Goal: Task Accomplishment & Management: Use online tool/utility

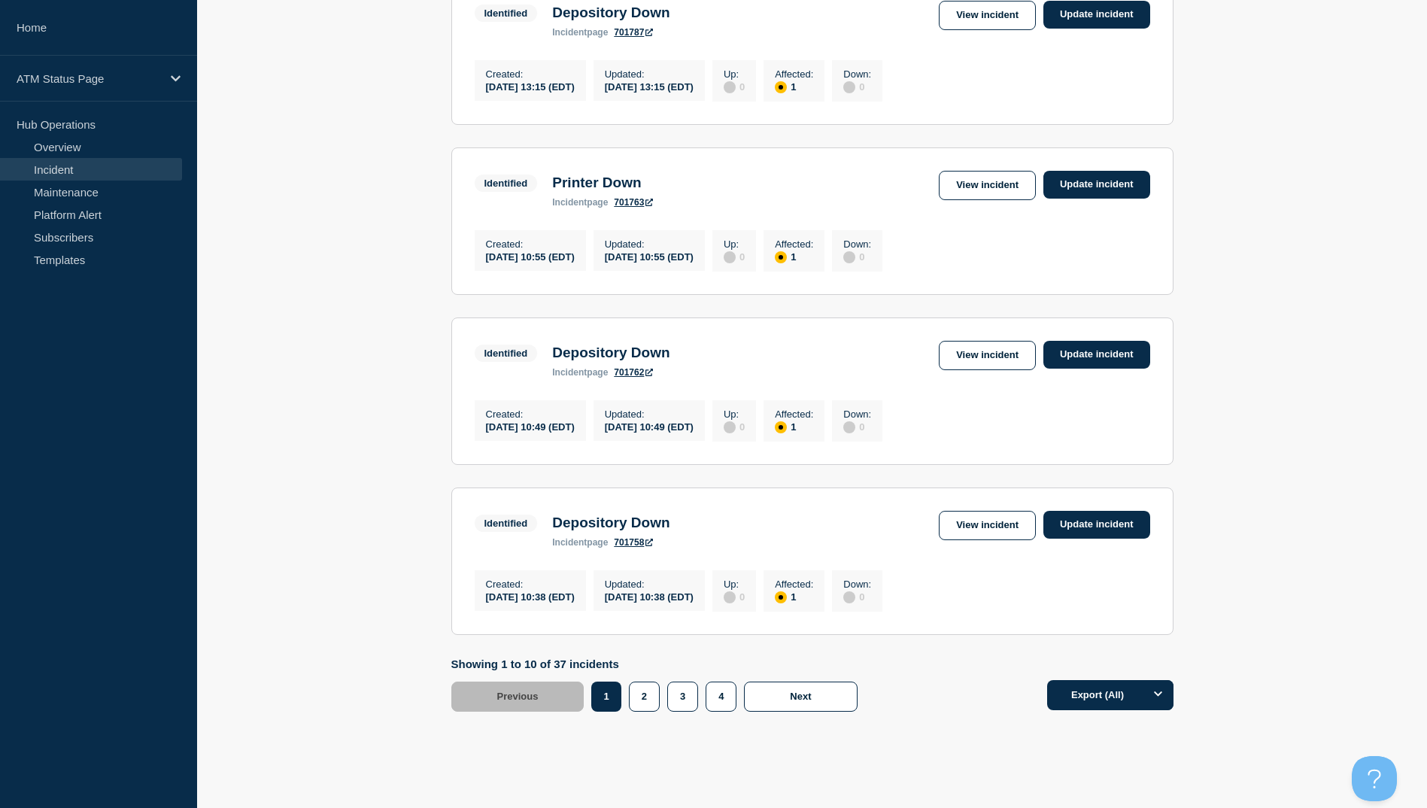
scroll to position [1446, 0]
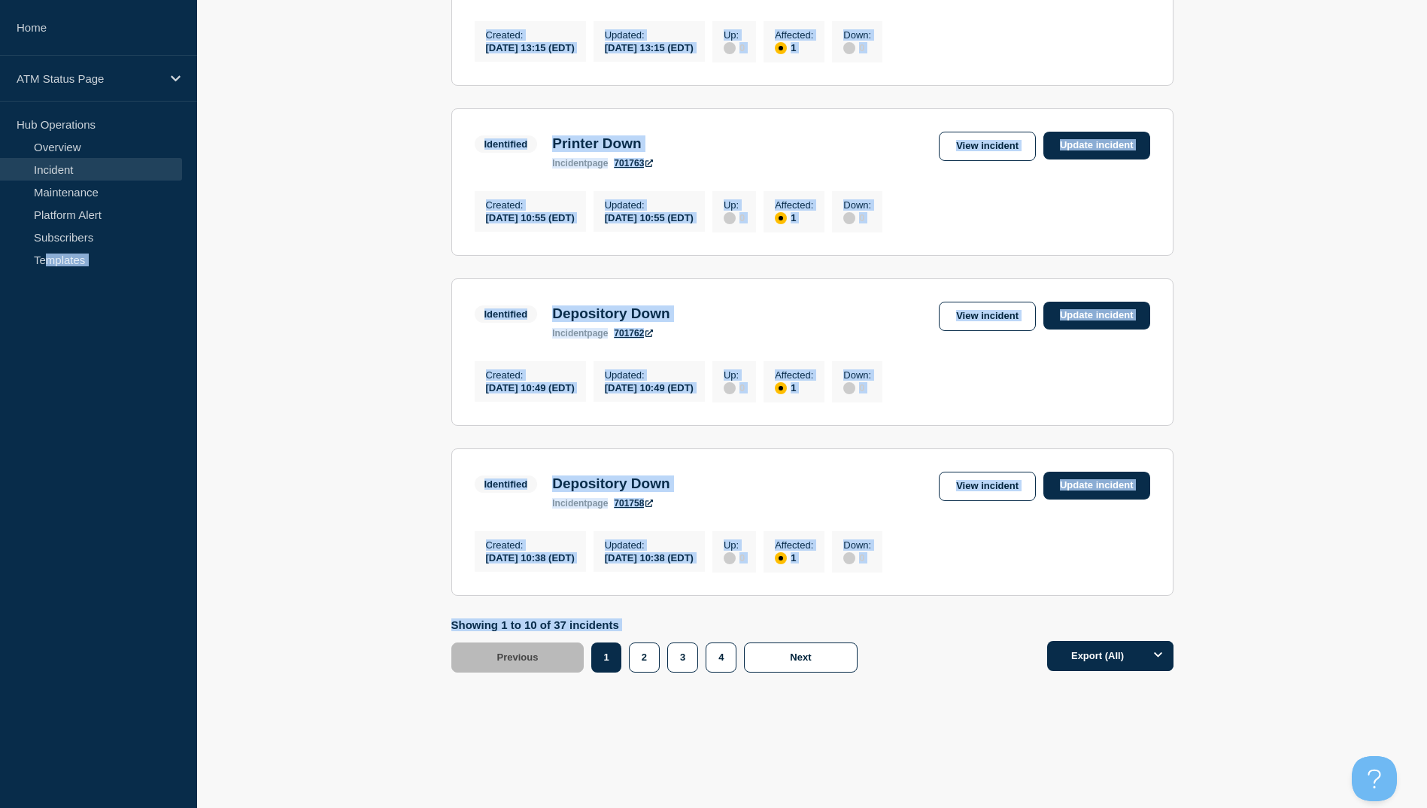
drag, startPoint x: -58, startPoint y: 797, endPoint x: -155, endPoint y: 846, distance: 109.0
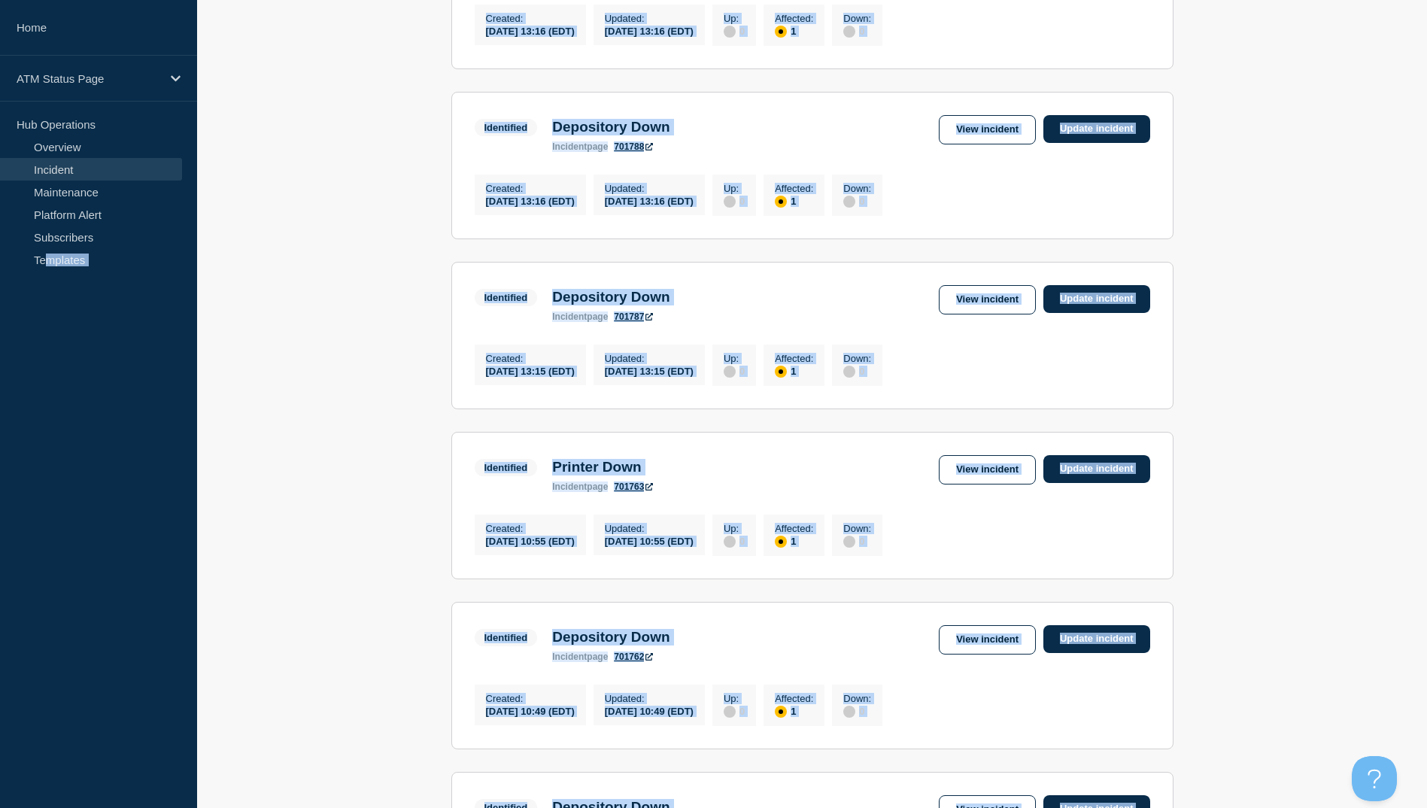
scroll to position [618, 0]
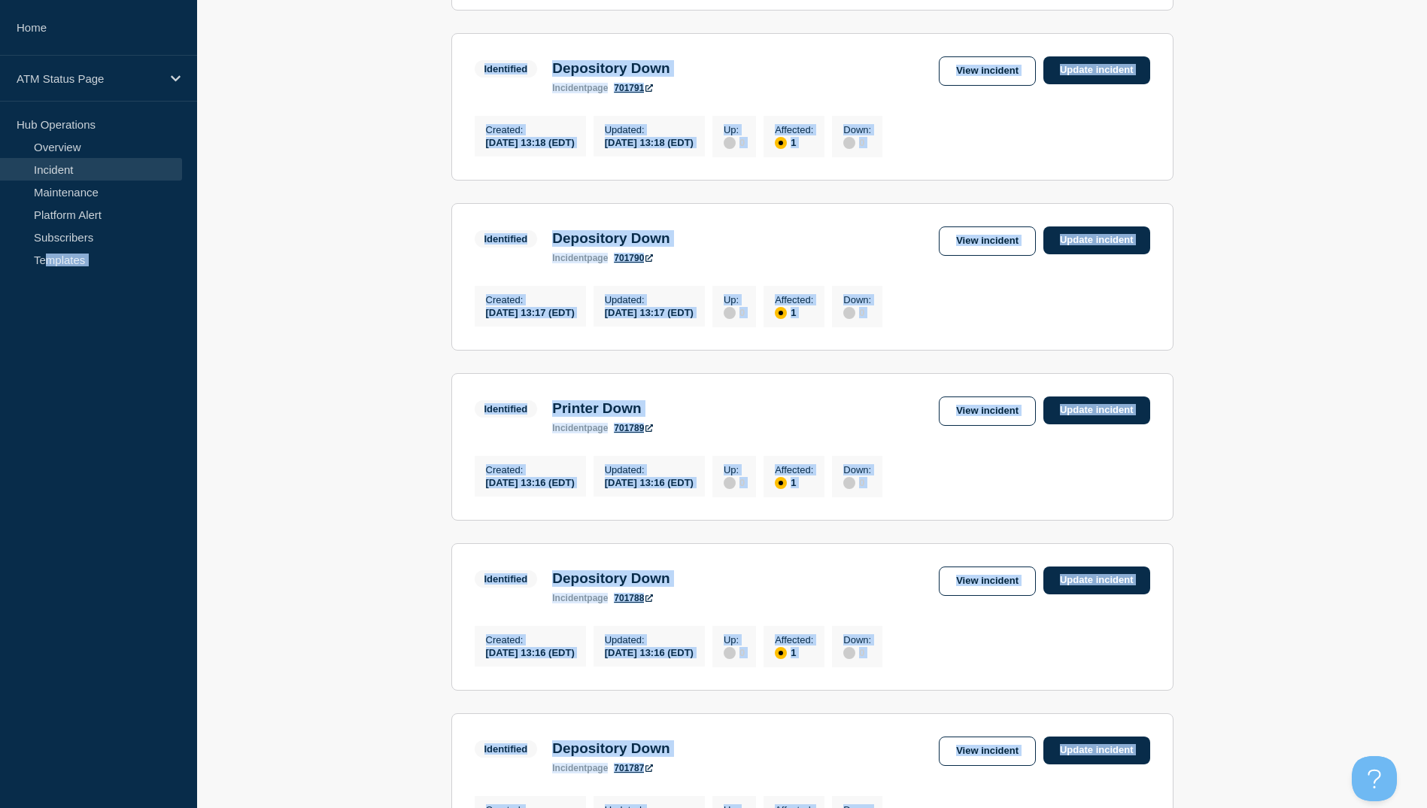
click at [242, 325] on main "All dates Filter Identified 1 Affected Depository Down Created 2025-08-19 14:37…" at bounding box center [812, 504] width 1230 height 1779
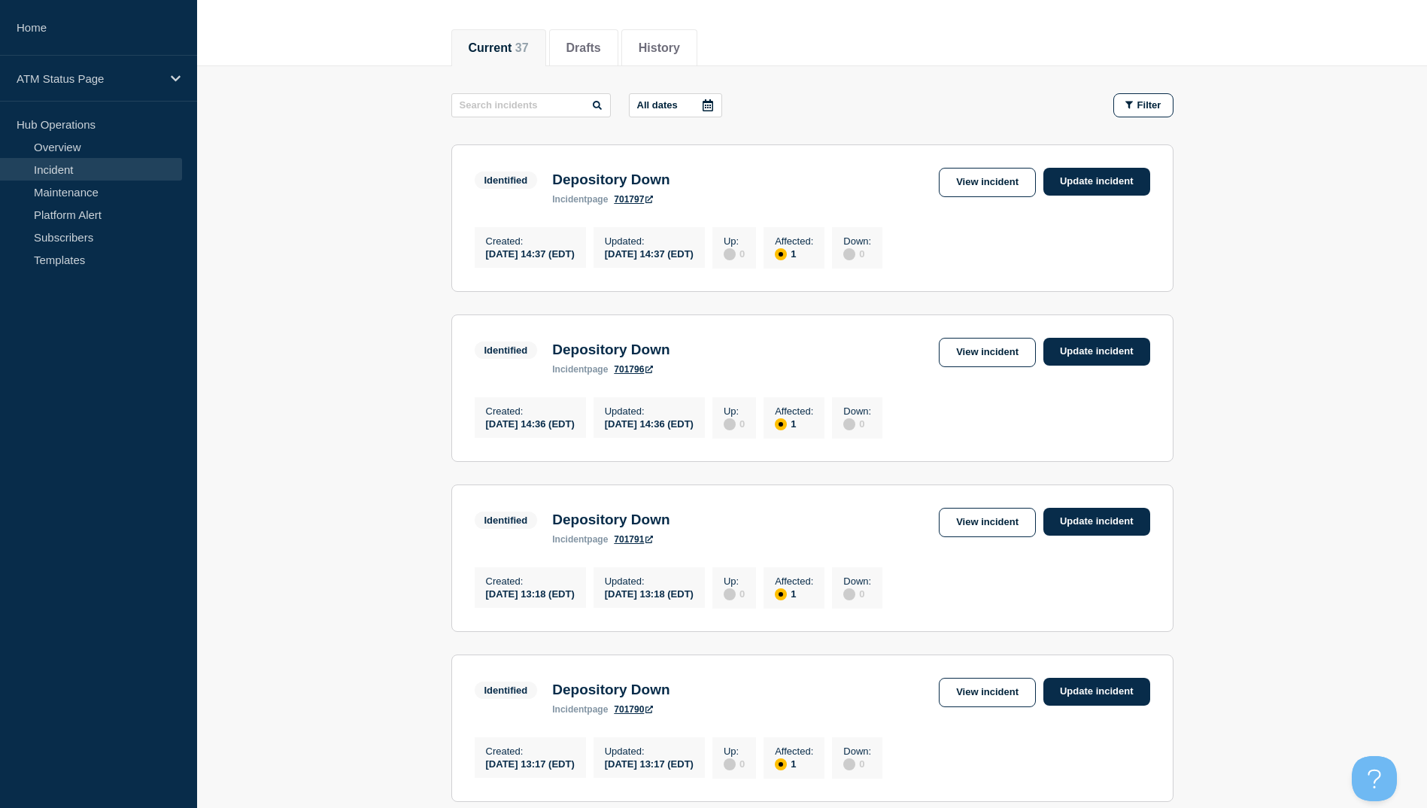
scroll to position [0, 0]
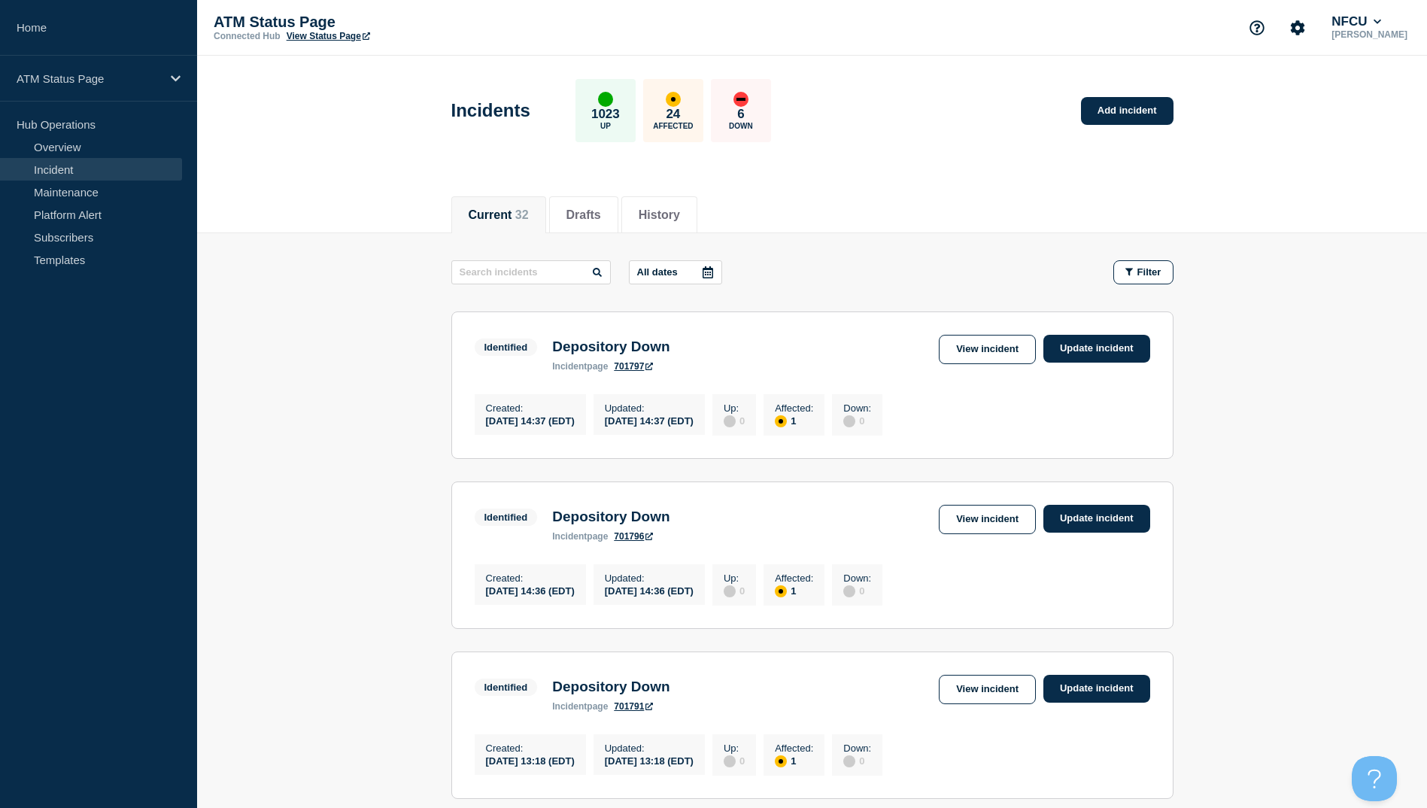
click at [856, 58] on header "Incidents 1023 Up 24 Affected 6 Down Add incident" at bounding box center [812, 119] width 1230 height 126
click at [1013, 354] on link "View incident" at bounding box center [987, 349] width 97 height 29
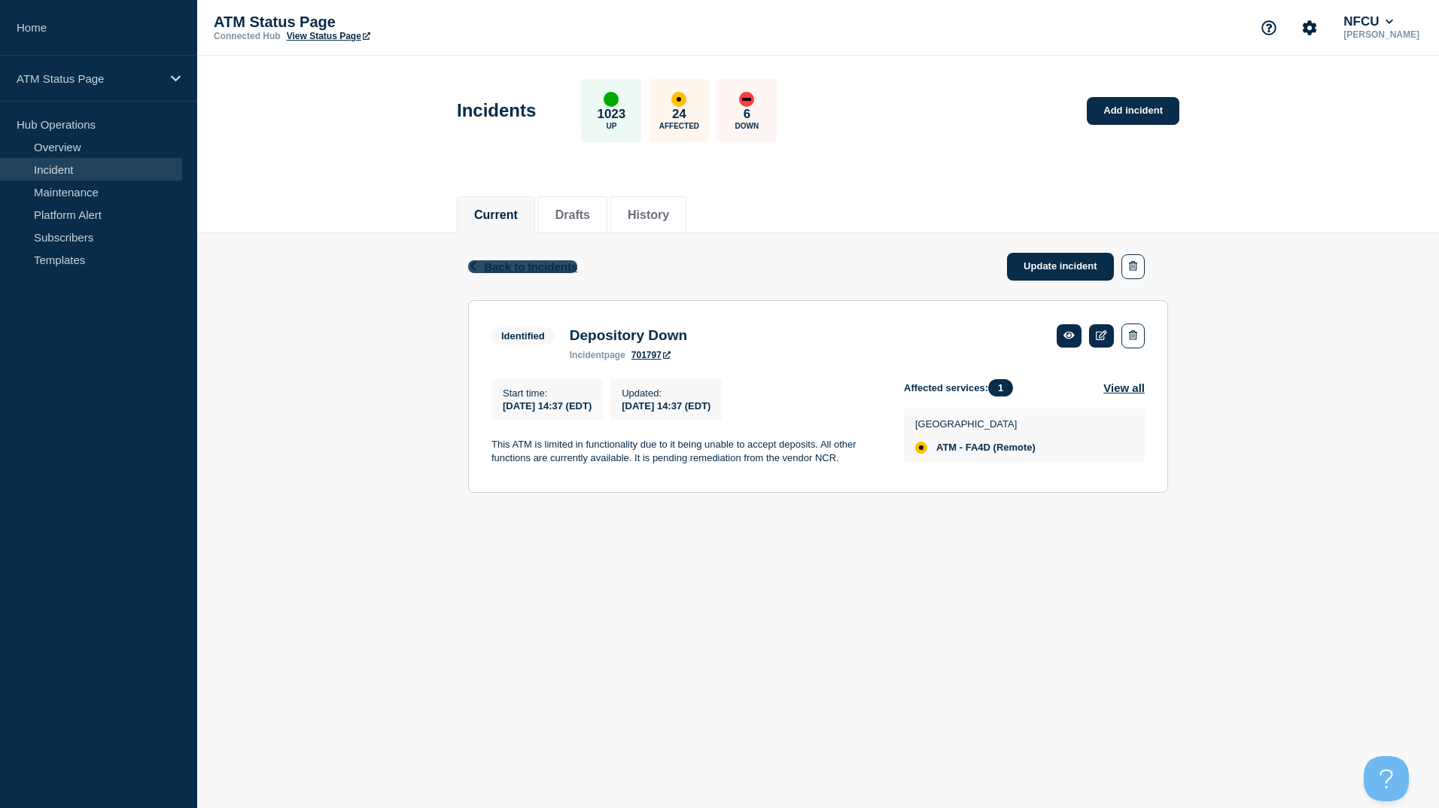
click at [524, 262] on span "Back to Incidents" at bounding box center [530, 266] width 93 height 13
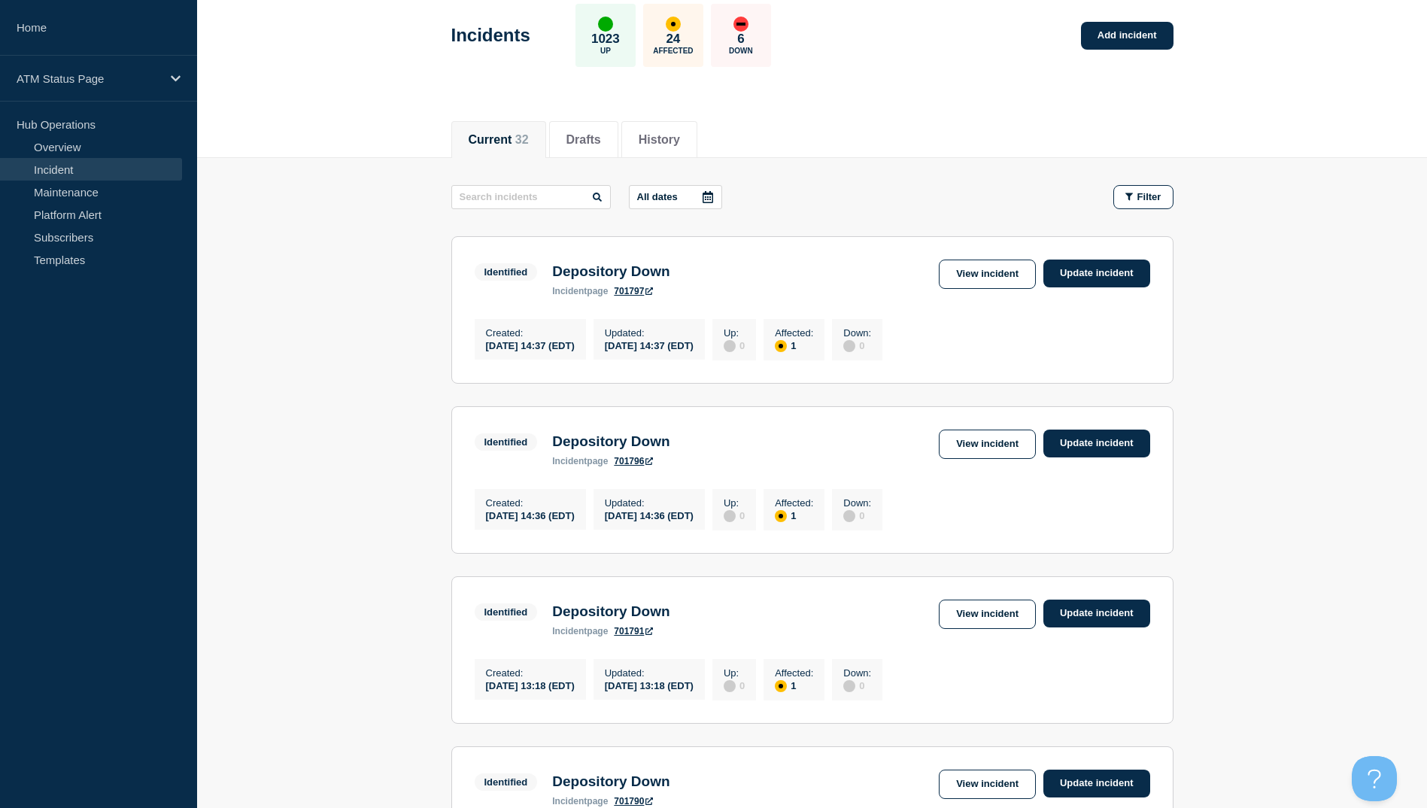
scroll to position [226, 0]
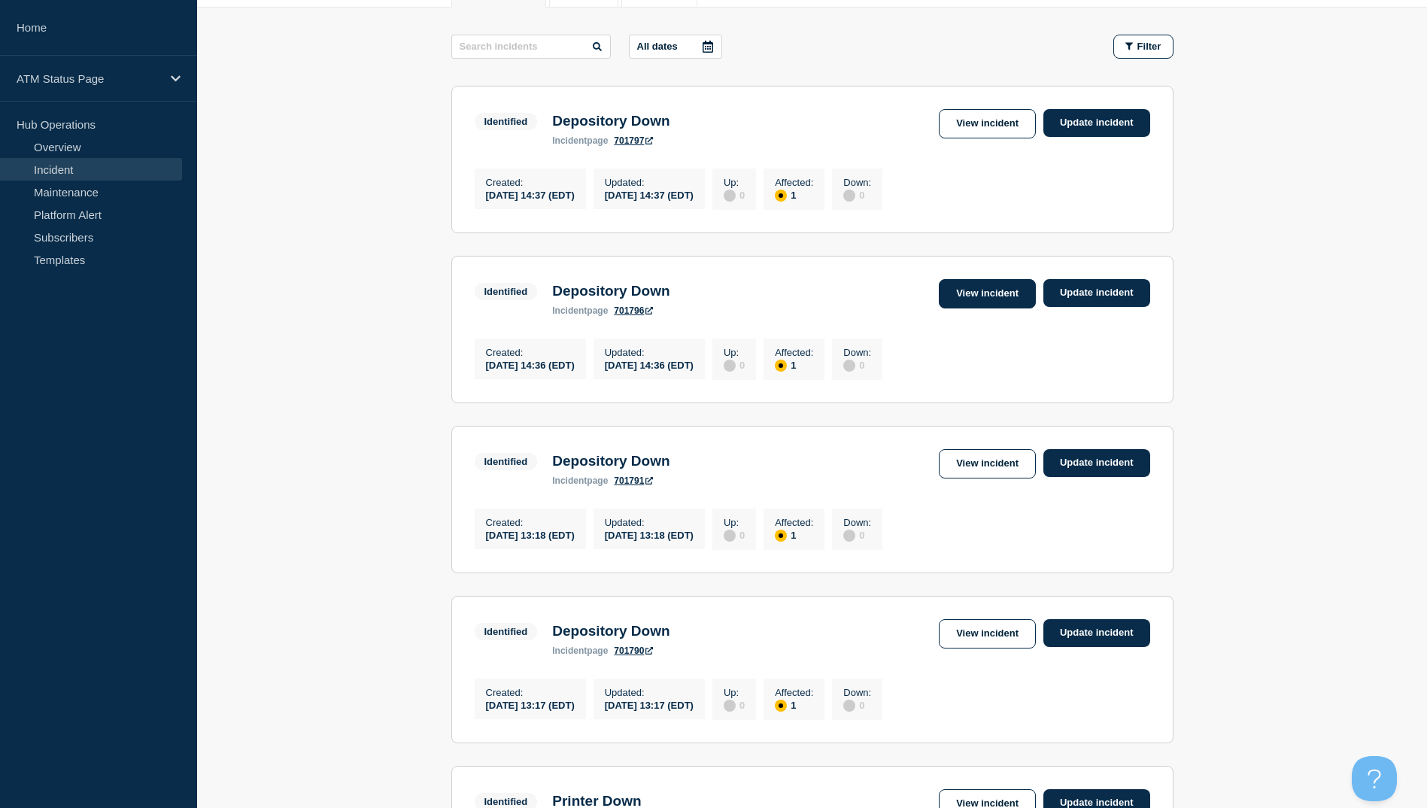
click at [983, 293] on link "View incident" at bounding box center [987, 293] width 97 height 29
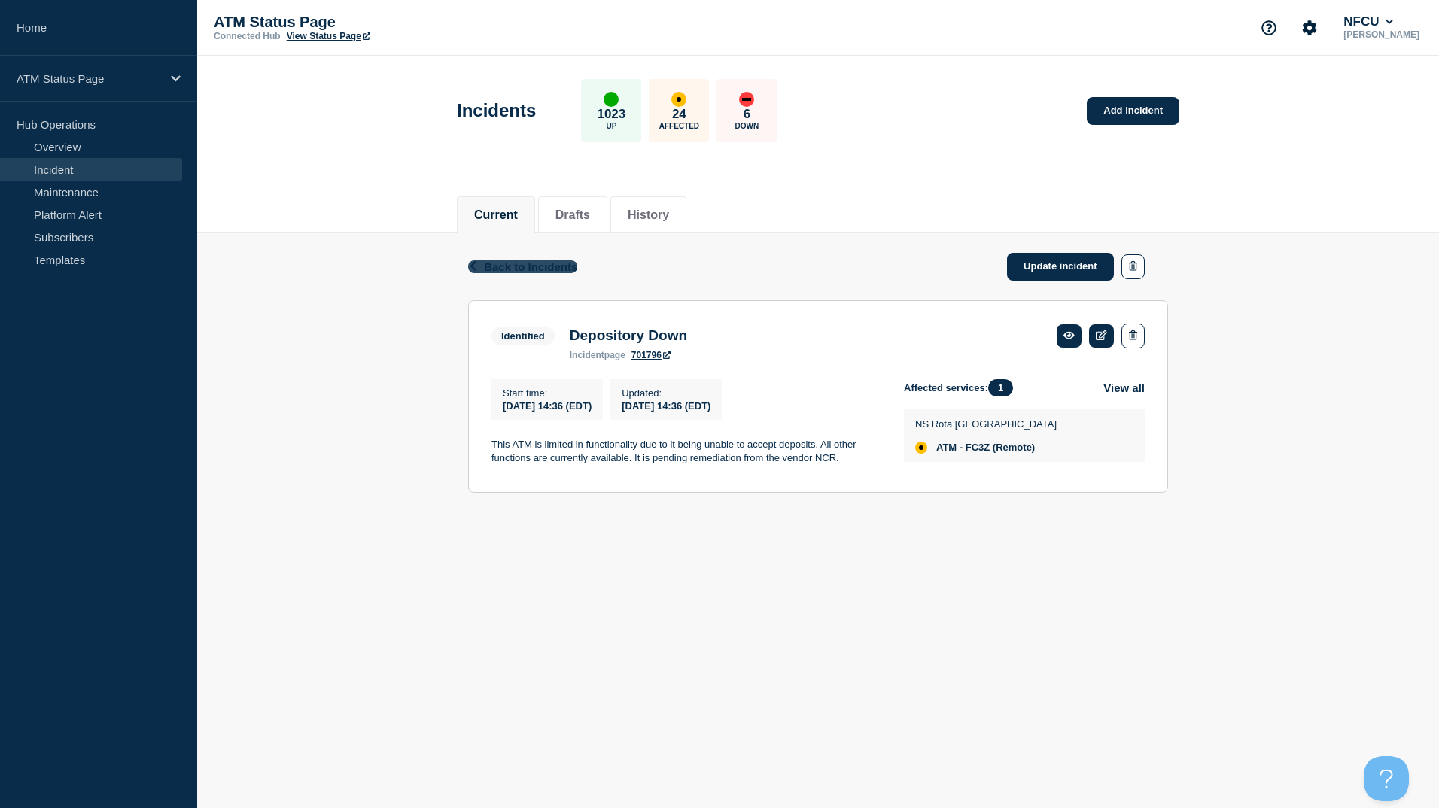
click at [537, 267] on span "Back to Incidents" at bounding box center [530, 266] width 93 height 13
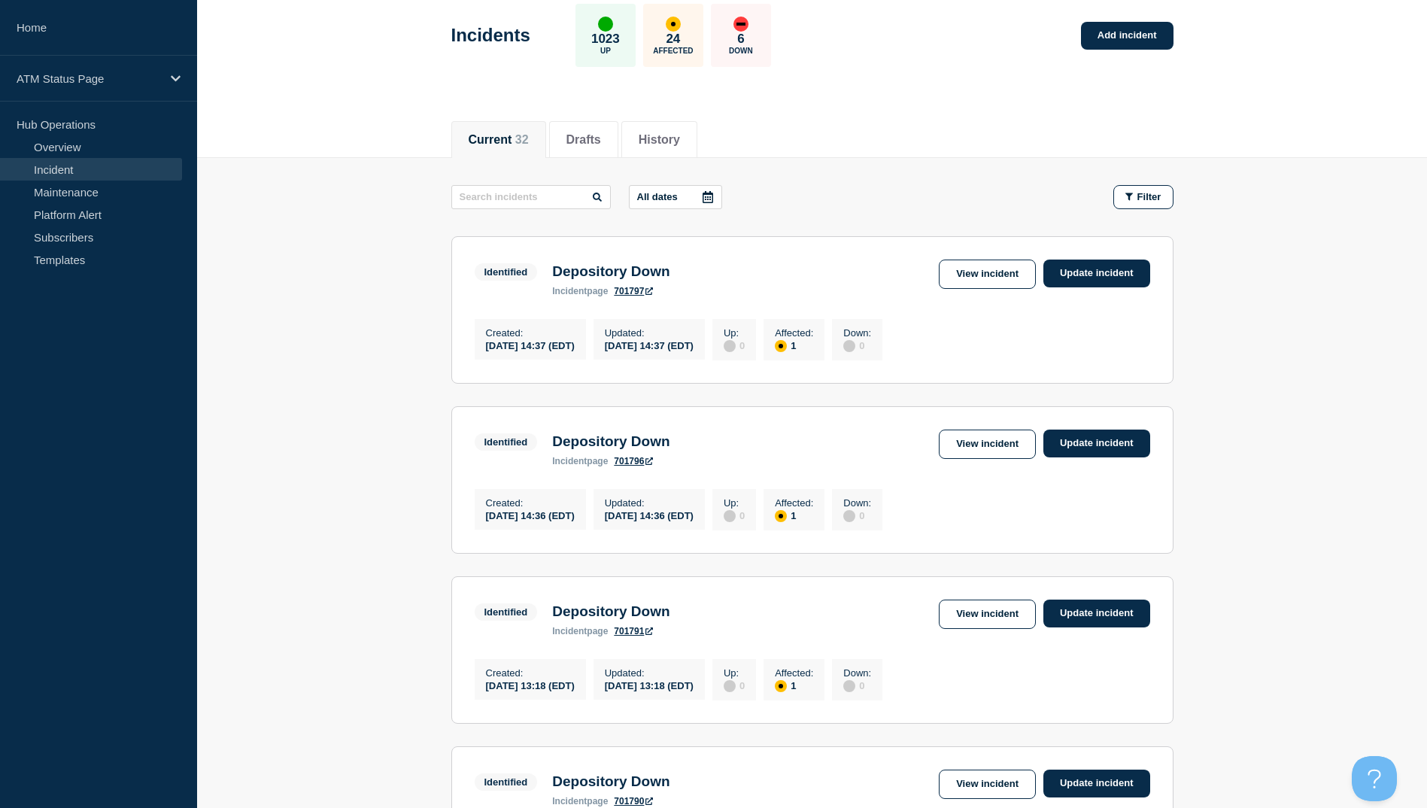
scroll to position [226, 0]
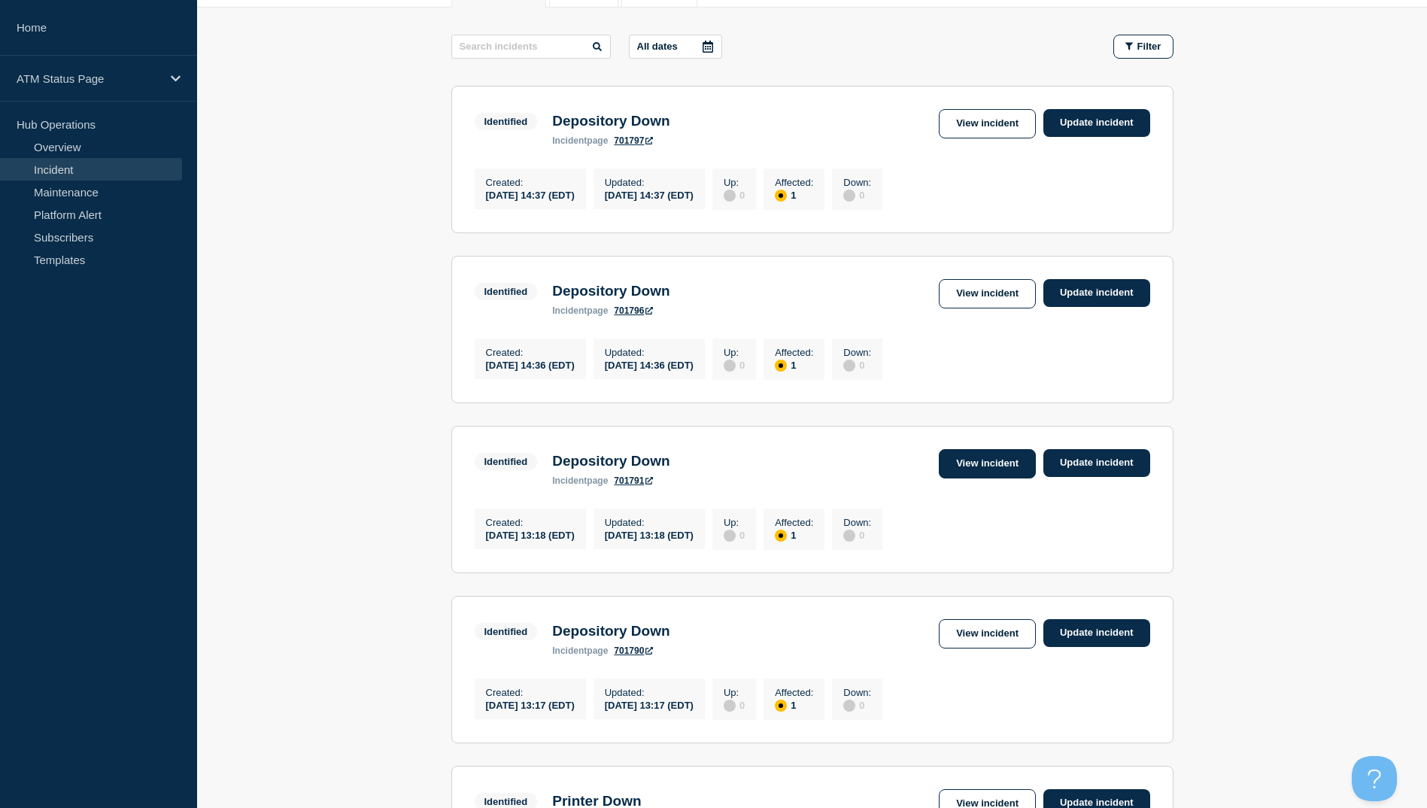
click at [991, 479] on link "View incident" at bounding box center [987, 463] width 97 height 29
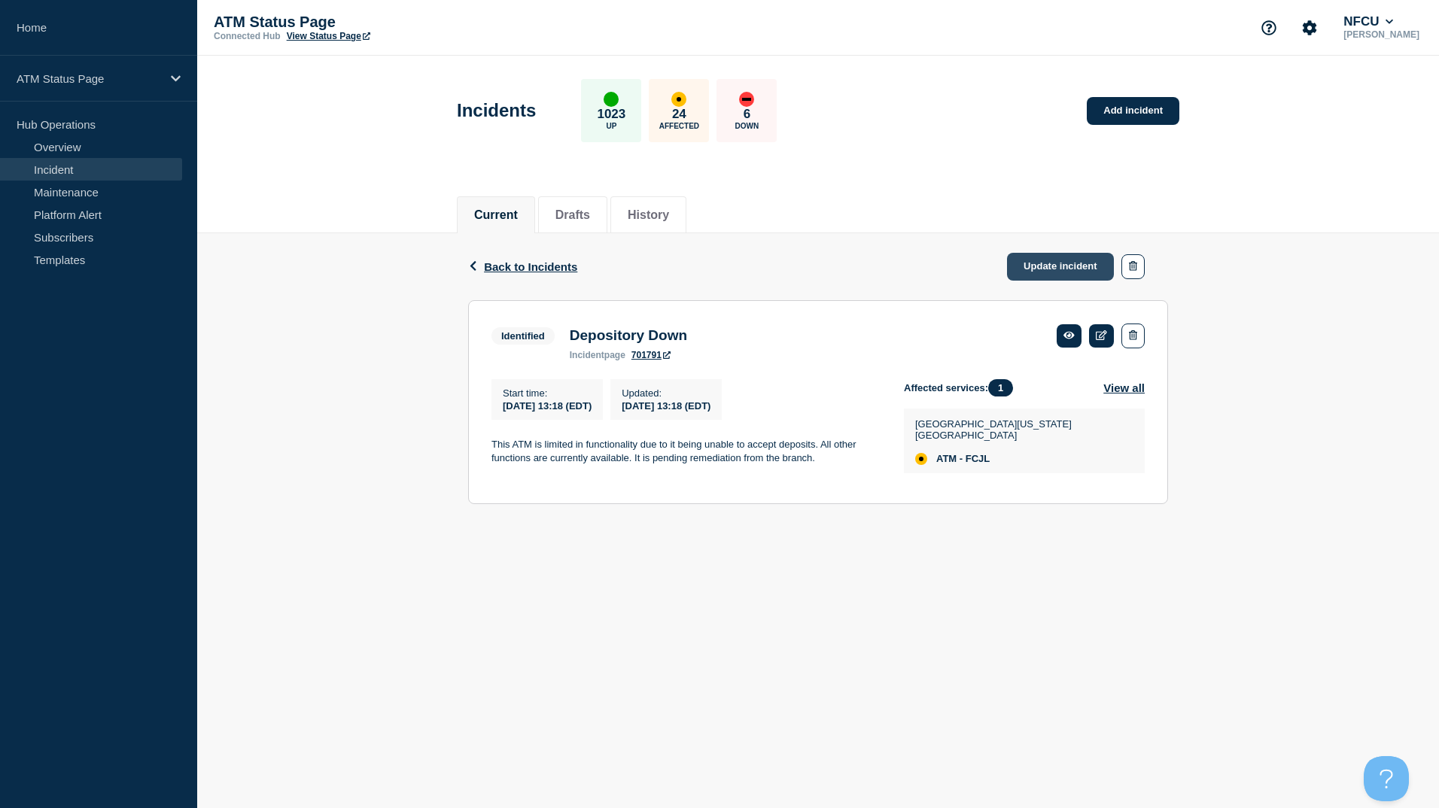
click at [1038, 254] on link "Update incident" at bounding box center [1060, 267] width 107 height 28
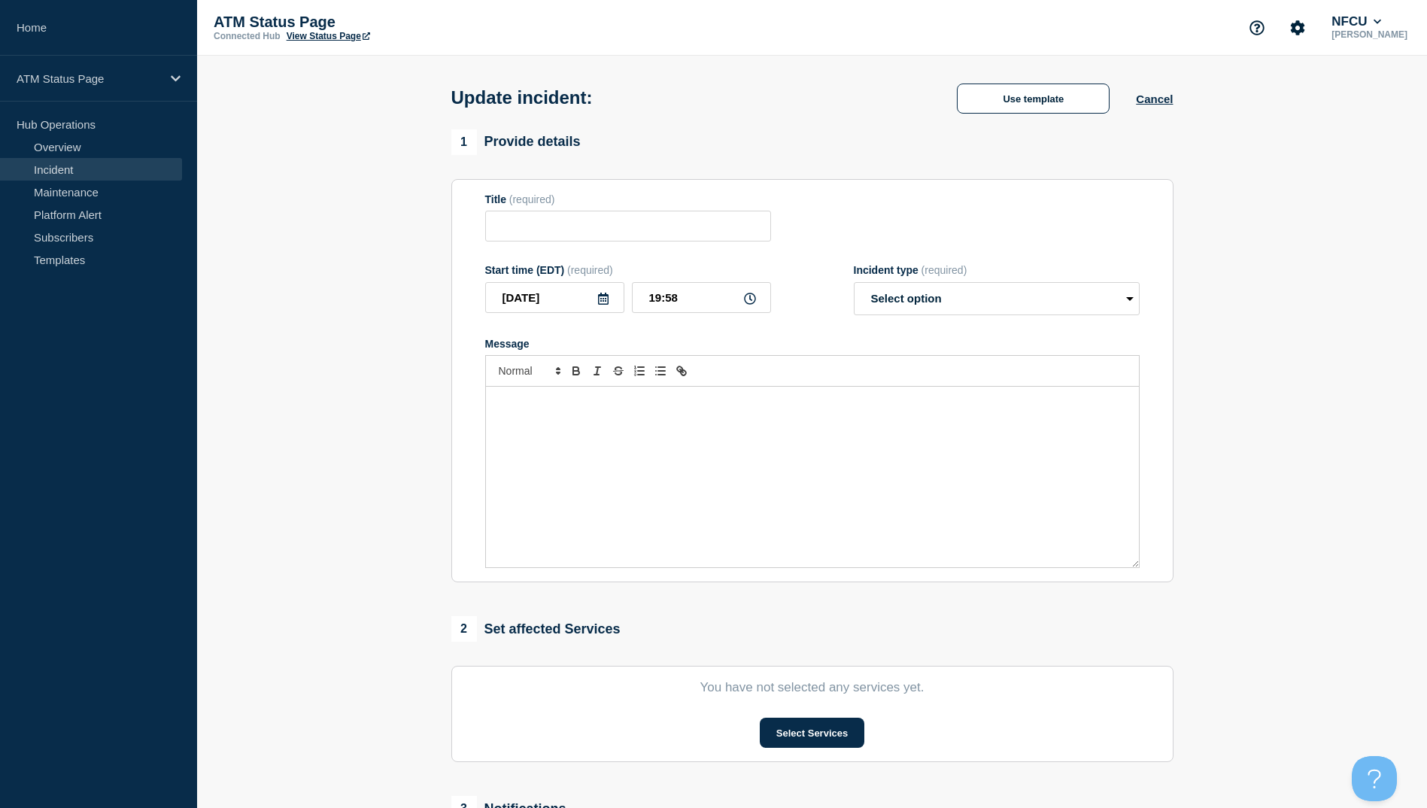
type input "Depository Down"
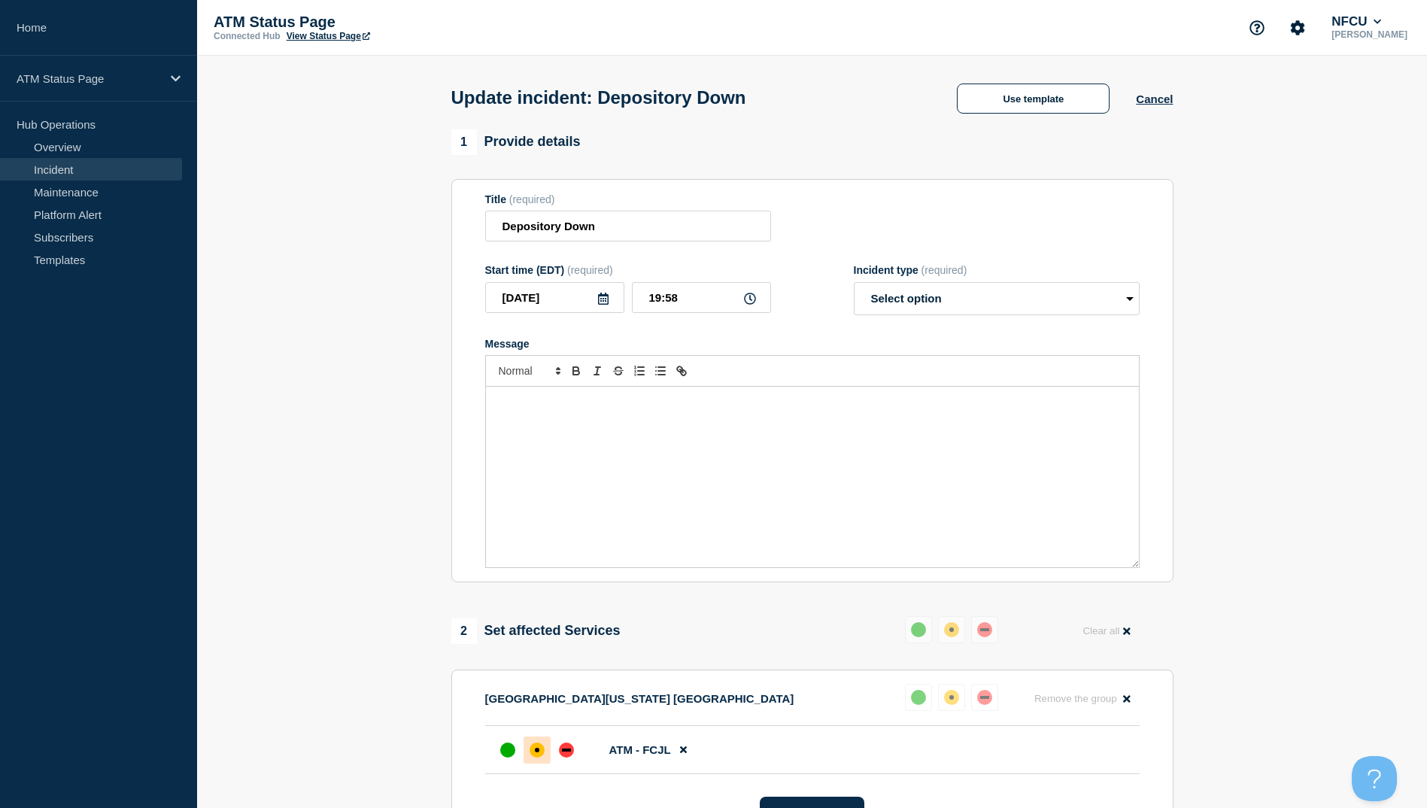
click at [1120, 76] on div "Update incident: Depository Down Use template Cancel" at bounding box center [812, 93] width 756 height 74
click at [725, 217] on input "Depository Down" at bounding box center [628, 226] width 286 height 31
click at [1021, 102] on button "Use template" at bounding box center [1033, 99] width 153 height 30
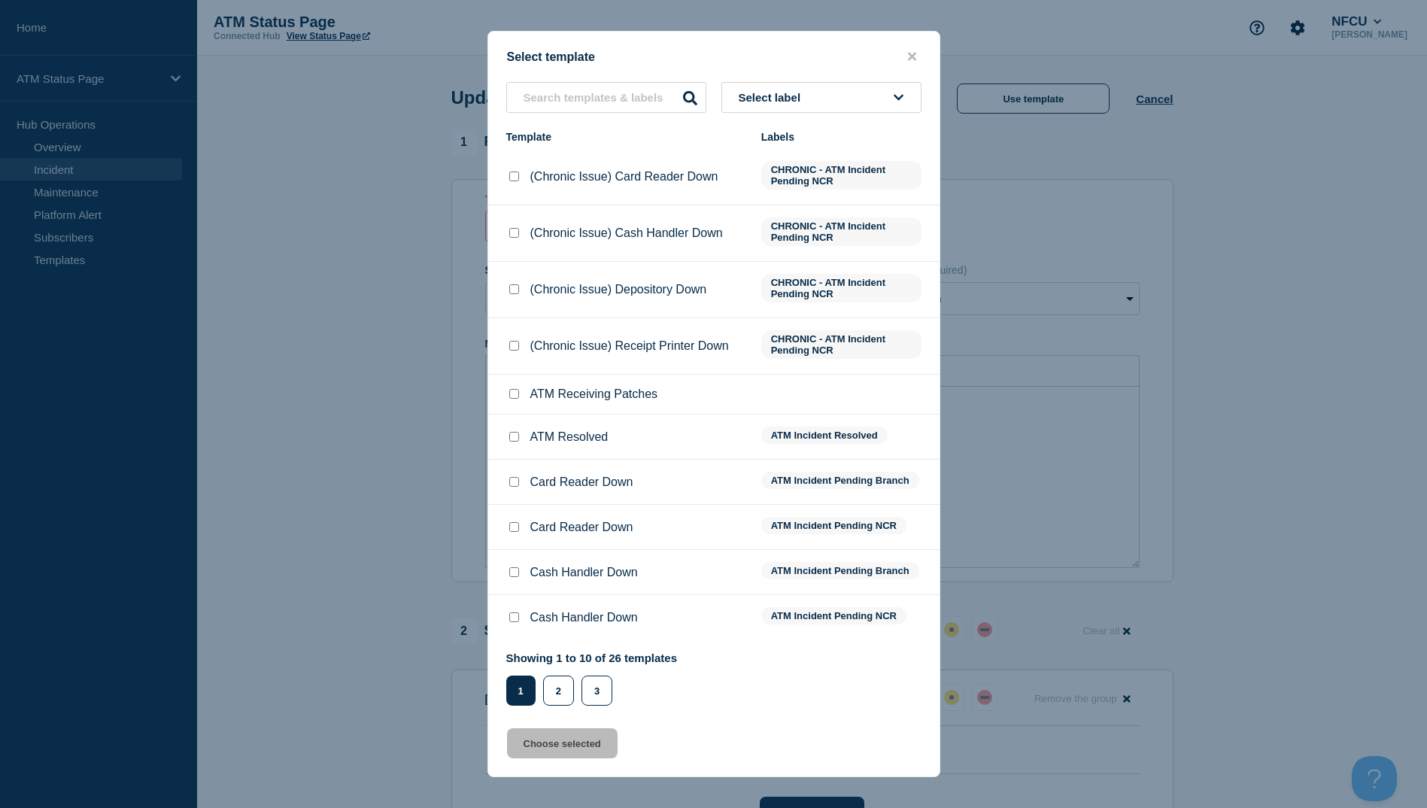
click at [515, 441] on input "ATM Resolved checkbox" at bounding box center [514, 437] width 10 height 10
checkbox input "true"
click at [556, 764] on div "Select template Select label Template Labels (Chronic Issue) Card Reader Down C…" at bounding box center [714, 404] width 453 height 746
click at [561, 752] on button "Choose selected" at bounding box center [562, 743] width 111 height 30
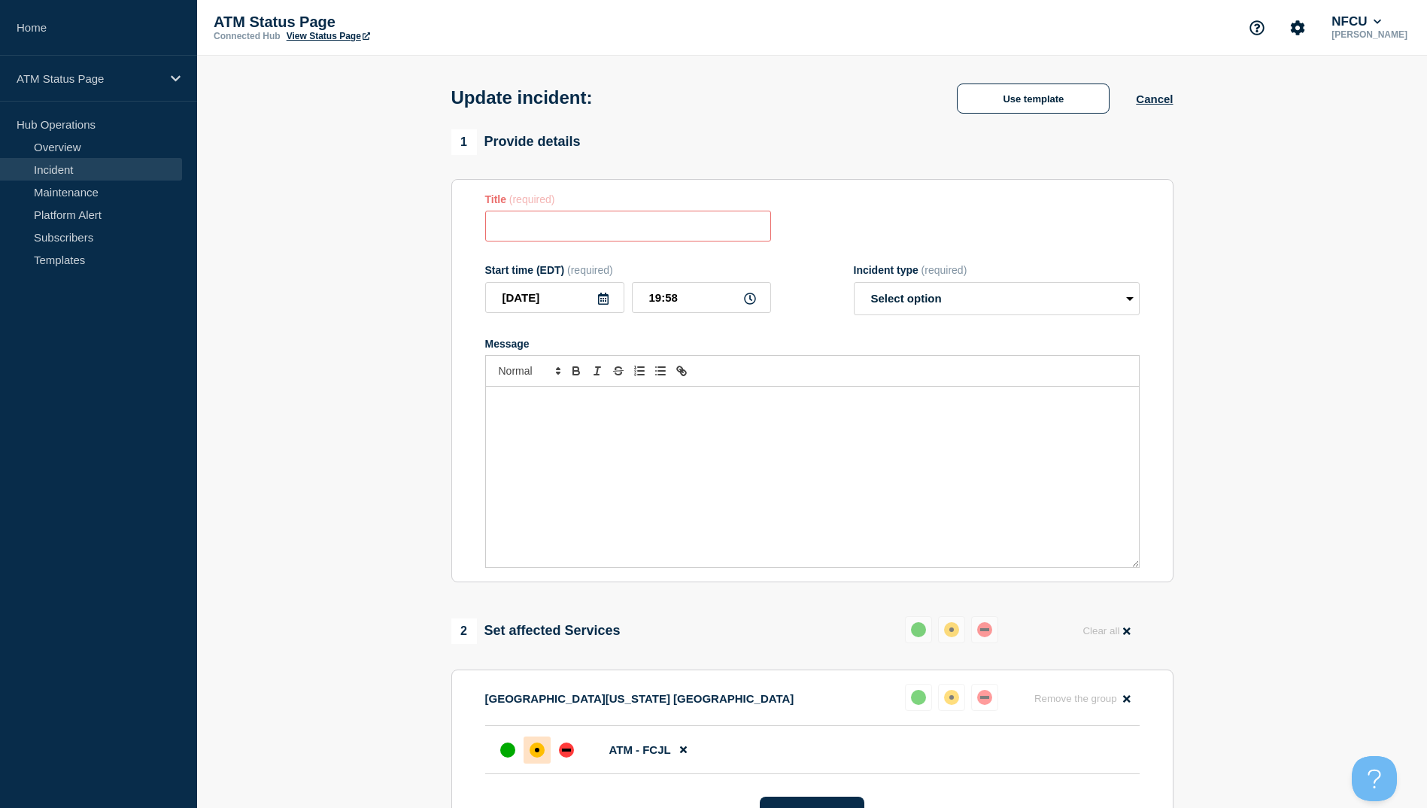
type input "ATM Resolved"
select select "resolved"
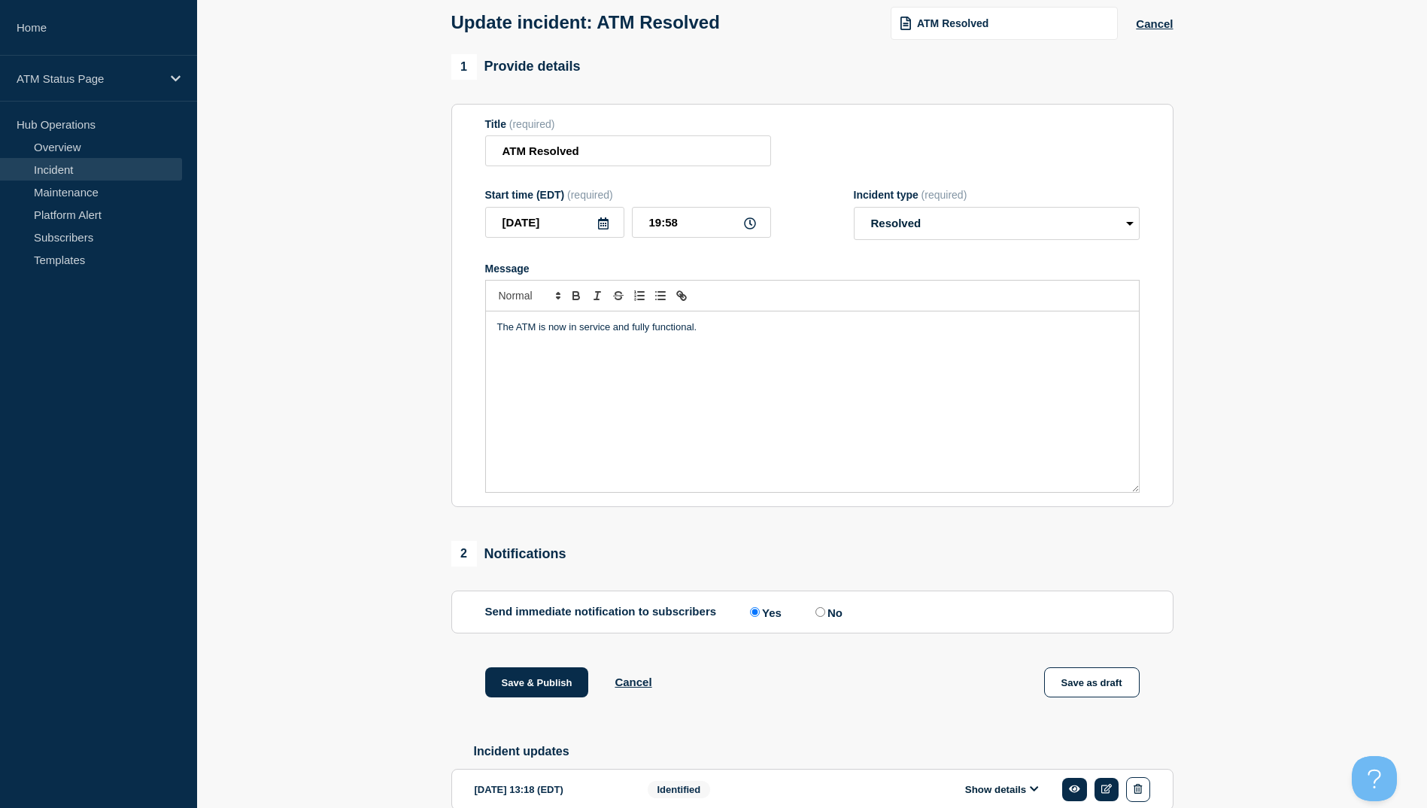
scroll to position [155, 0]
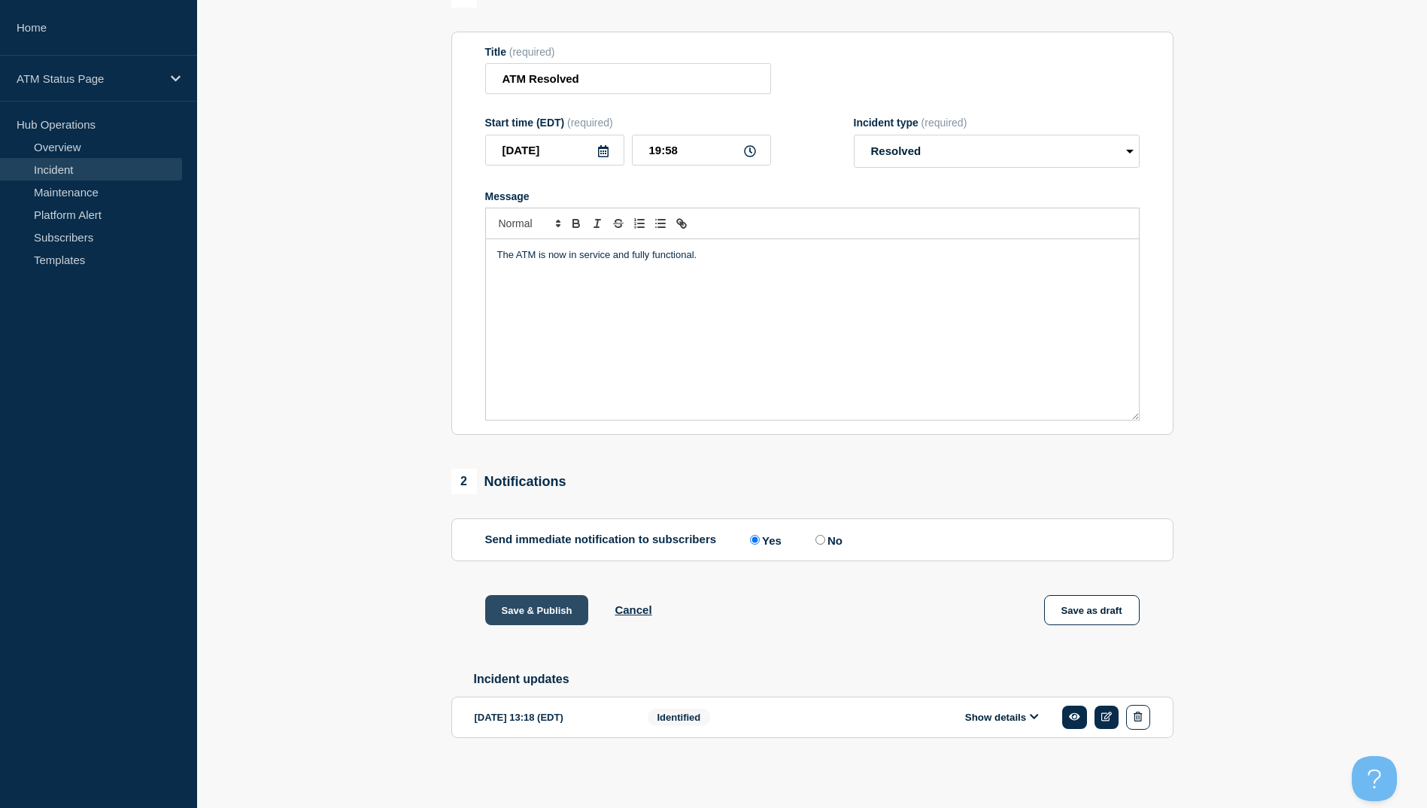
click at [529, 602] on button "Save & Publish" at bounding box center [537, 610] width 104 height 30
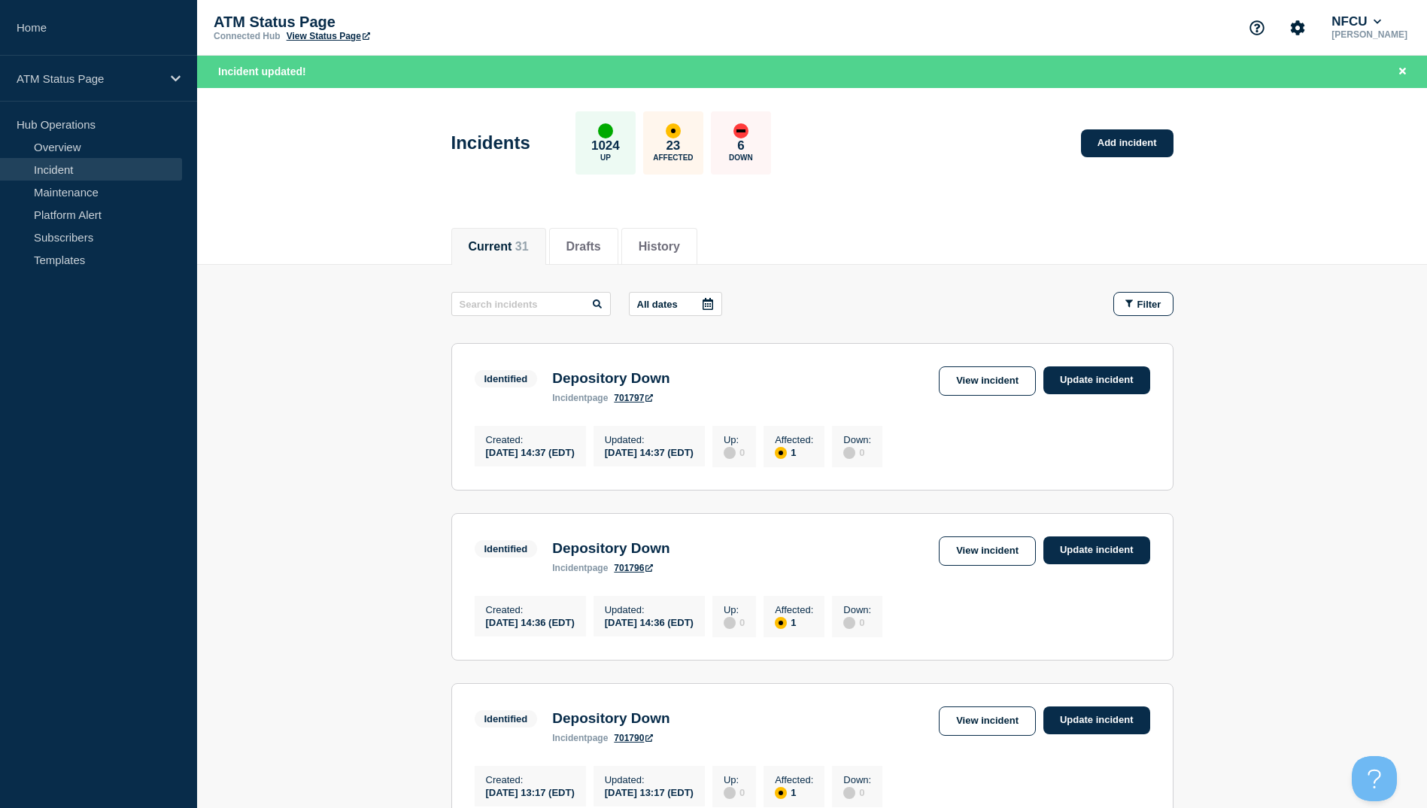
scroll to position [226, 0]
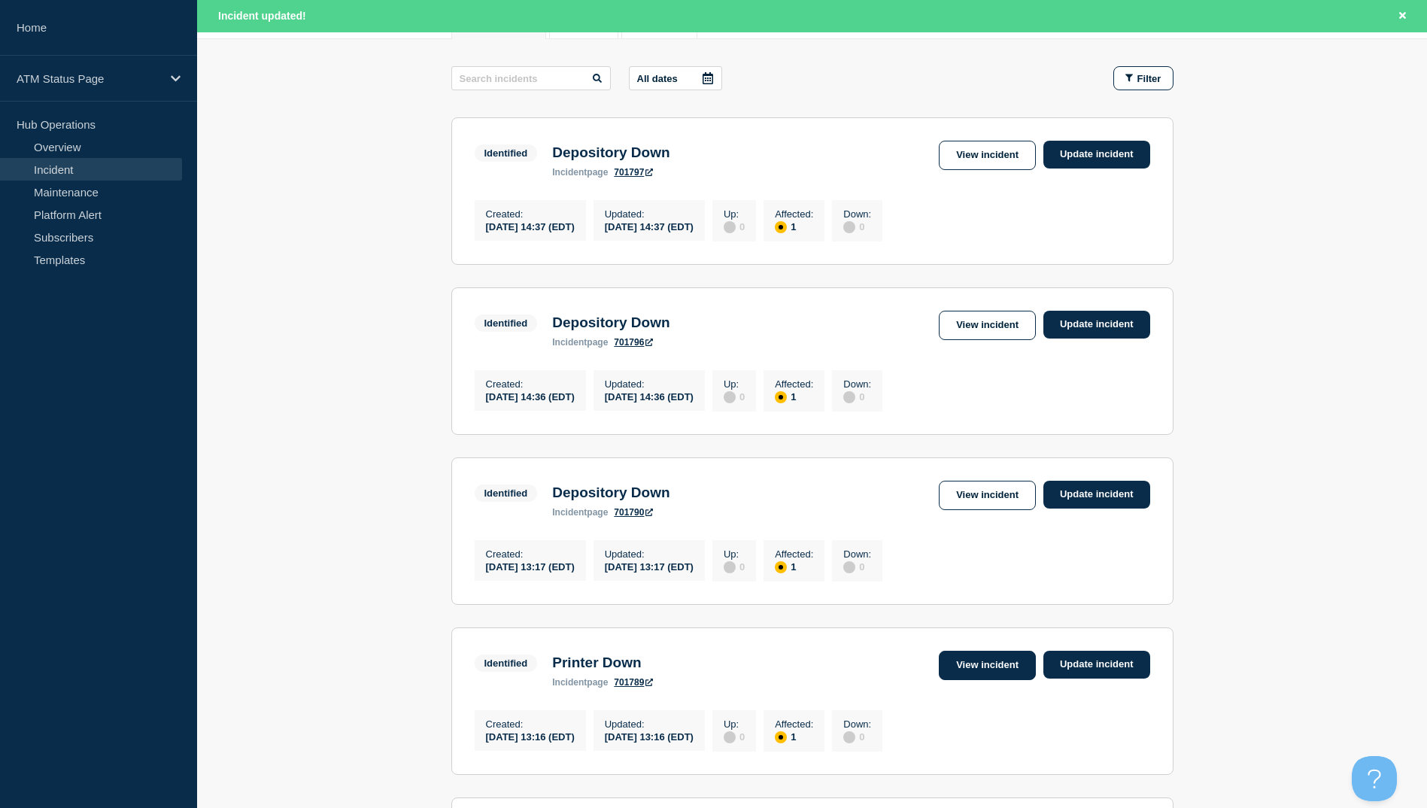
click at [974, 676] on link "View incident" at bounding box center [987, 665] width 97 height 29
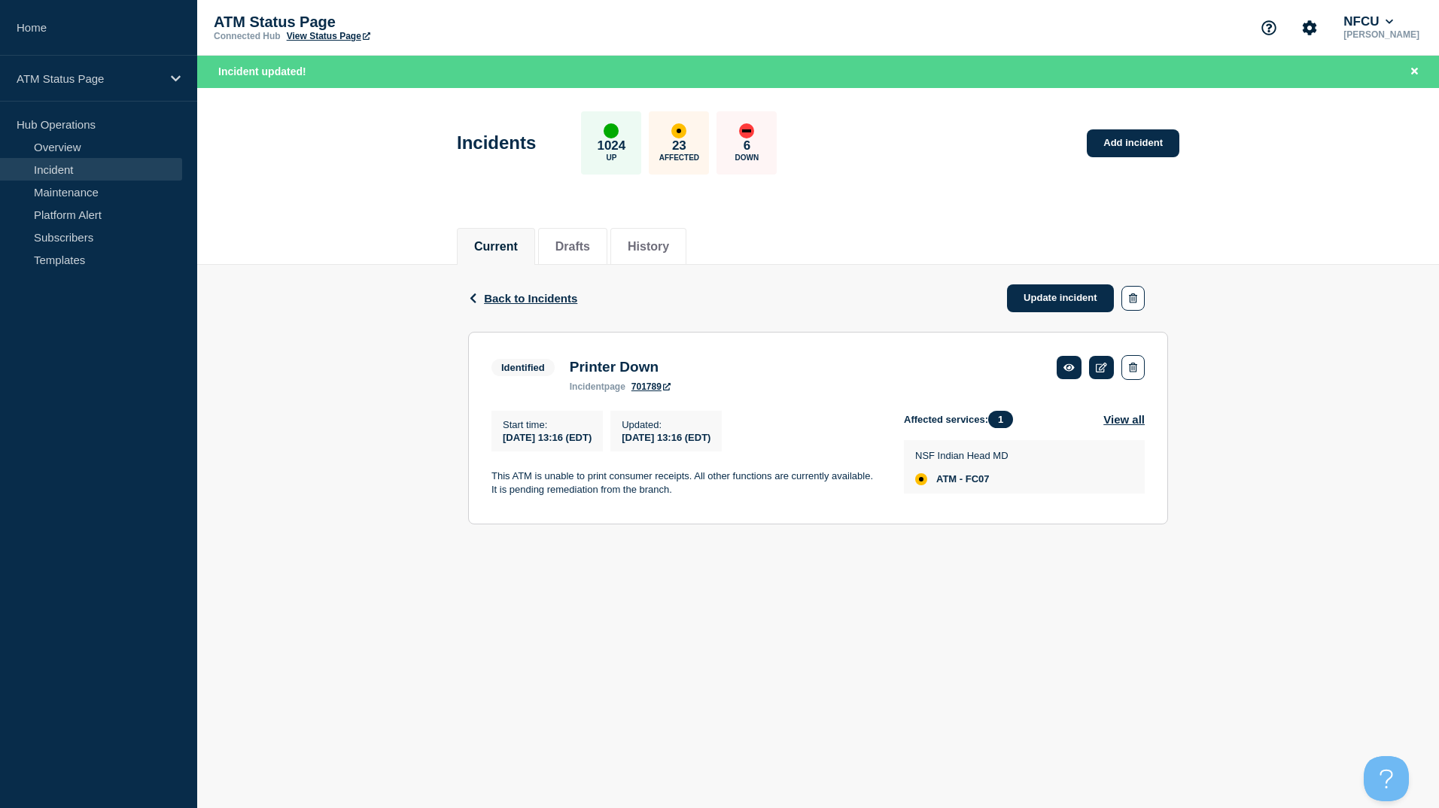
click at [1048, 647] on body "Home ATM Status Page Hub Operations Overview Incident Maintenance Platform Aler…" at bounding box center [719, 404] width 1439 height 808
click at [1052, 306] on link "Update incident" at bounding box center [1060, 298] width 107 height 28
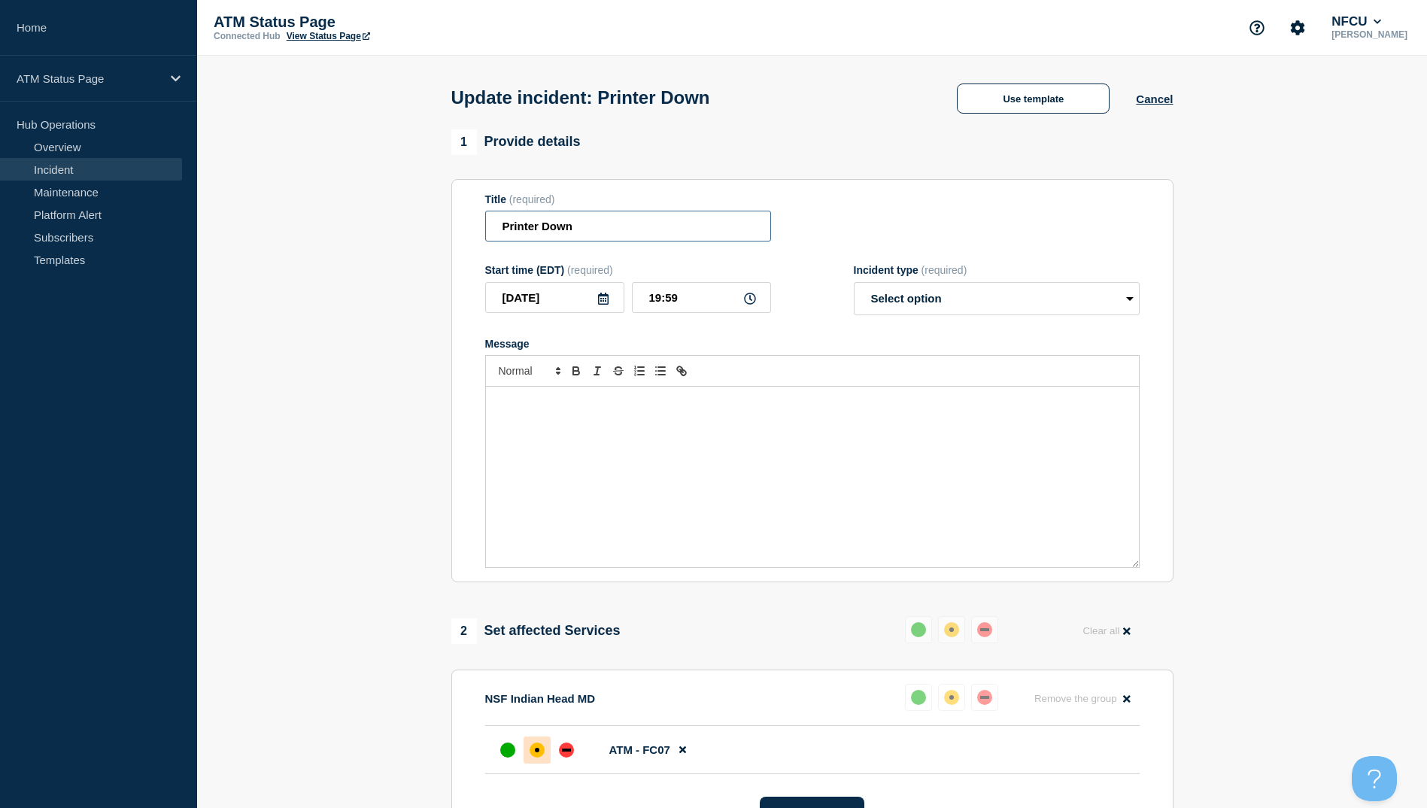
click at [612, 218] on input "Printer Down" at bounding box center [628, 226] width 286 height 31
type input "P"
drag, startPoint x: 1018, startPoint y: 67, endPoint x: 1020, endPoint y: 89, distance: 21.9
click at [1021, 79] on div "Update incident: Use template Cancel" at bounding box center [812, 93] width 756 height 74
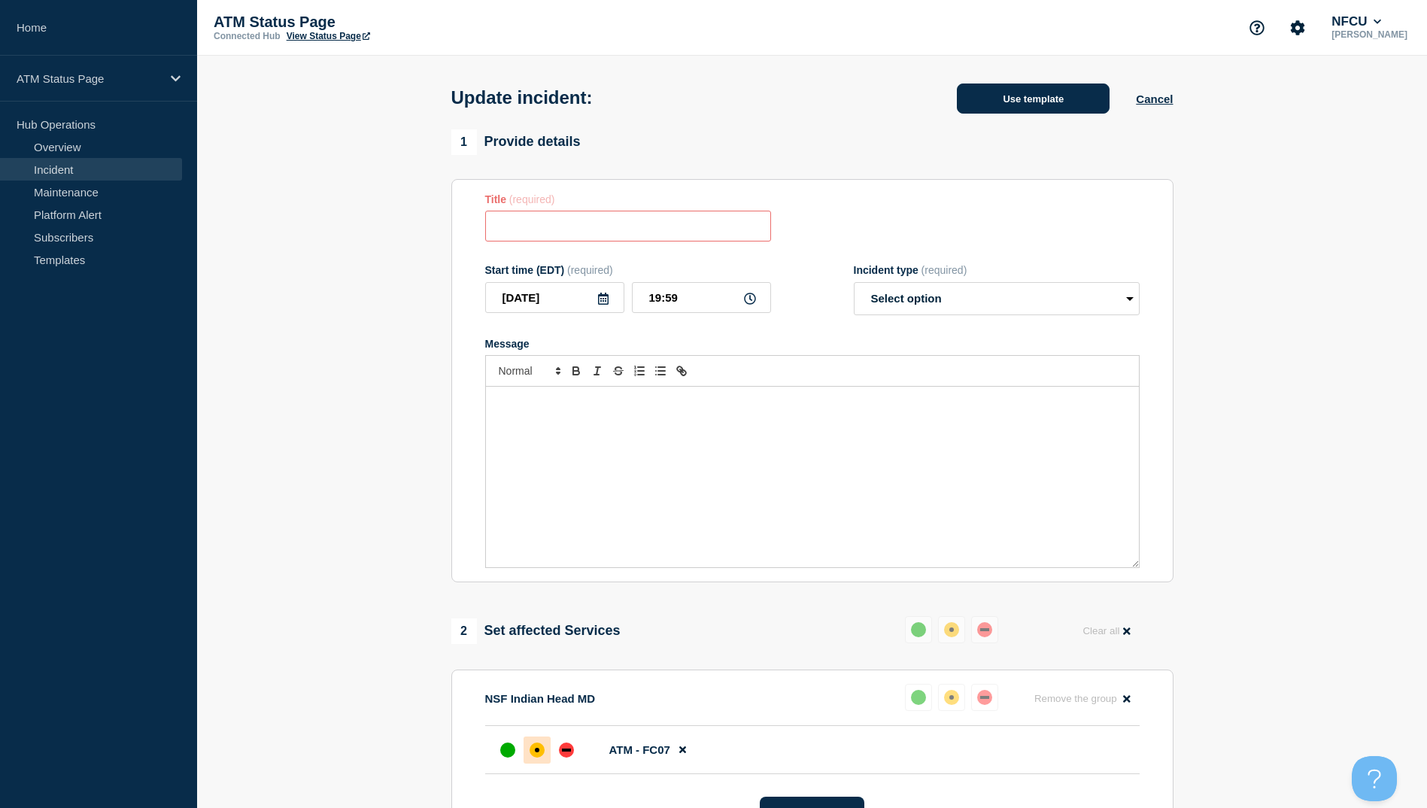
click at [1019, 92] on button "Use template" at bounding box center [1033, 99] width 153 height 30
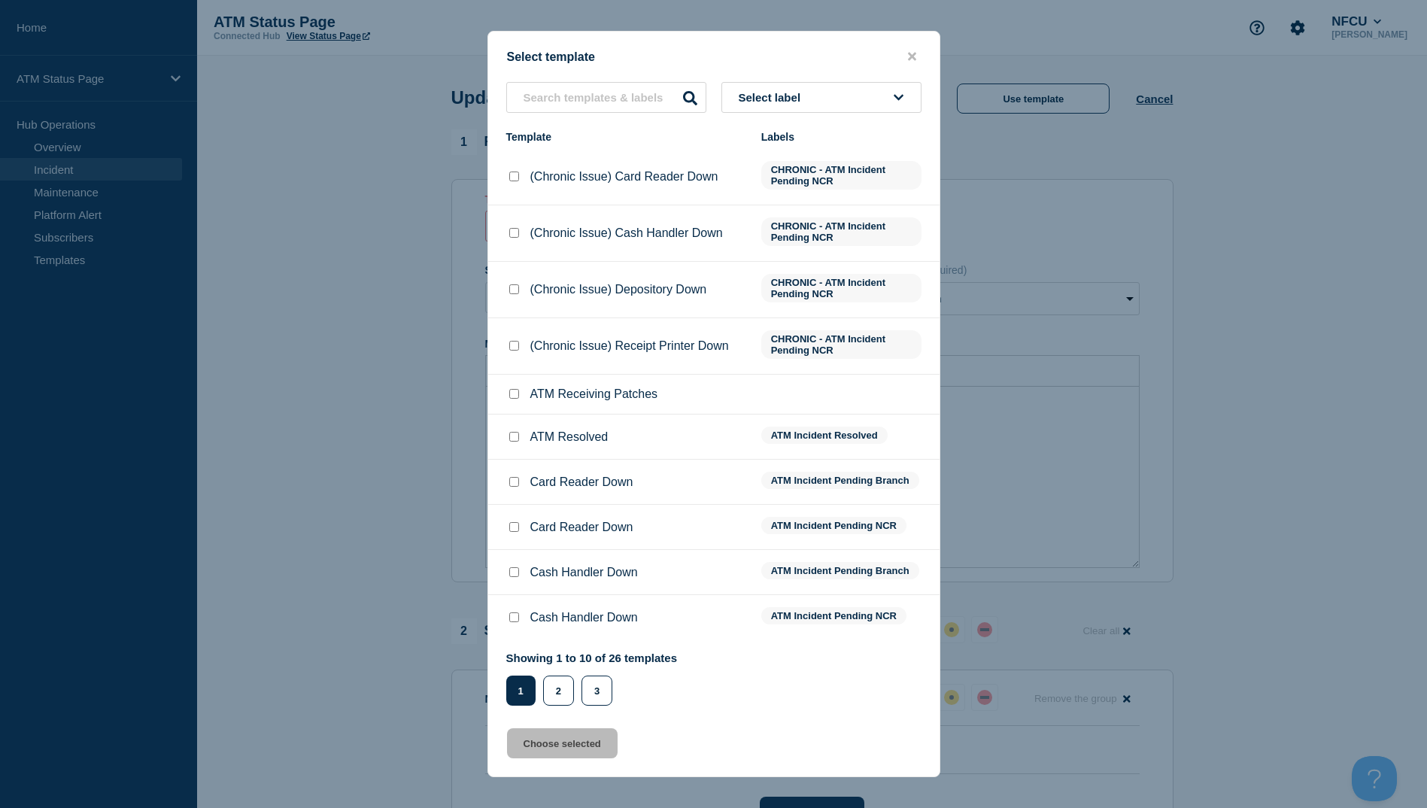
click at [508, 441] on div at bounding box center [513, 437] width 15 height 15
click at [509, 439] on input "ATM Resolved checkbox" at bounding box center [514, 437] width 10 height 10
checkbox input "true"
click at [583, 757] on button "Choose selected" at bounding box center [562, 743] width 111 height 30
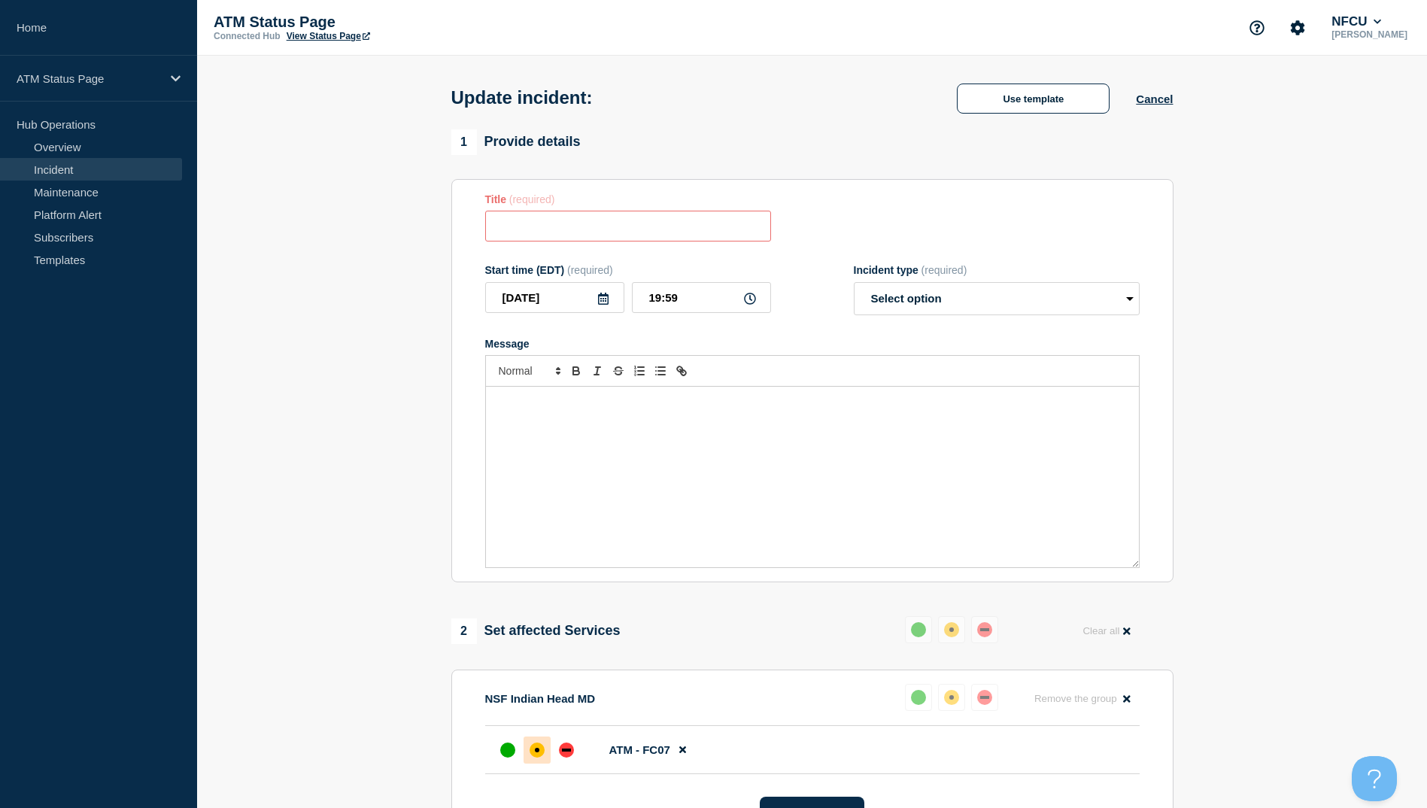
type input "ATM Resolved"
select select "resolved"
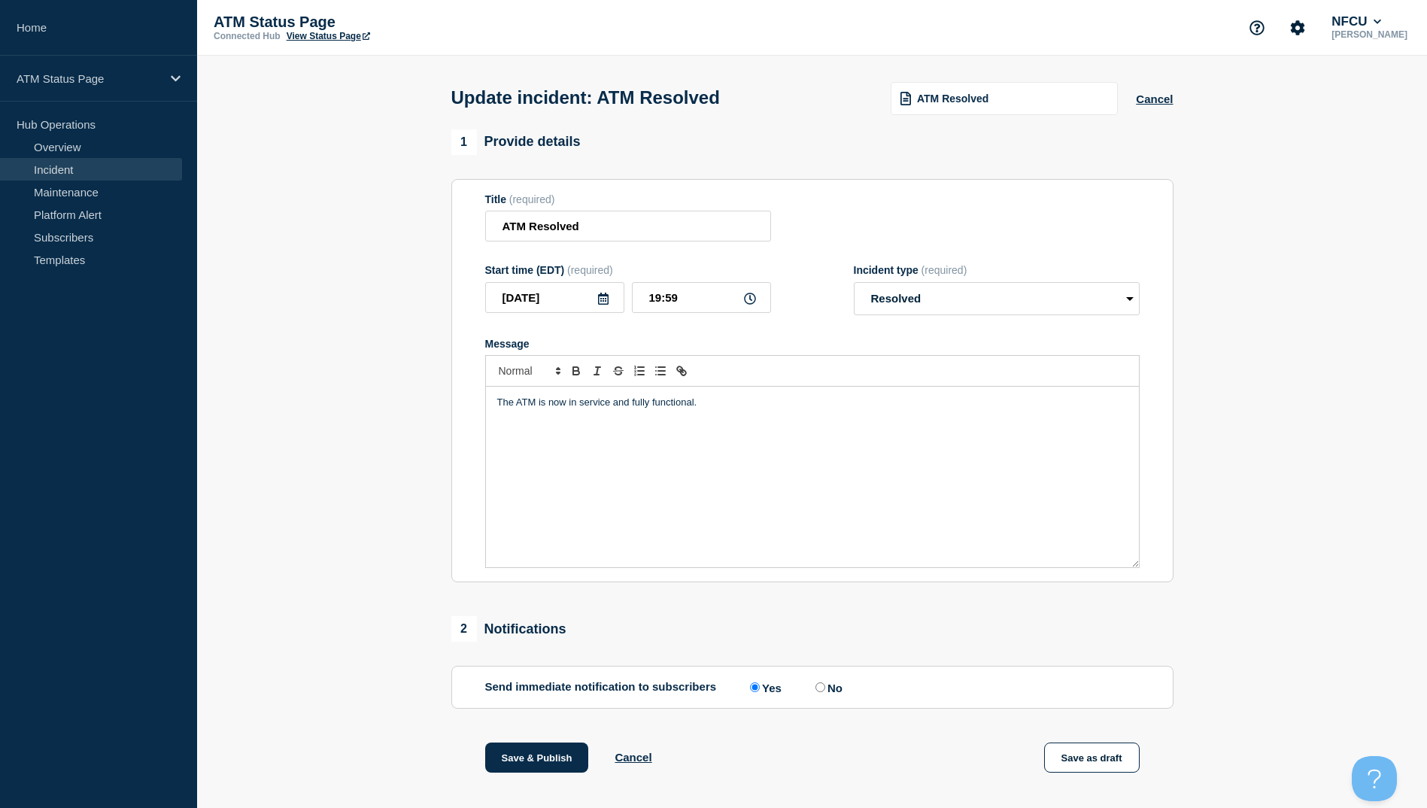
scroll to position [155, 0]
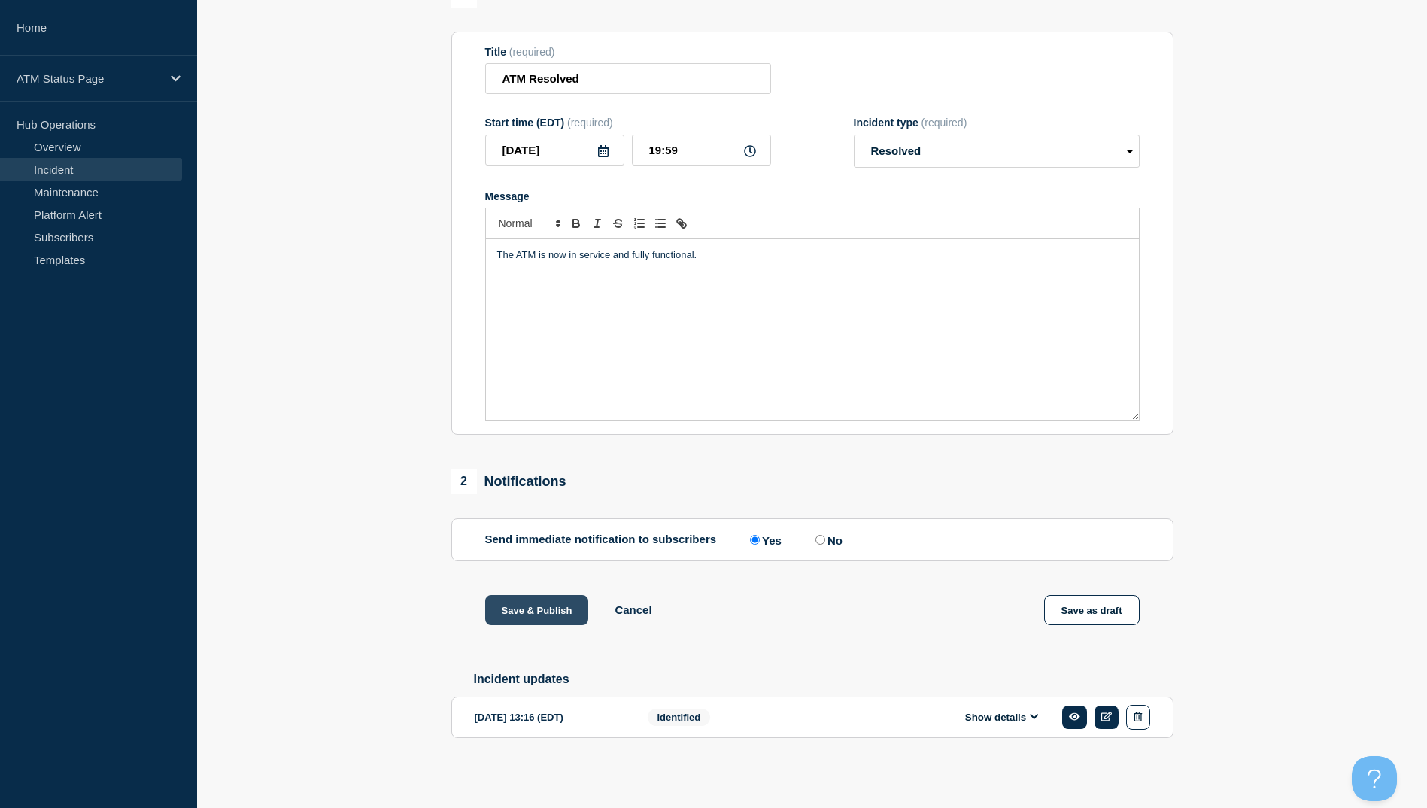
click at [553, 615] on button "Save & Publish" at bounding box center [537, 610] width 104 height 30
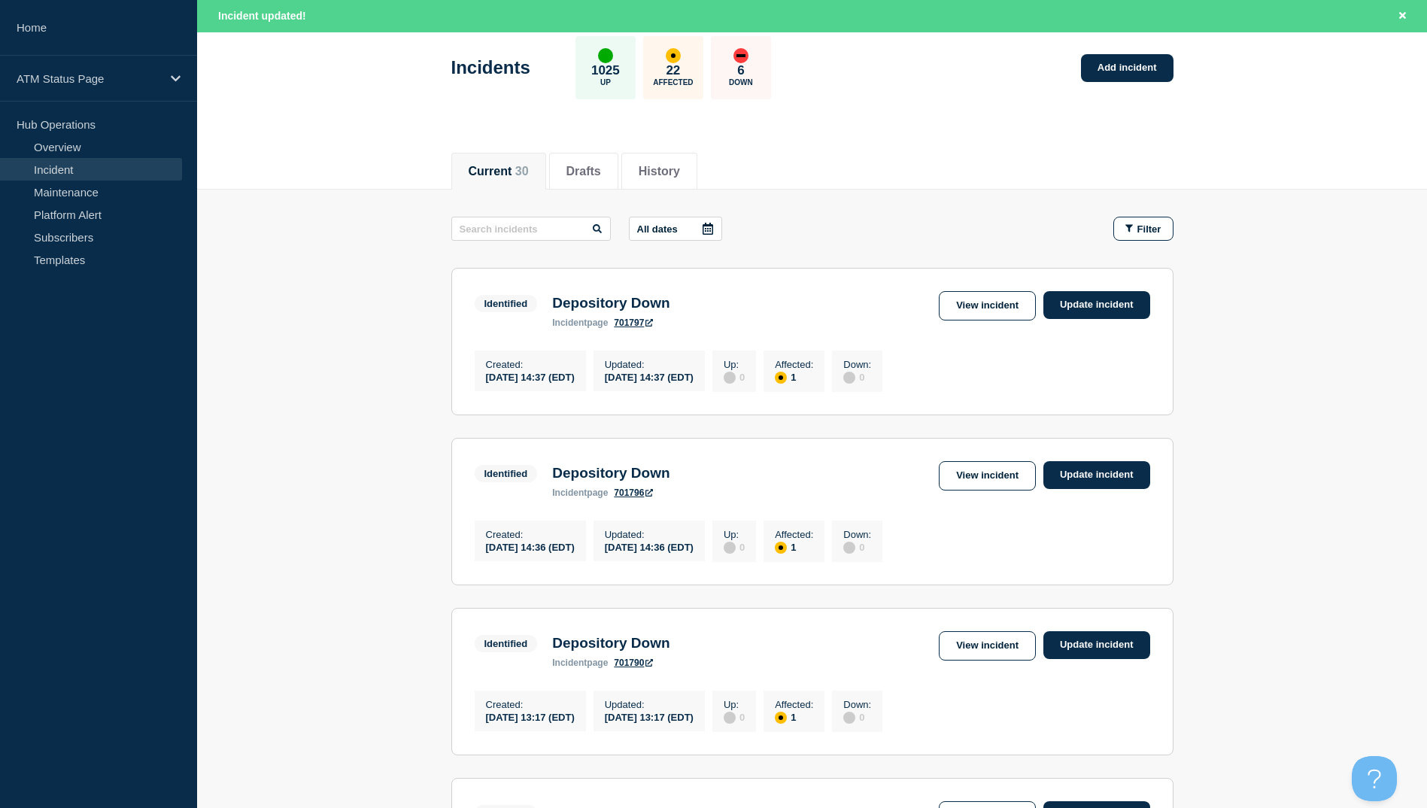
scroll to position [226, 0]
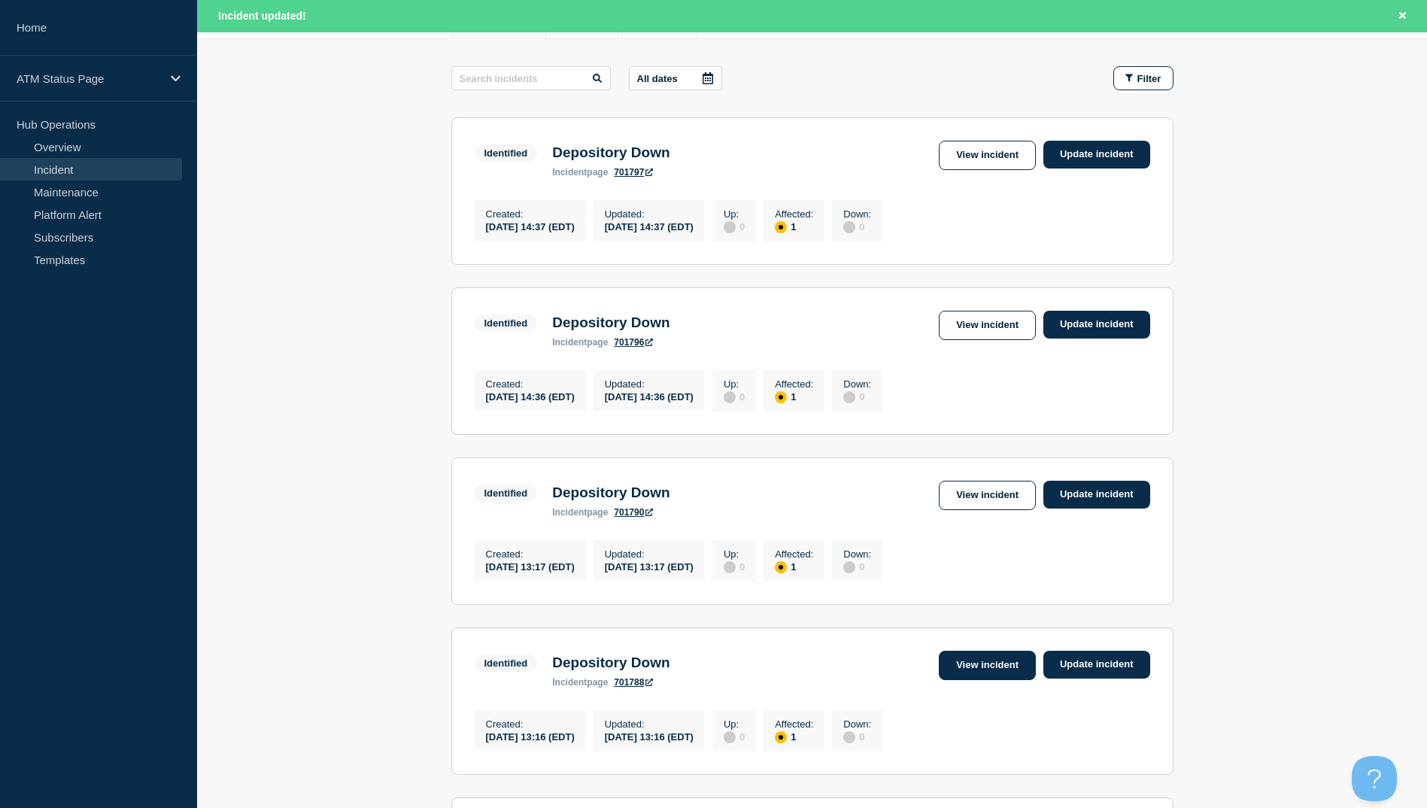
click at [973, 676] on link "View incident" at bounding box center [987, 665] width 97 height 29
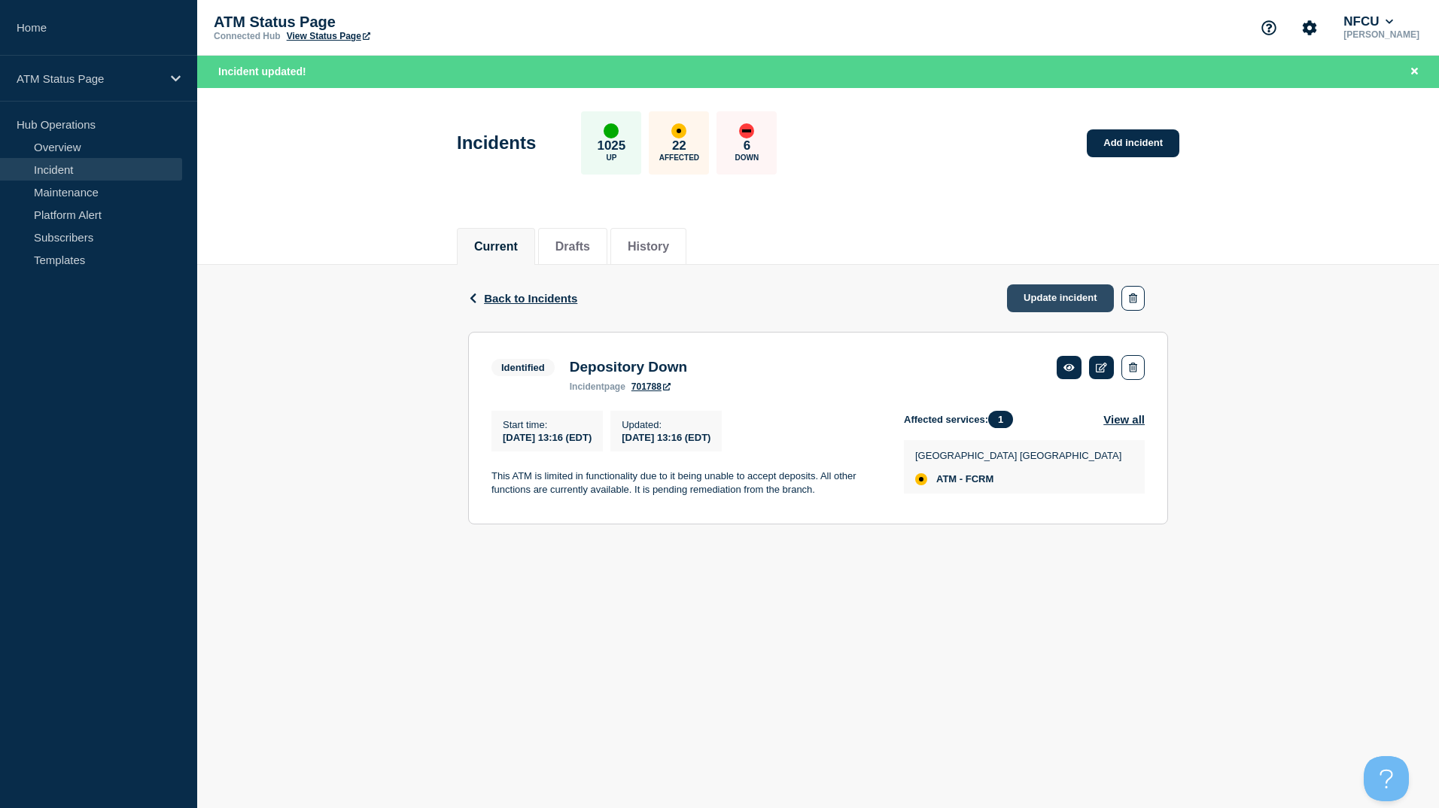
click at [1053, 298] on link "Update incident" at bounding box center [1060, 298] width 107 height 28
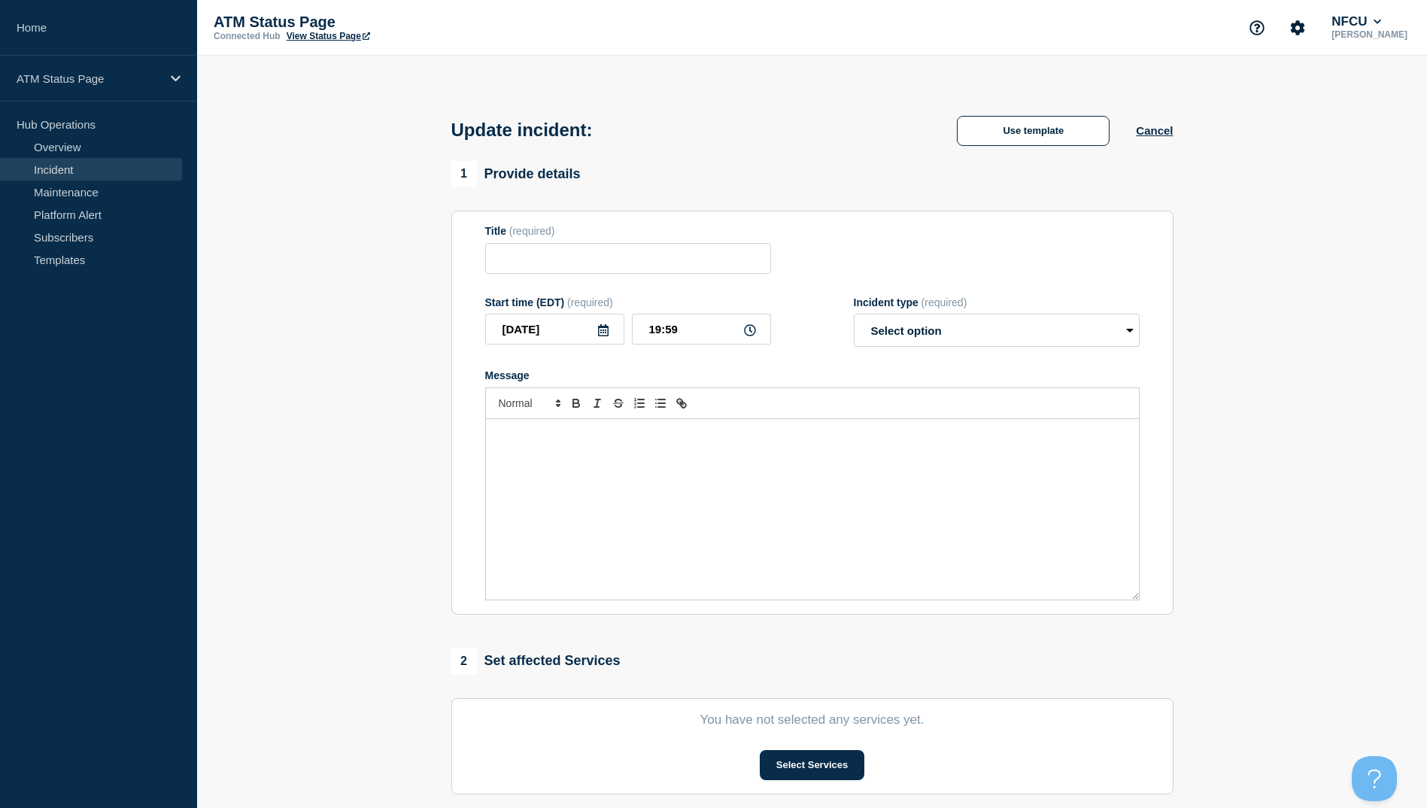
type input "Depository Down"
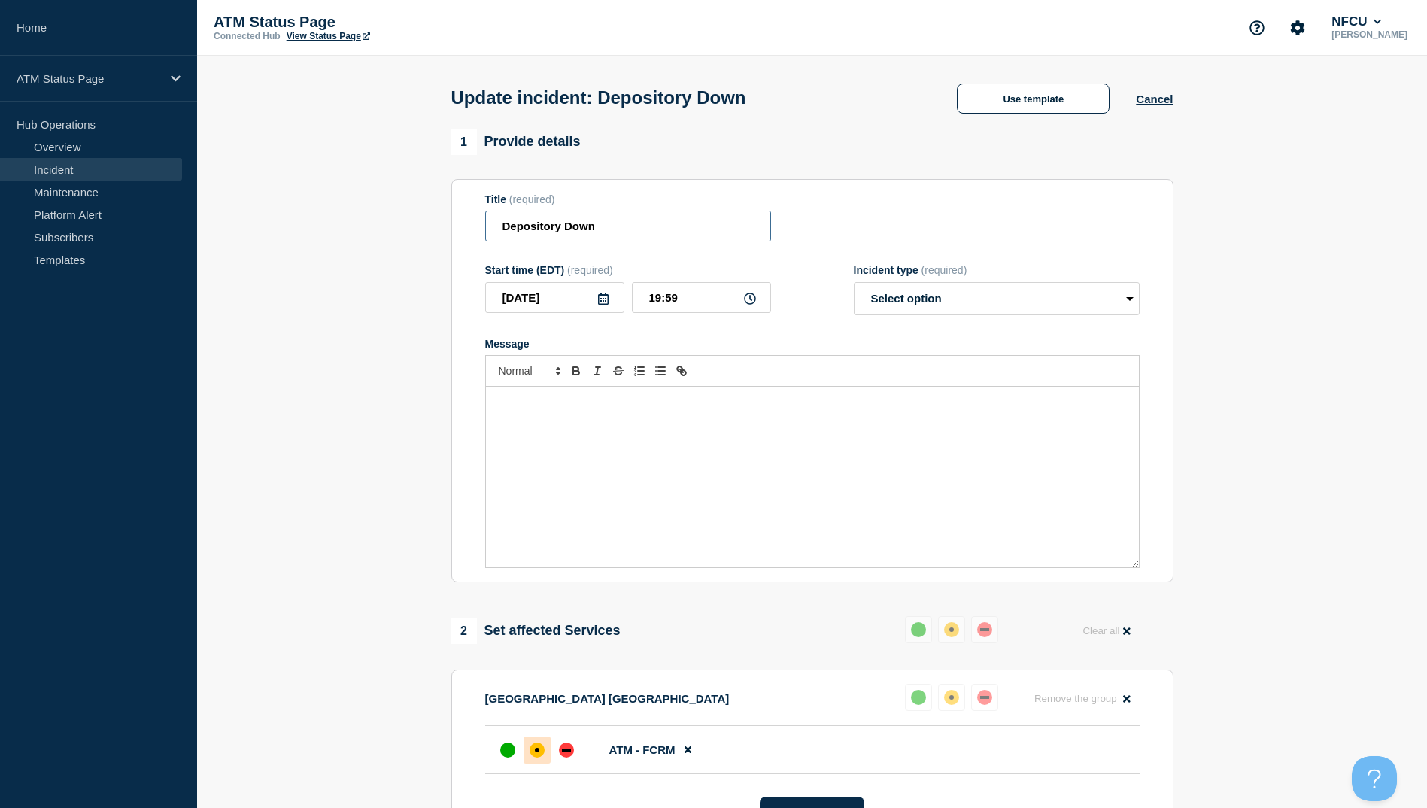
click at [632, 233] on input "Depository Down" at bounding box center [628, 226] width 286 height 31
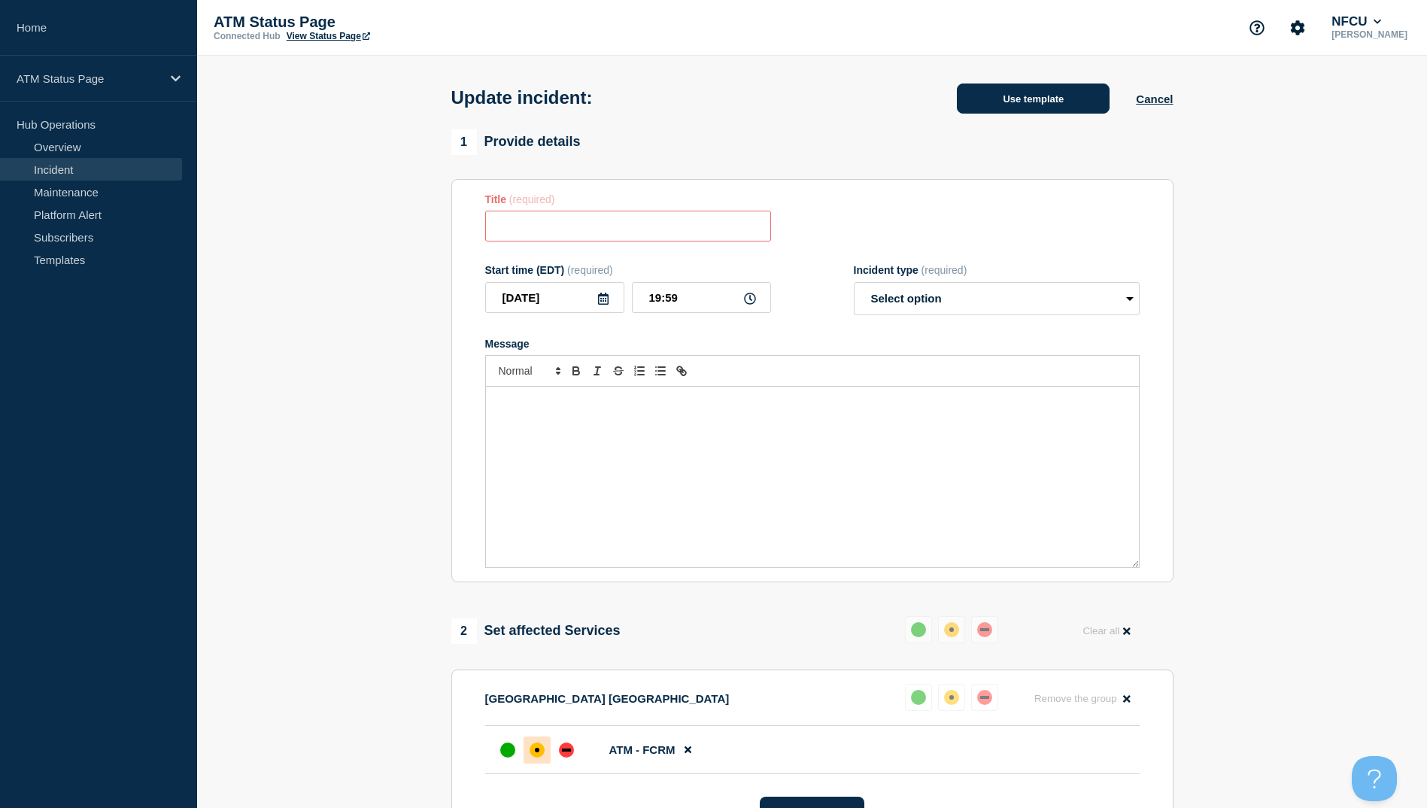
click at [1010, 93] on button "Use template" at bounding box center [1033, 99] width 153 height 30
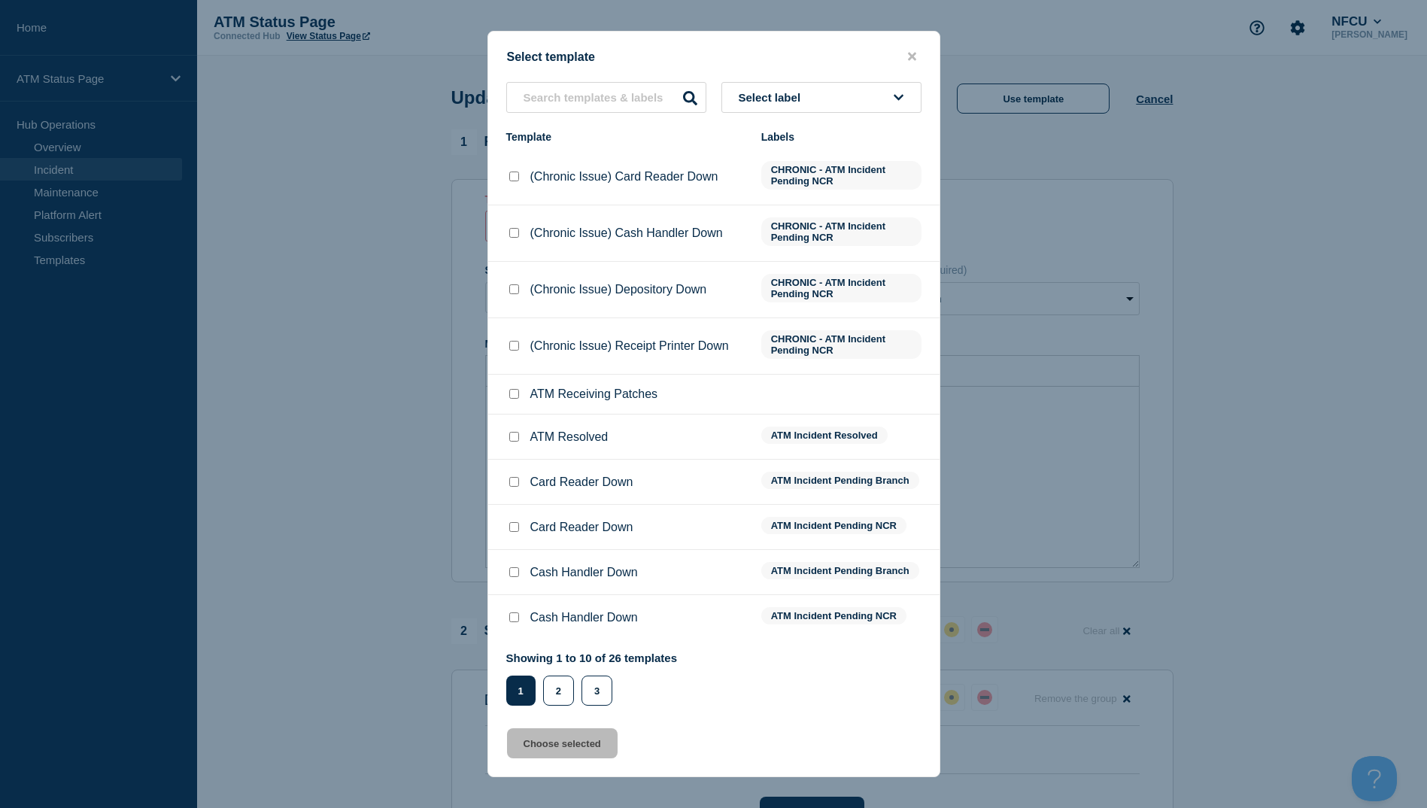
click at [515, 436] on input "ATM Resolved checkbox" at bounding box center [514, 437] width 10 height 10
checkbox input "true"
click at [545, 734] on button "Choose selected" at bounding box center [562, 743] width 111 height 30
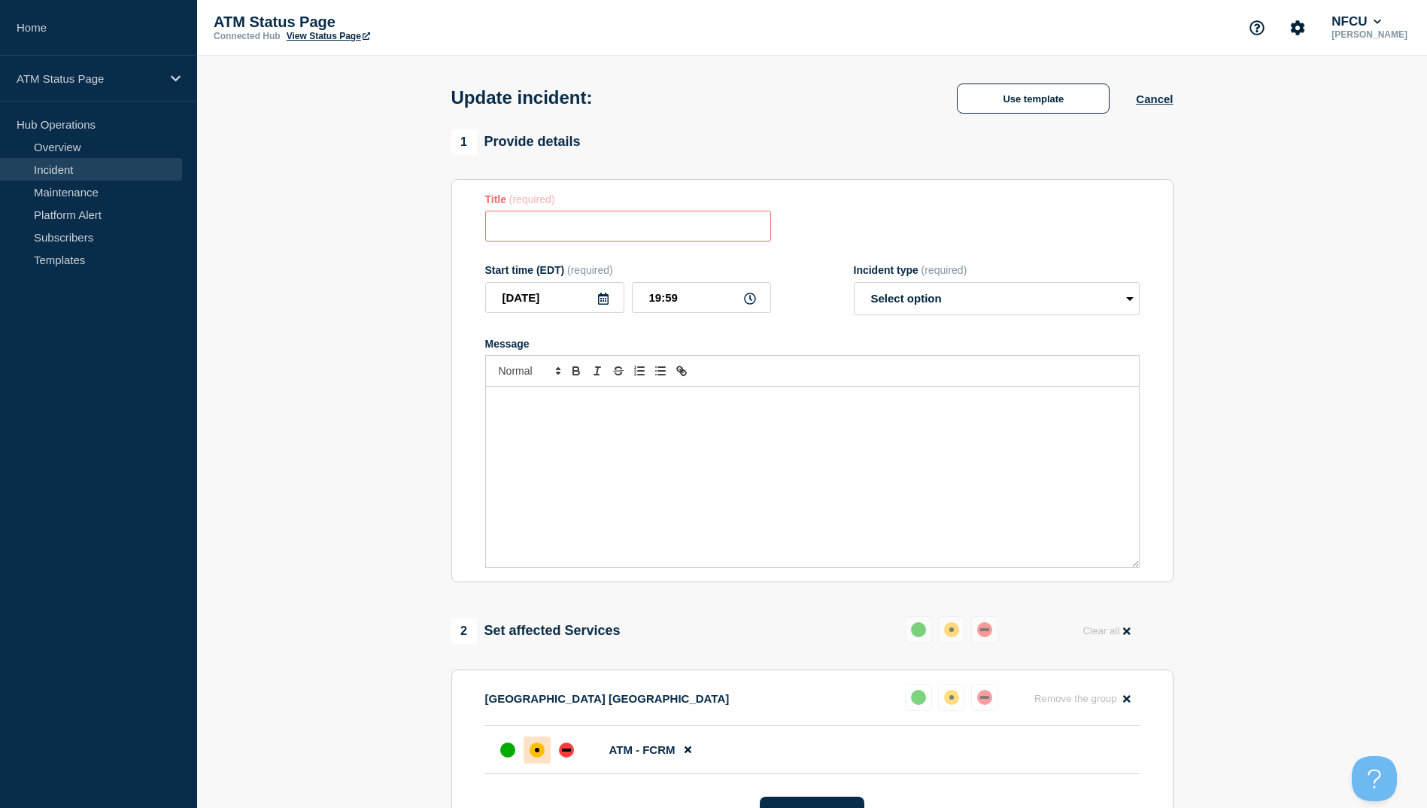
type input "ATM Resolved"
select select "resolved"
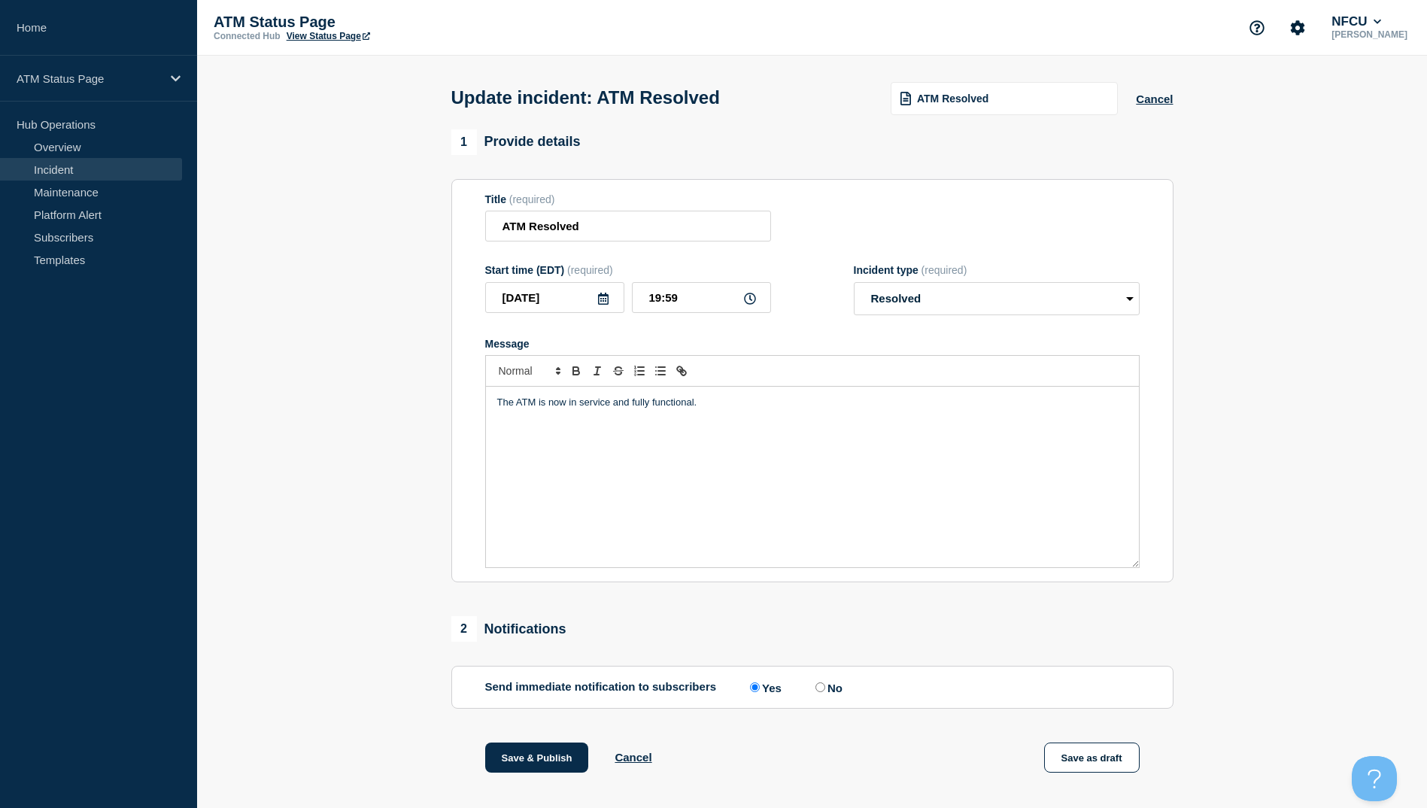
scroll to position [150, 0]
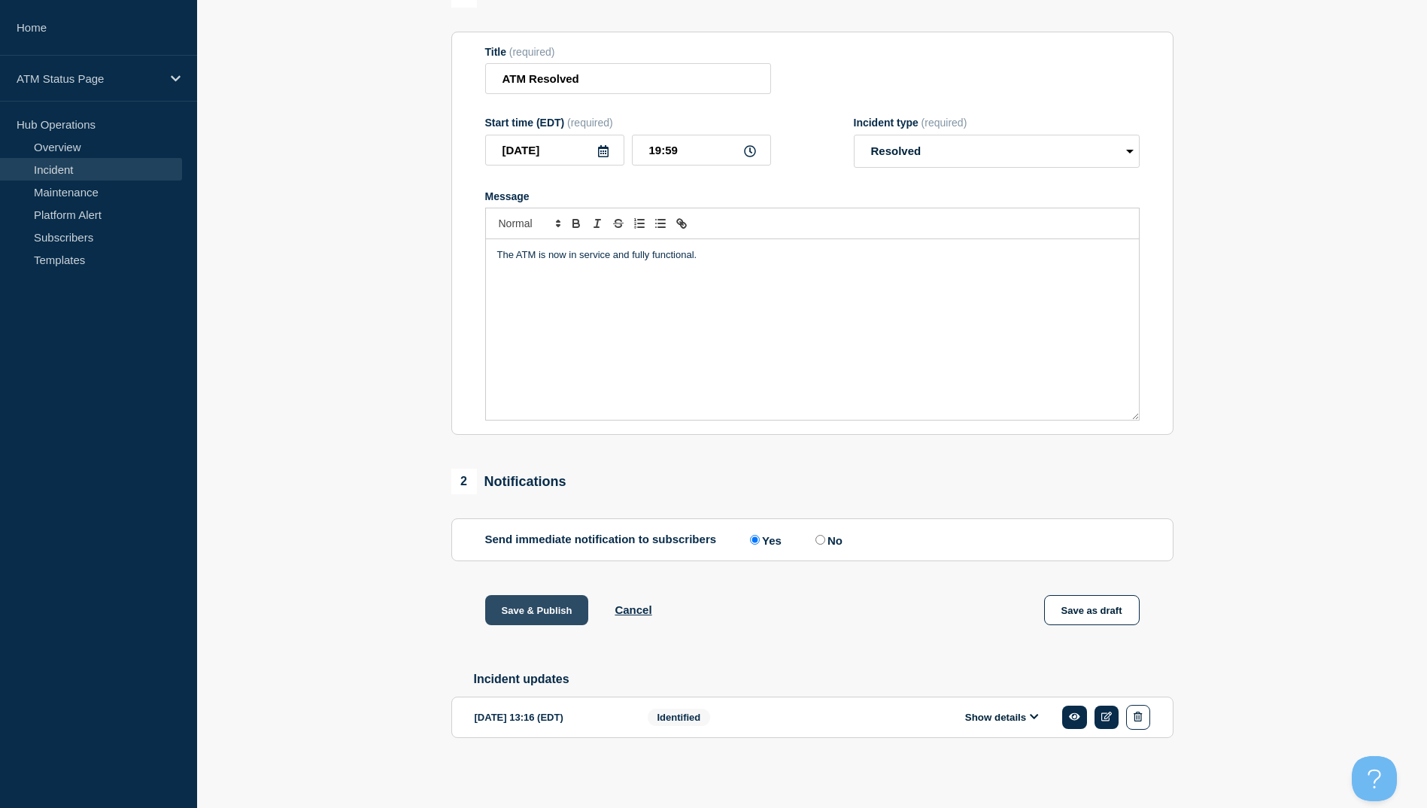
click at [518, 609] on button "Save & Publish" at bounding box center [537, 610] width 104 height 30
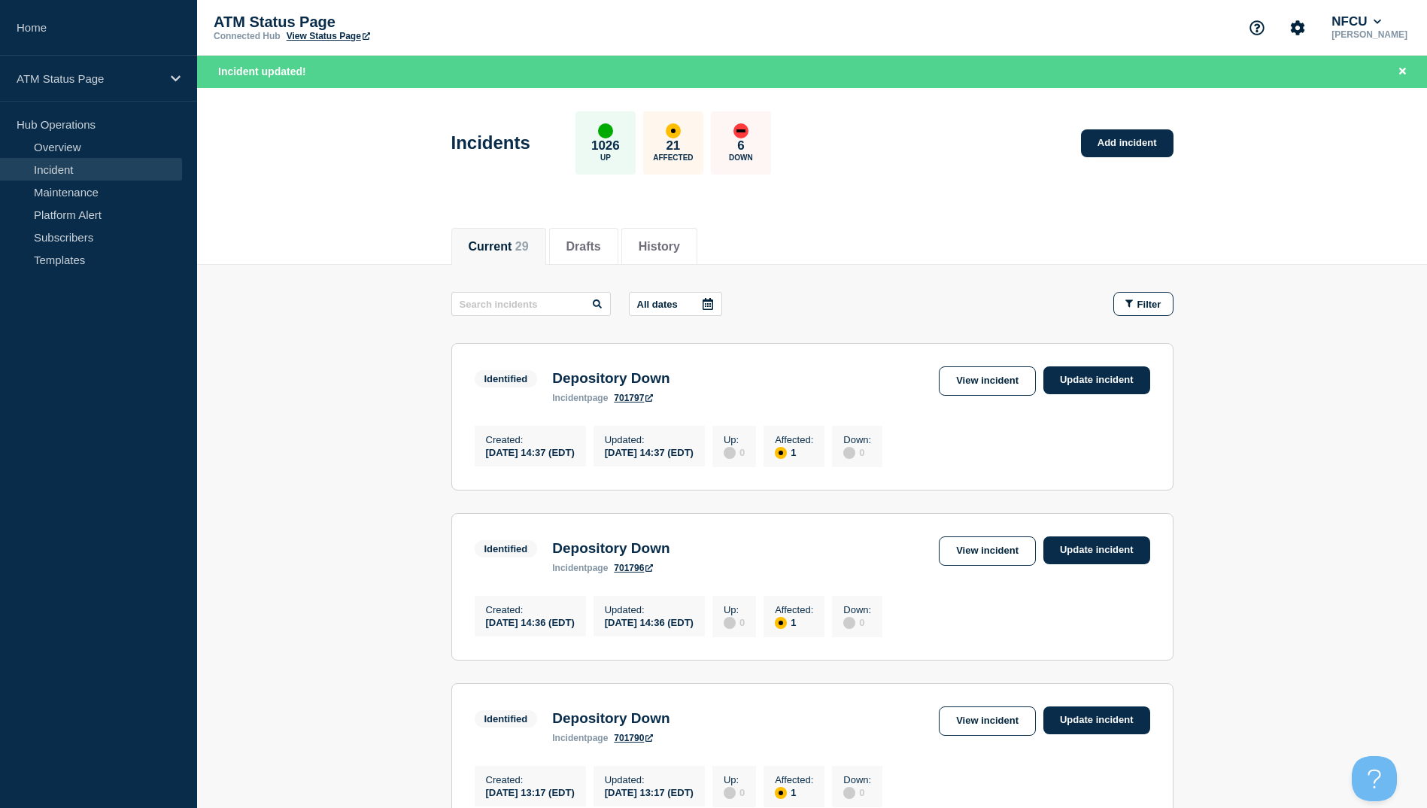
click at [781, 249] on div "Current 29 Drafts History" at bounding box center [812, 238] width 722 height 51
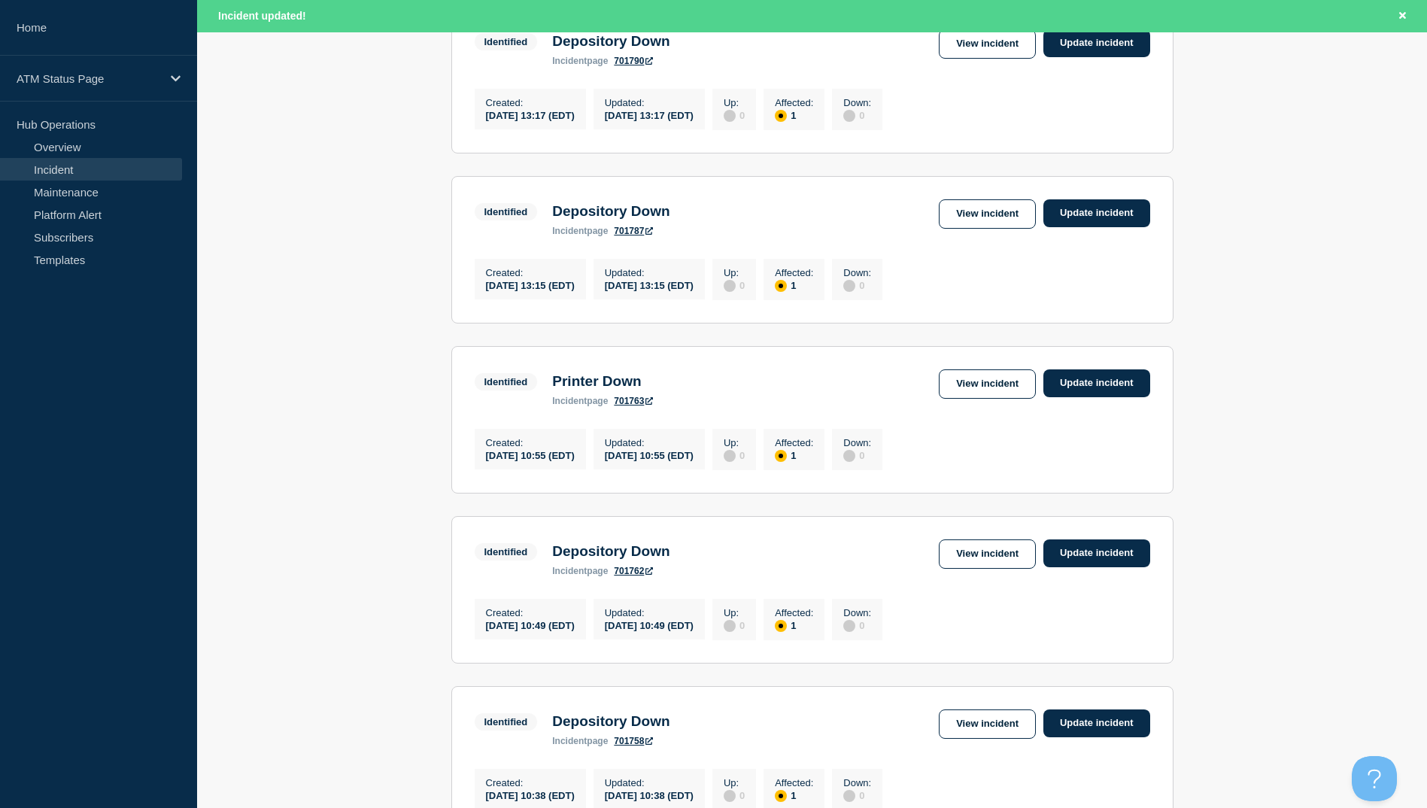
scroll to position [602, 0]
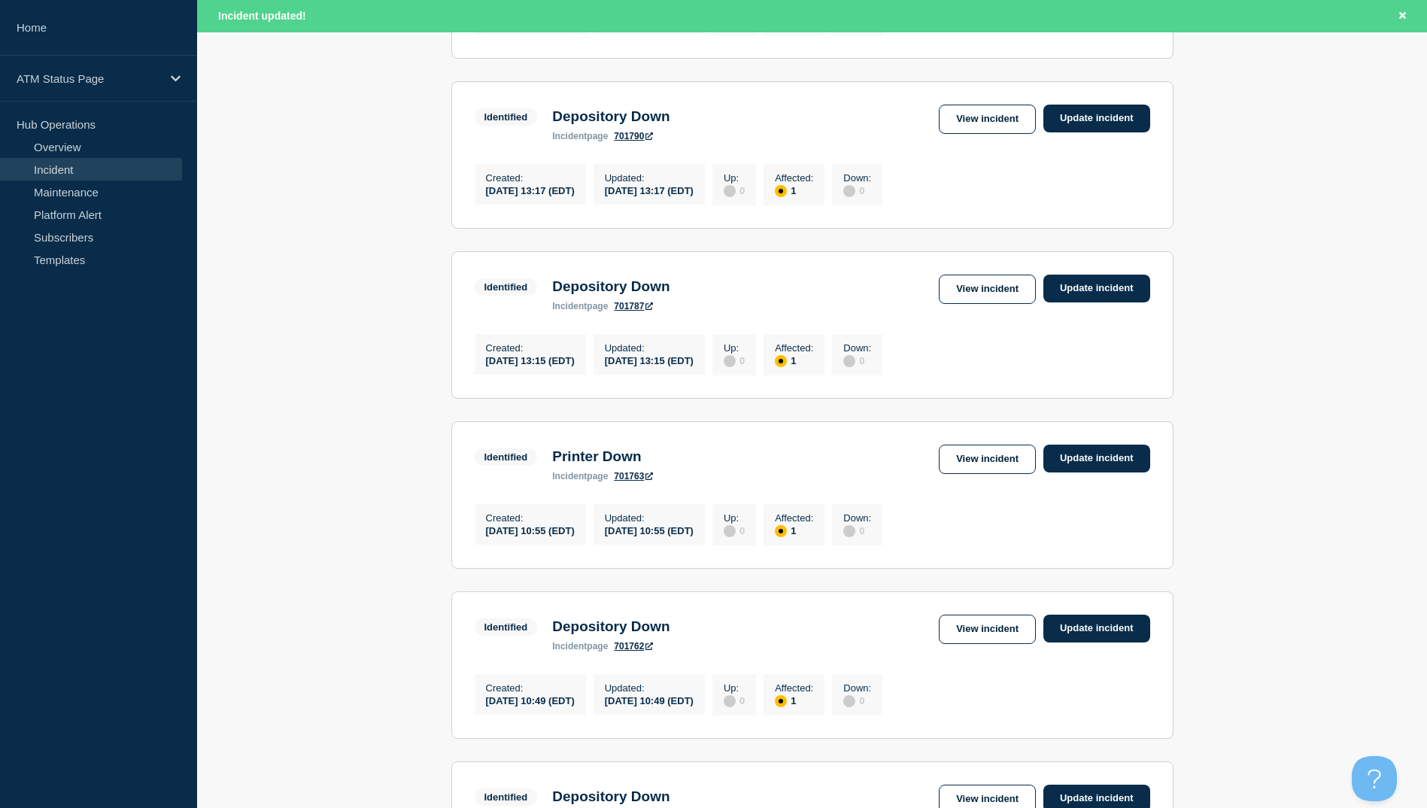
click at [1039, 304] on div "View incident Update incident" at bounding box center [1044, 289] width 211 height 29
click at [1025, 304] on link "View incident" at bounding box center [987, 289] width 97 height 29
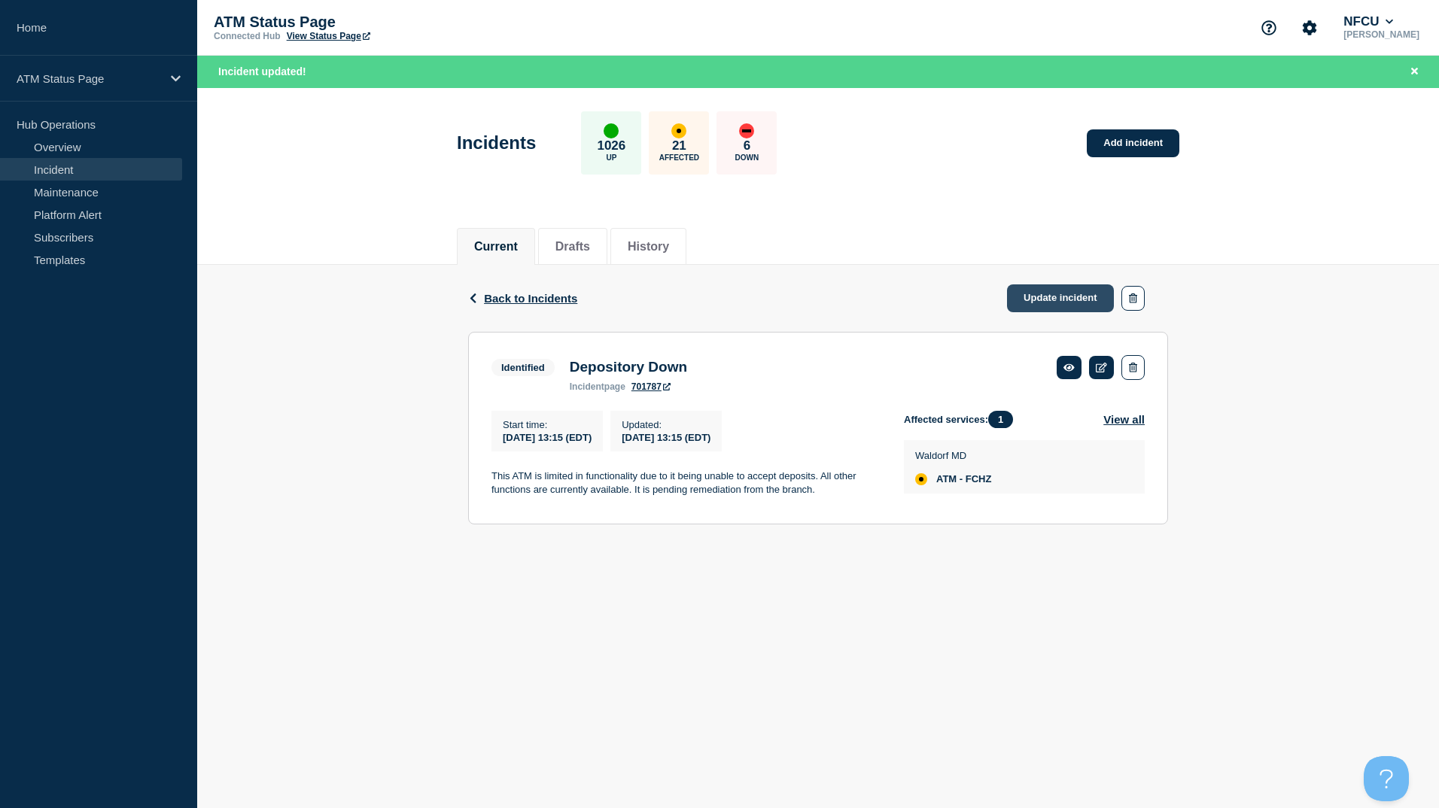
click at [1055, 290] on link "Update incident" at bounding box center [1060, 298] width 107 height 28
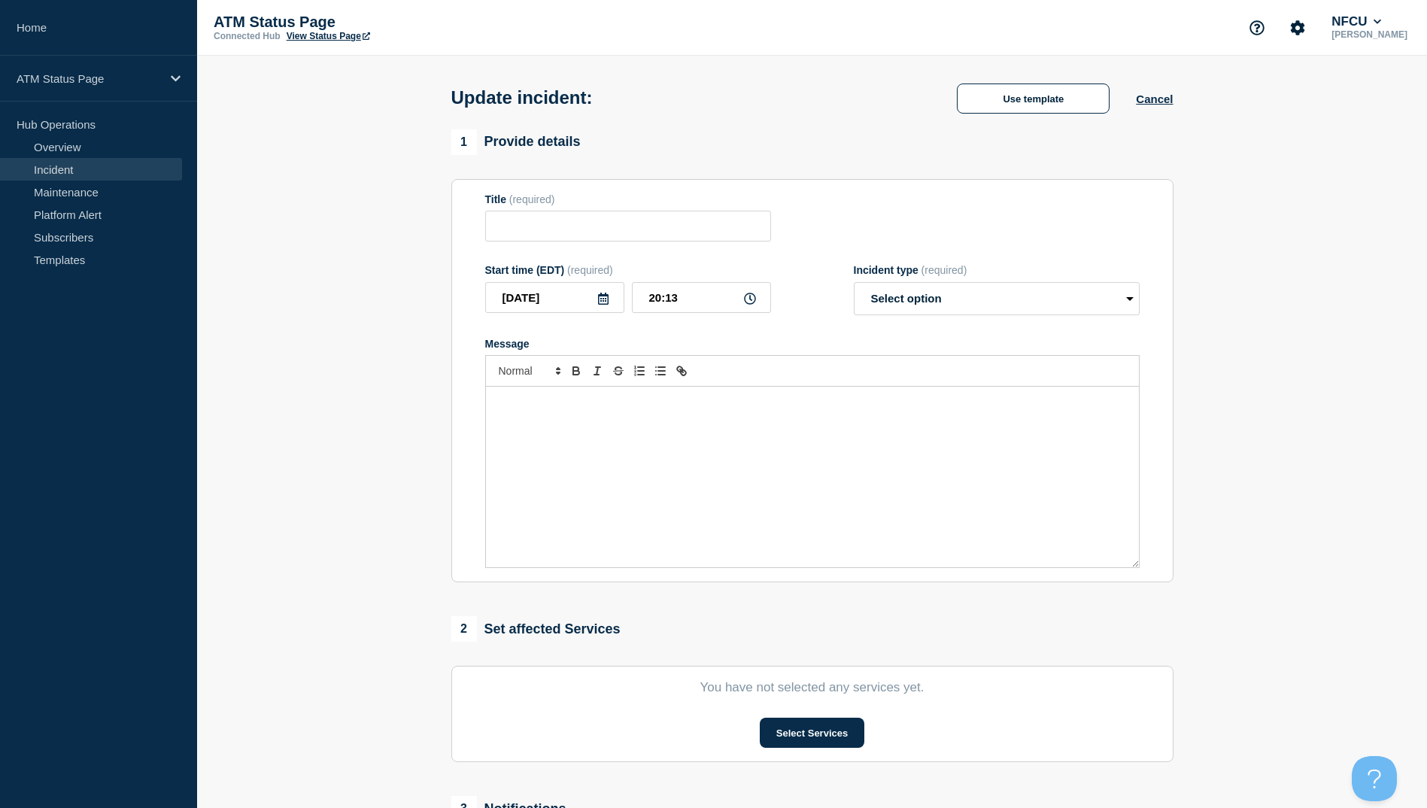
type input "Depository Down"
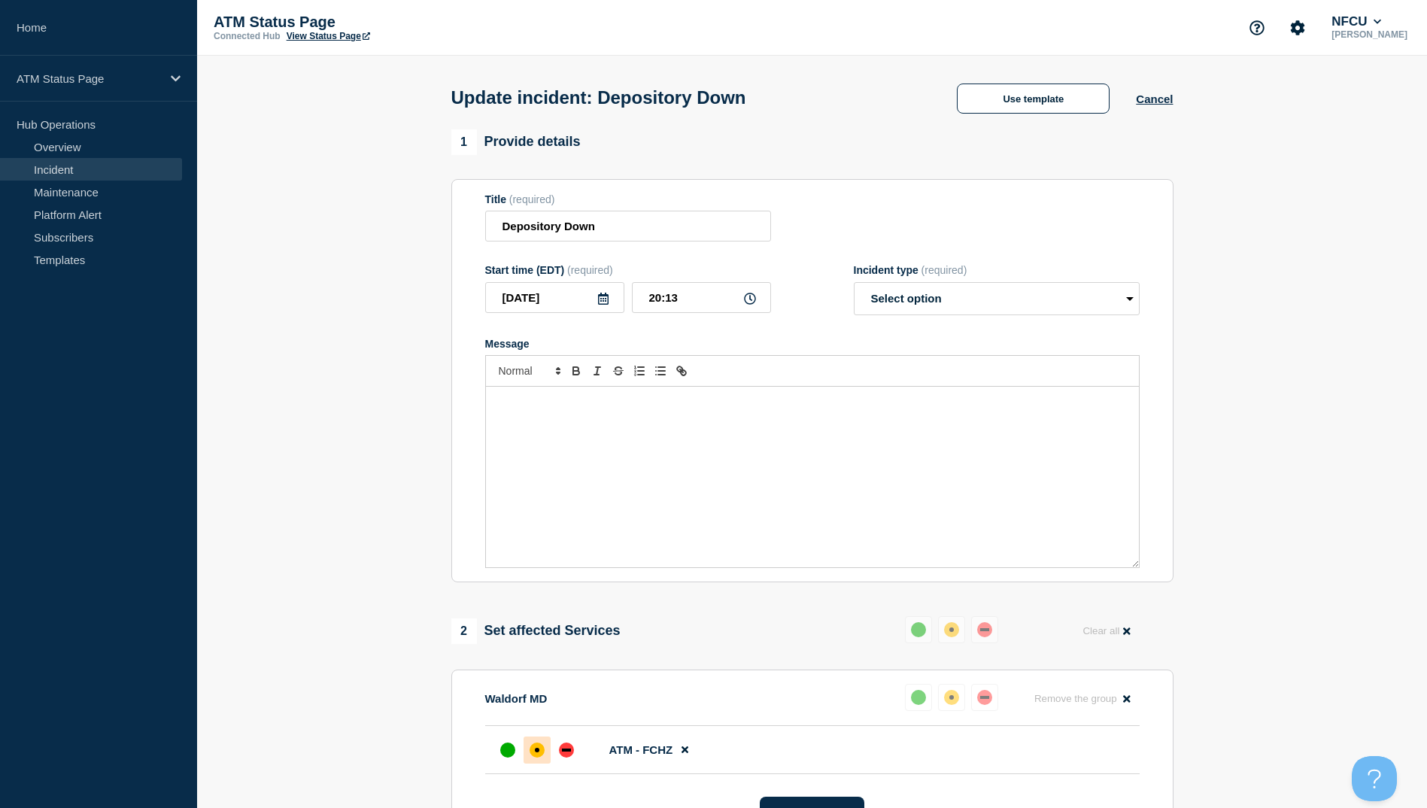
click at [605, 198] on div "Title (required)" at bounding box center [628, 199] width 286 height 12
click at [608, 217] on input "Depository Down" at bounding box center [628, 226] width 286 height 31
click at [1059, 80] on div "Update incident: Use template Cancel" at bounding box center [812, 93] width 756 height 74
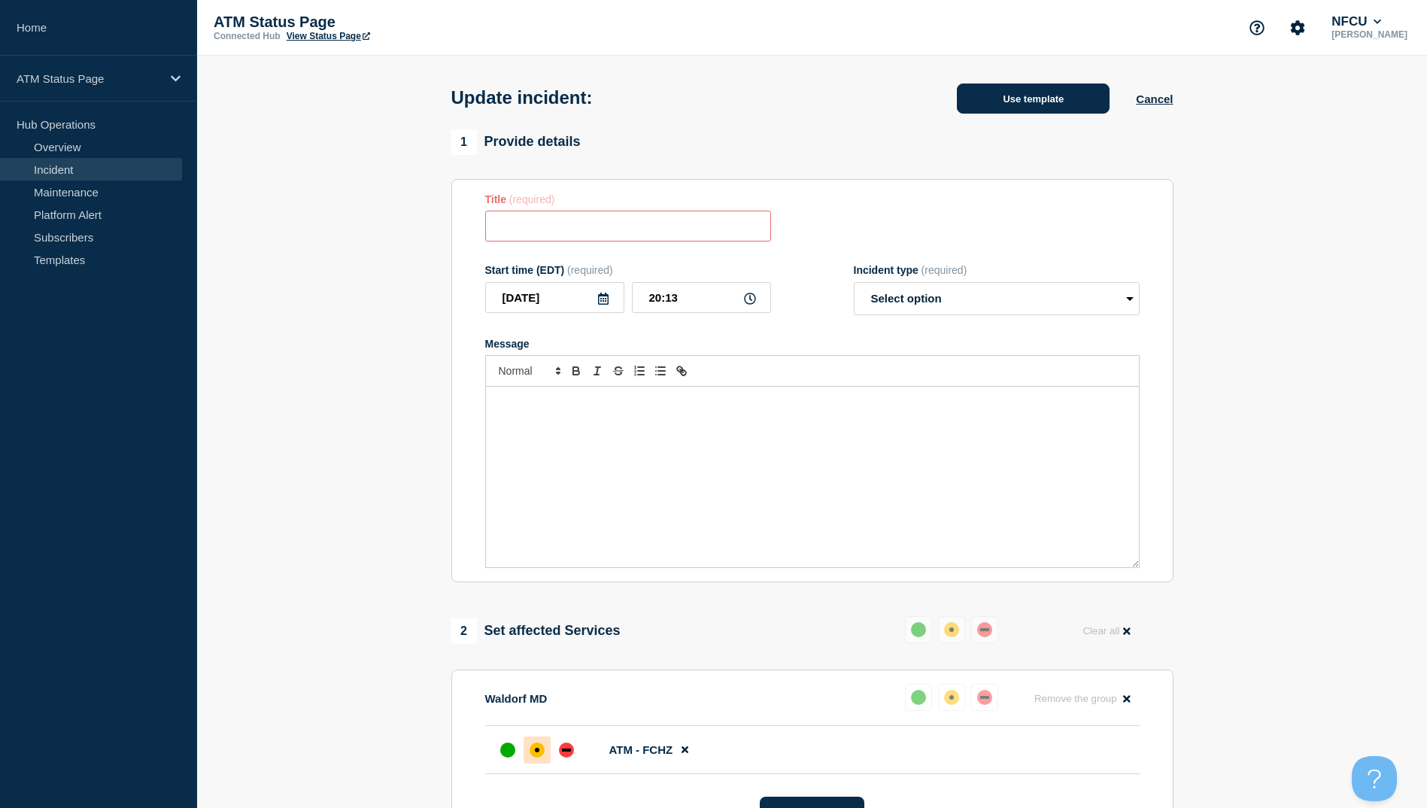
click at [1015, 99] on button "Use template" at bounding box center [1033, 99] width 153 height 30
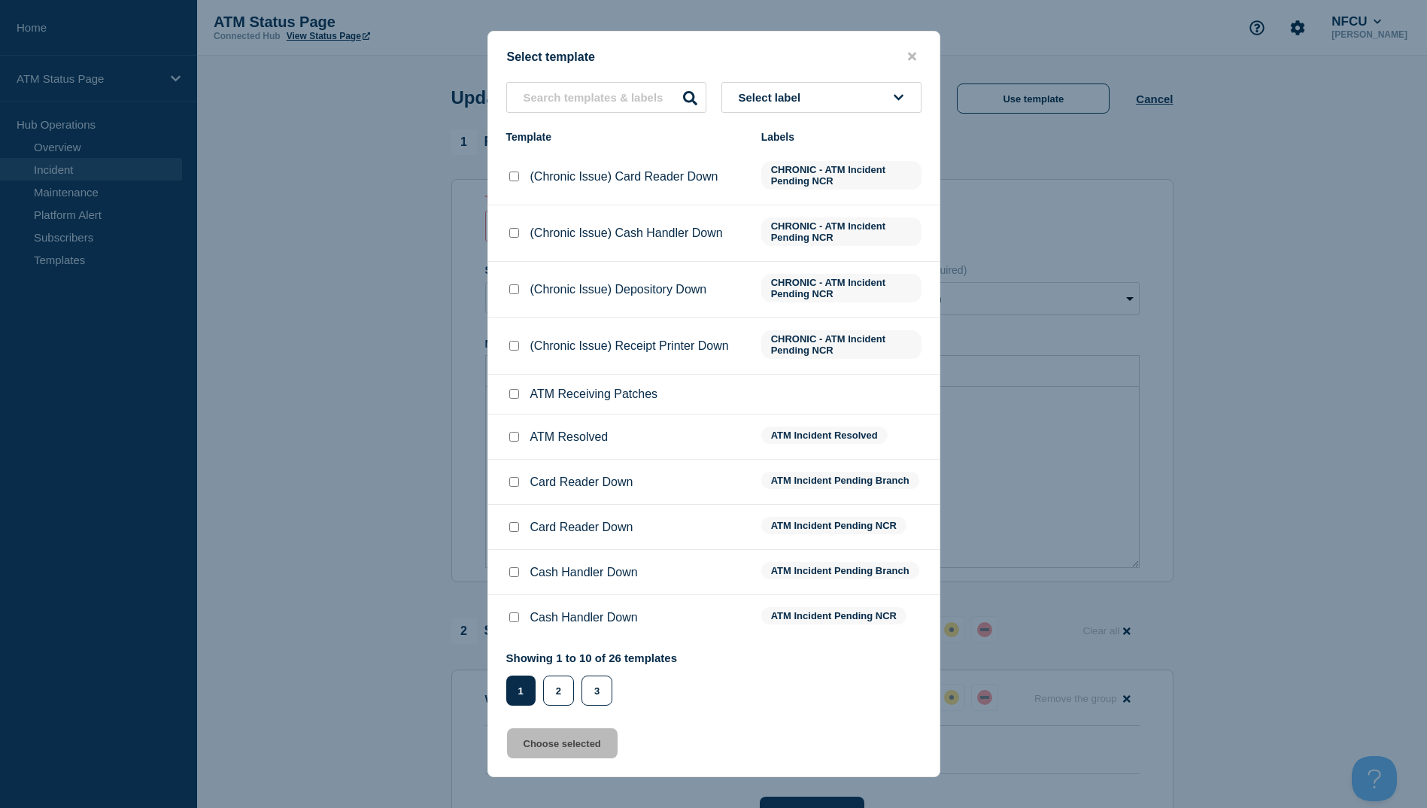
click at [514, 440] on input "ATM Resolved checkbox" at bounding box center [514, 437] width 10 height 10
checkbox input "true"
click at [599, 748] on button "Choose selected" at bounding box center [562, 743] width 111 height 30
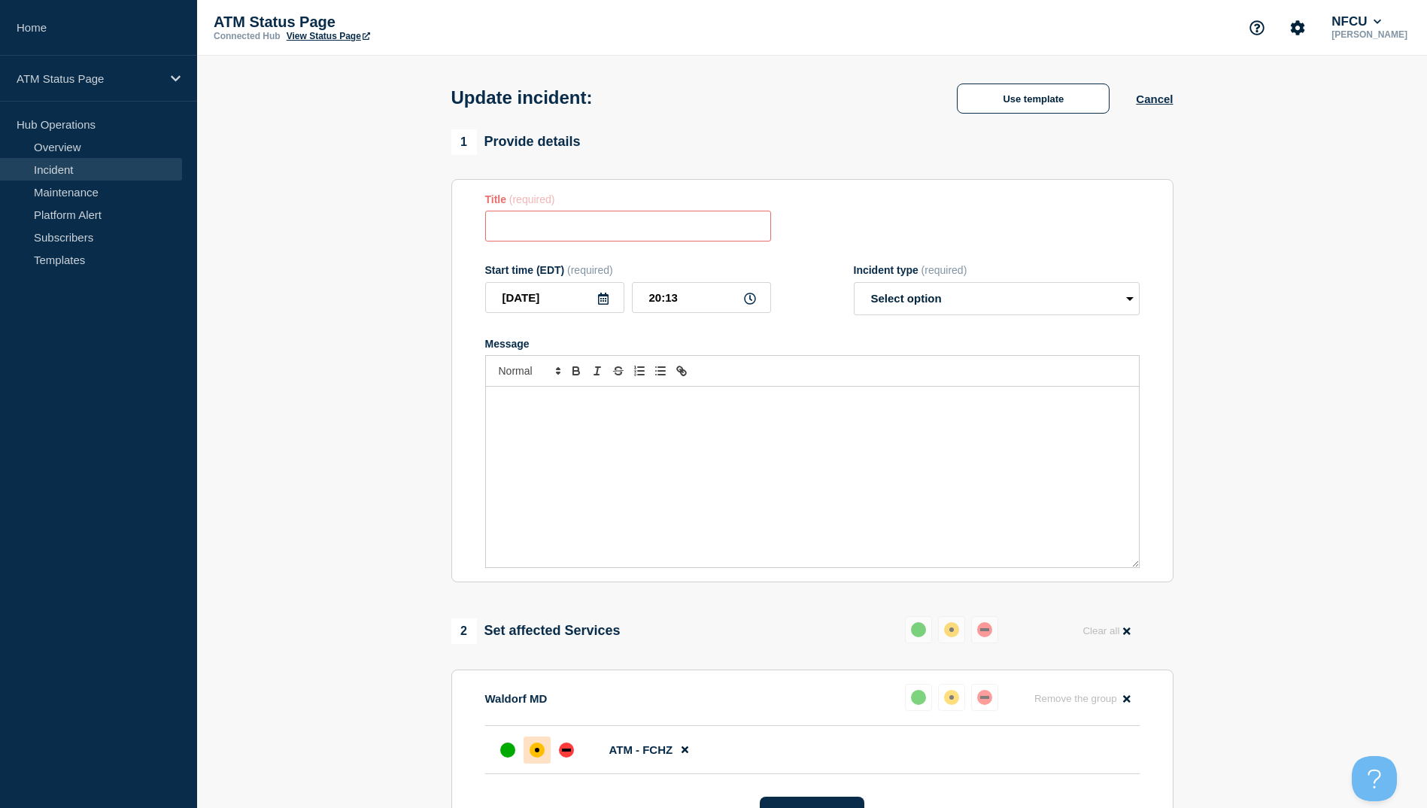
type input "ATM Resolved"
select select "resolved"
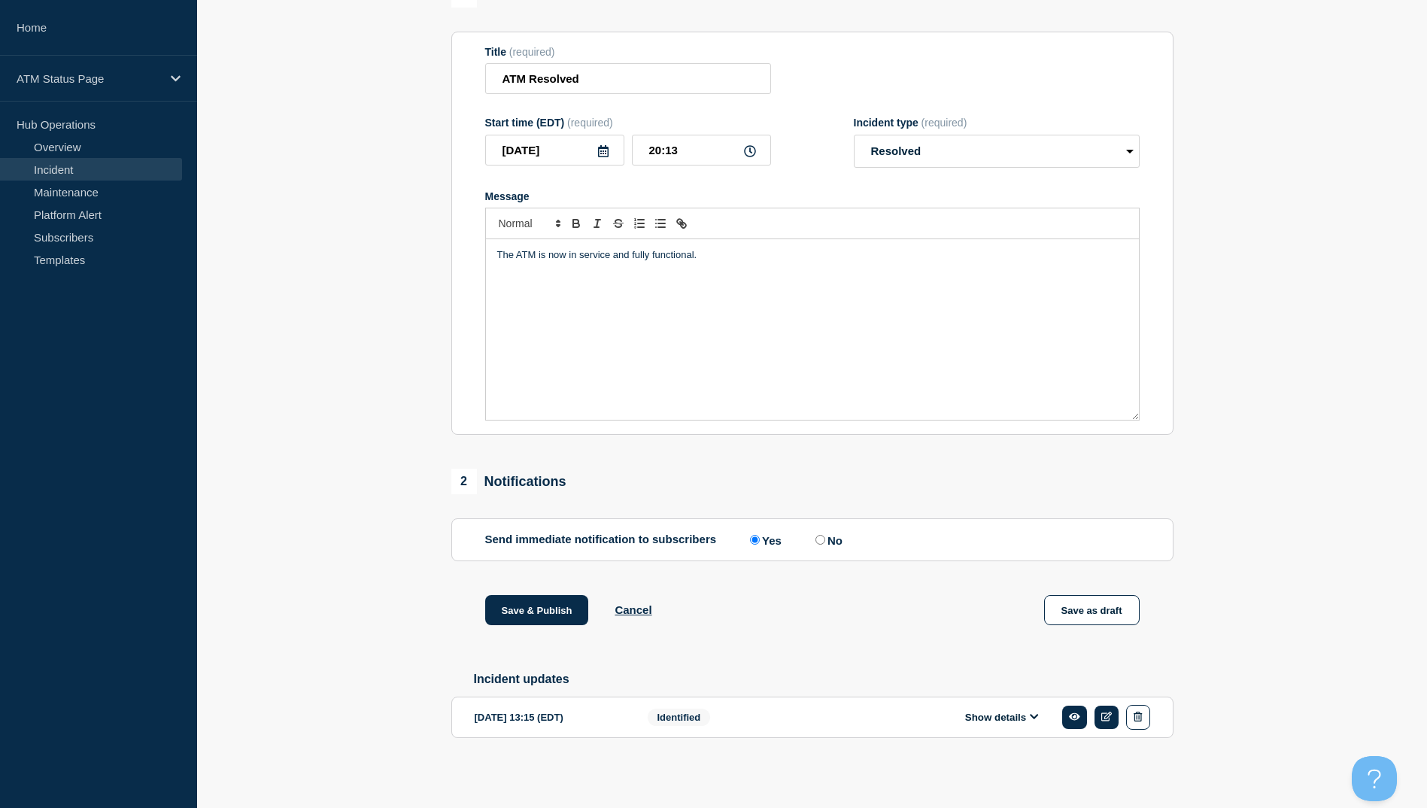
scroll to position [155, 0]
click at [529, 587] on div "1 Provide details Title (required) ATM Resolved Start time (EDT) (required) [DA…" at bounding box center [812, 384] width 740 height 804
click at [529, 602] on button "Save & Publish" at bounding box center [537, 610] width 104 height 30
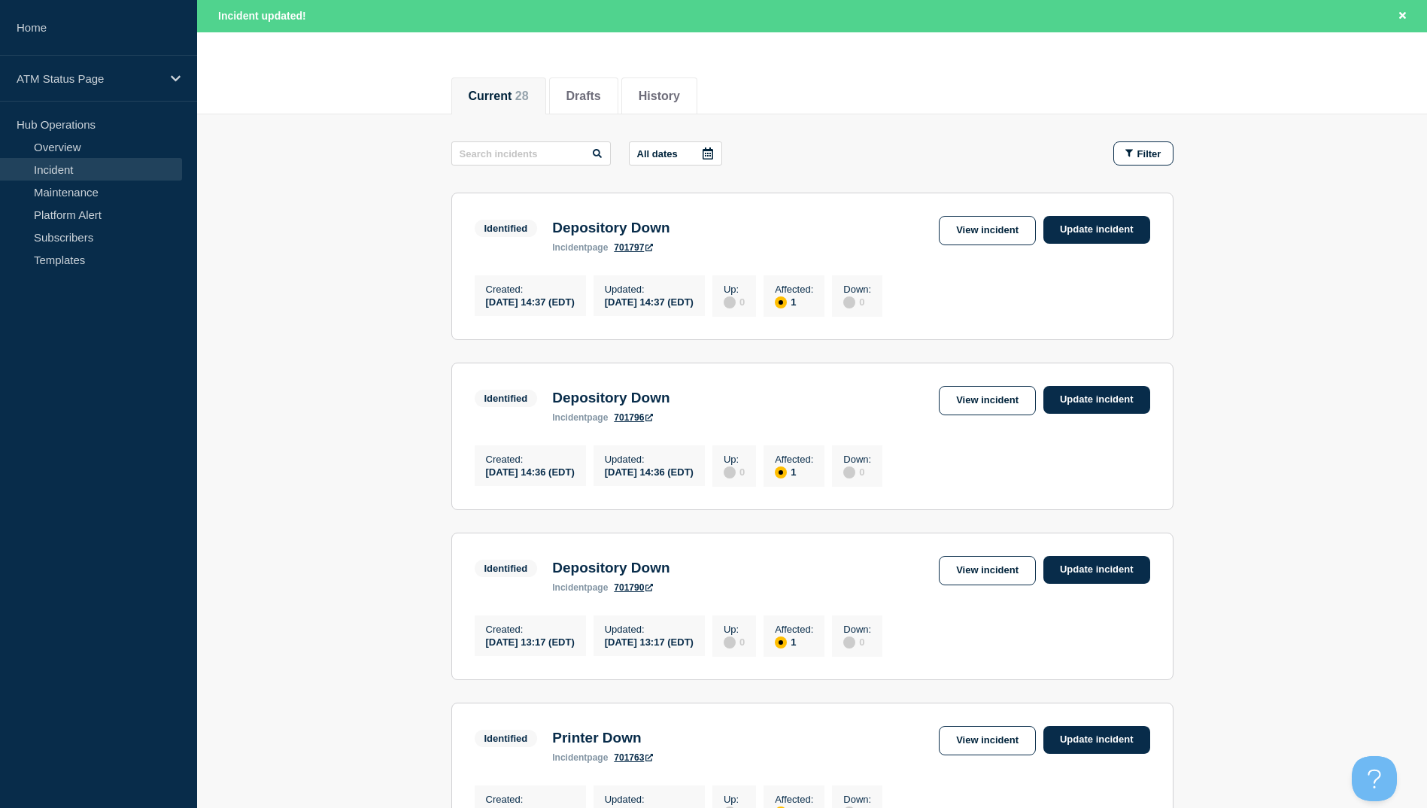
scroll to position [301, 0]
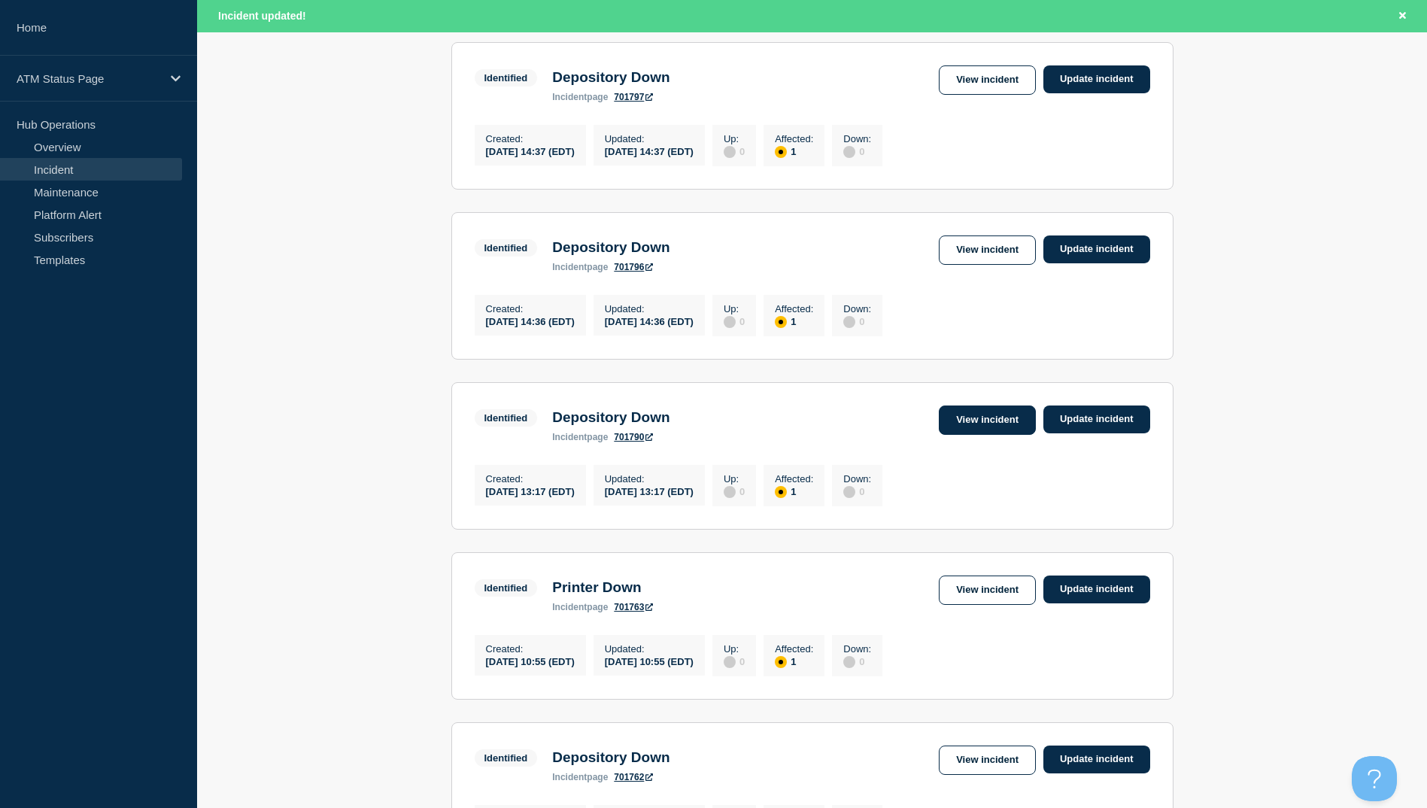
click at [961, 424] on link "View incident" at bounding box center [987, 420] width 97 height 29
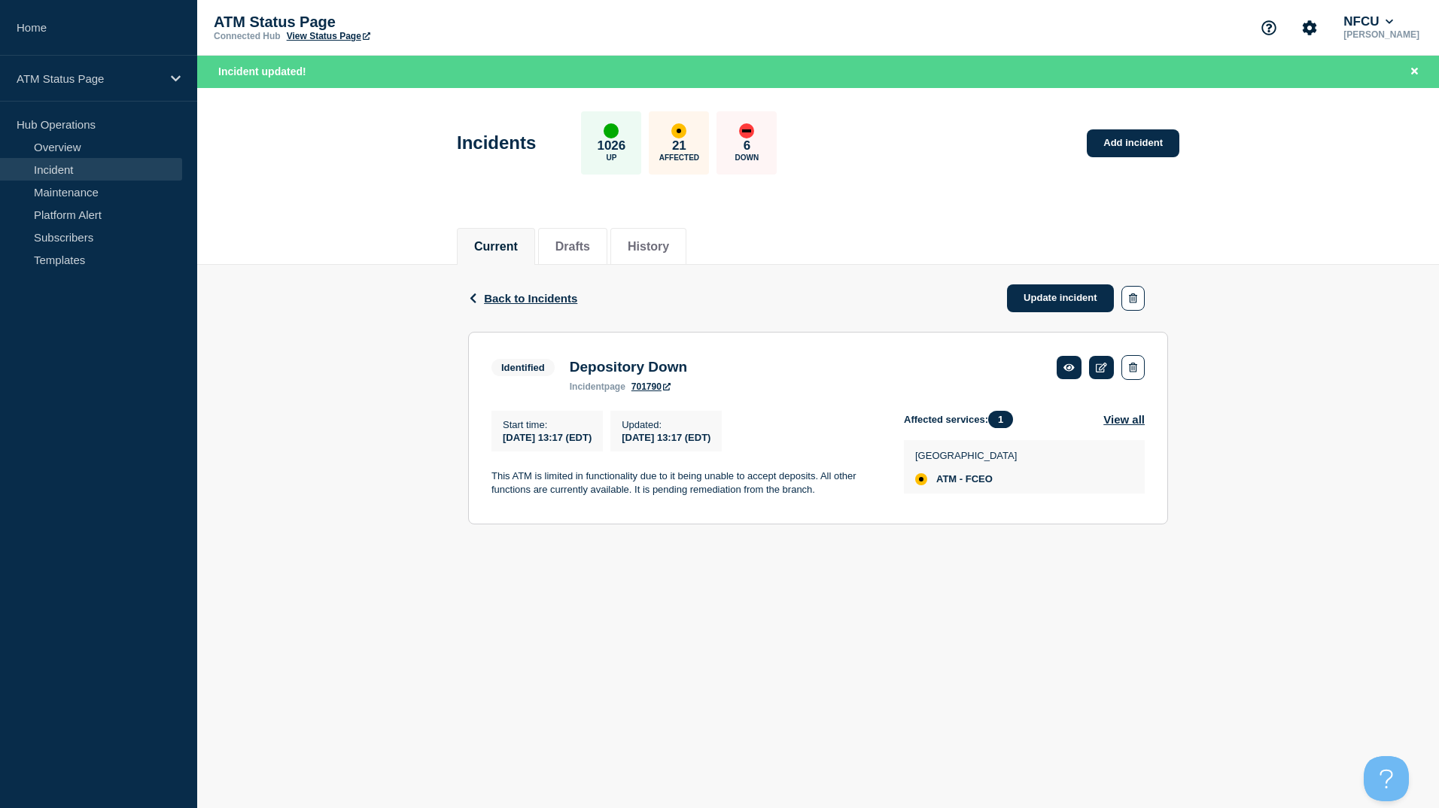
click at [549, 307] on div "Back Back to Incidents Update incident" at bounding box center [818, 298] width 700 height 67
click at [550, 300] on span "Back to Incidents" at bounding box center [530, 298] width 93 height 13
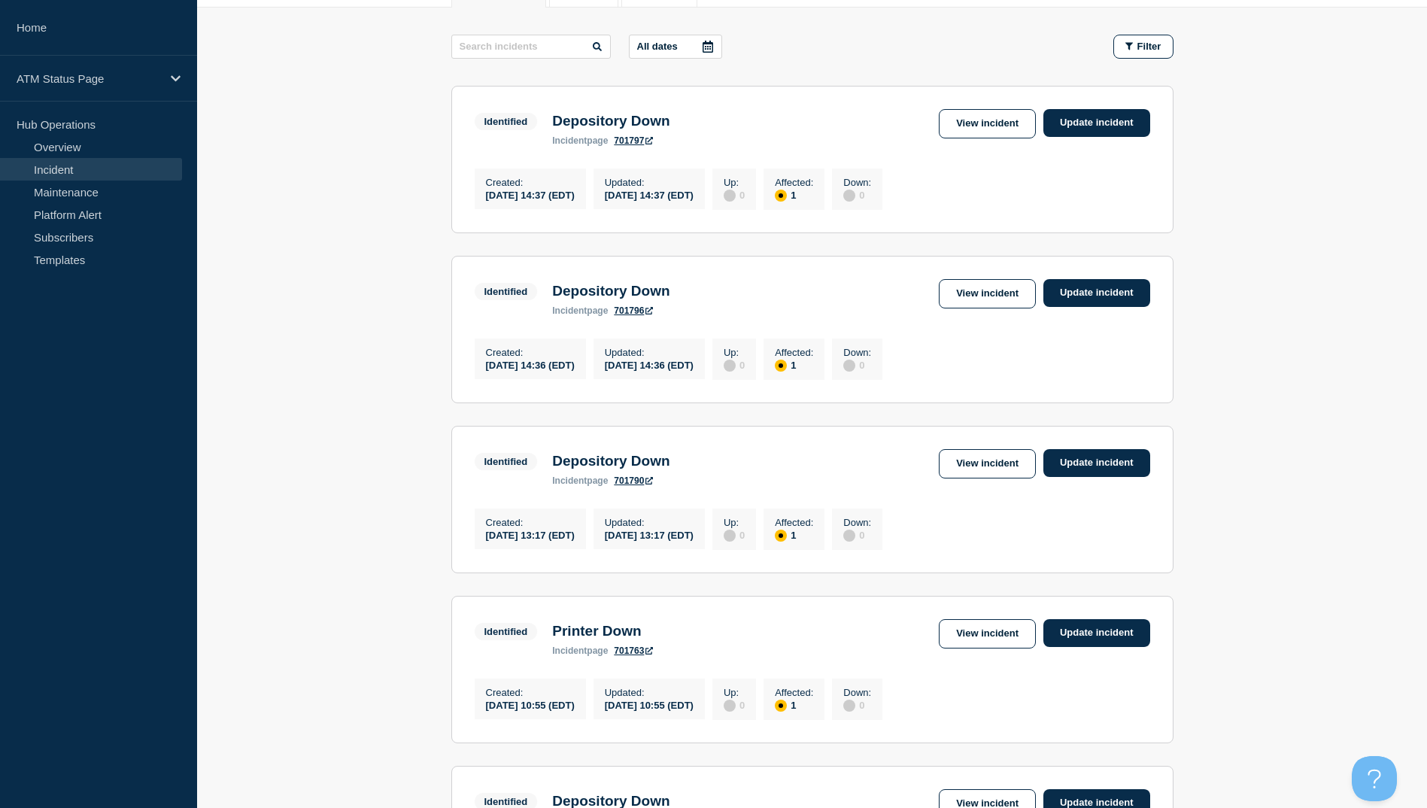
scroll to position [301, 0]
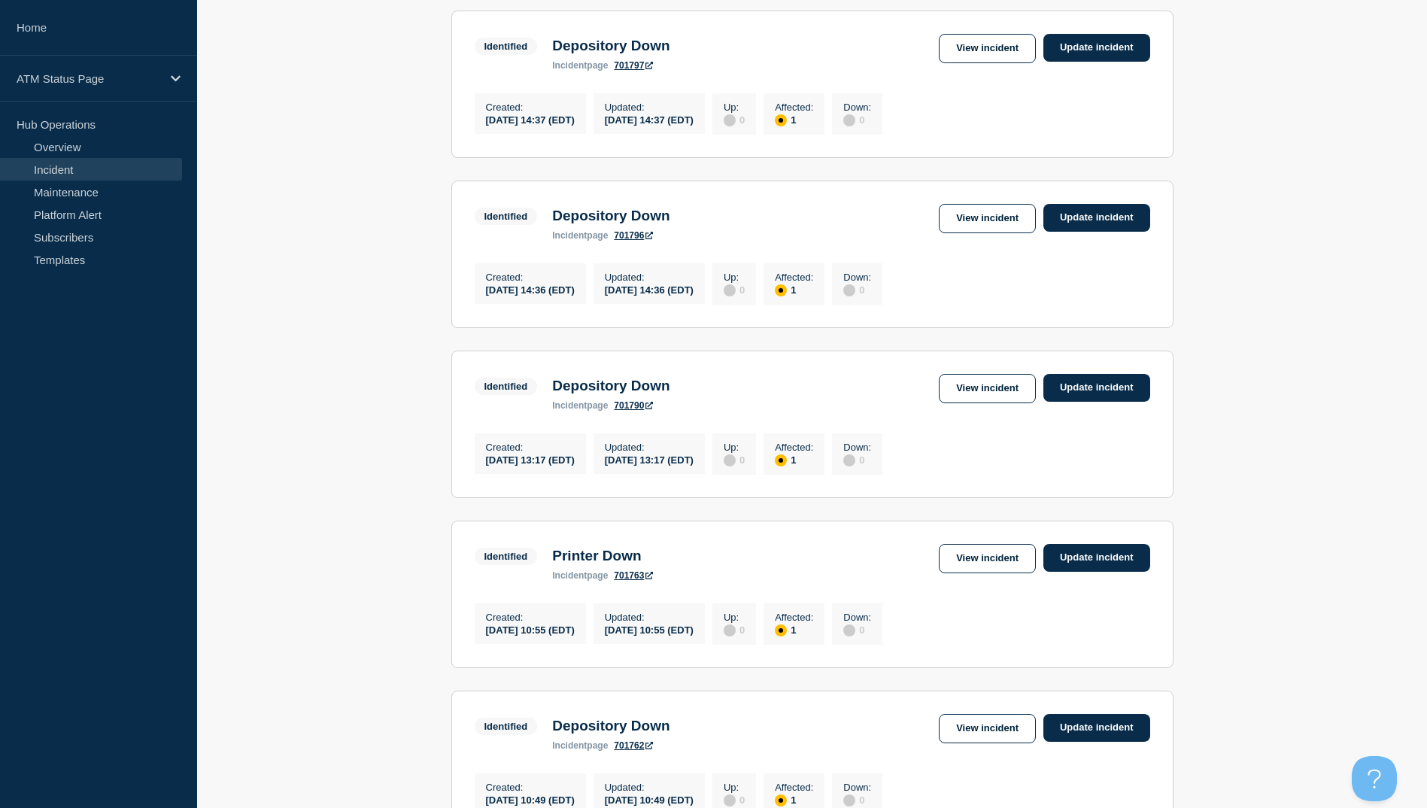
click at [991, 623] on div "Created : [DATE] 10:55 (EDT) Updated : [DATE] 10:55 (EDT) Up : 0 Affected : 1 D…" at bounding box center [813, 622] width 676 height 45
click at [991, 573] on link "View incident" at bounding box center [987, 558] width 97 height 29
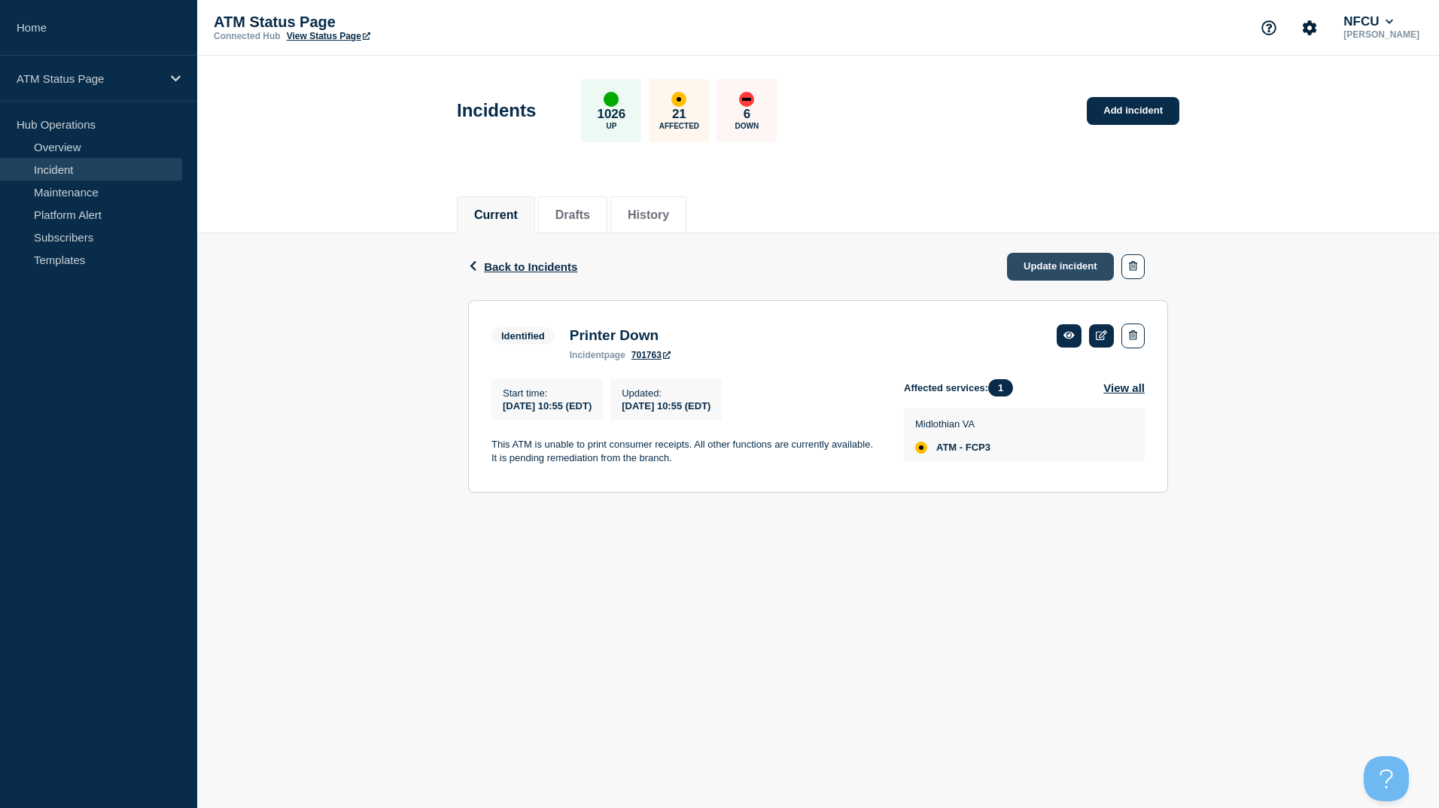
click at [1063, 276] on link "Update incident" at bounding box center [1060, 267] width 107 height 28
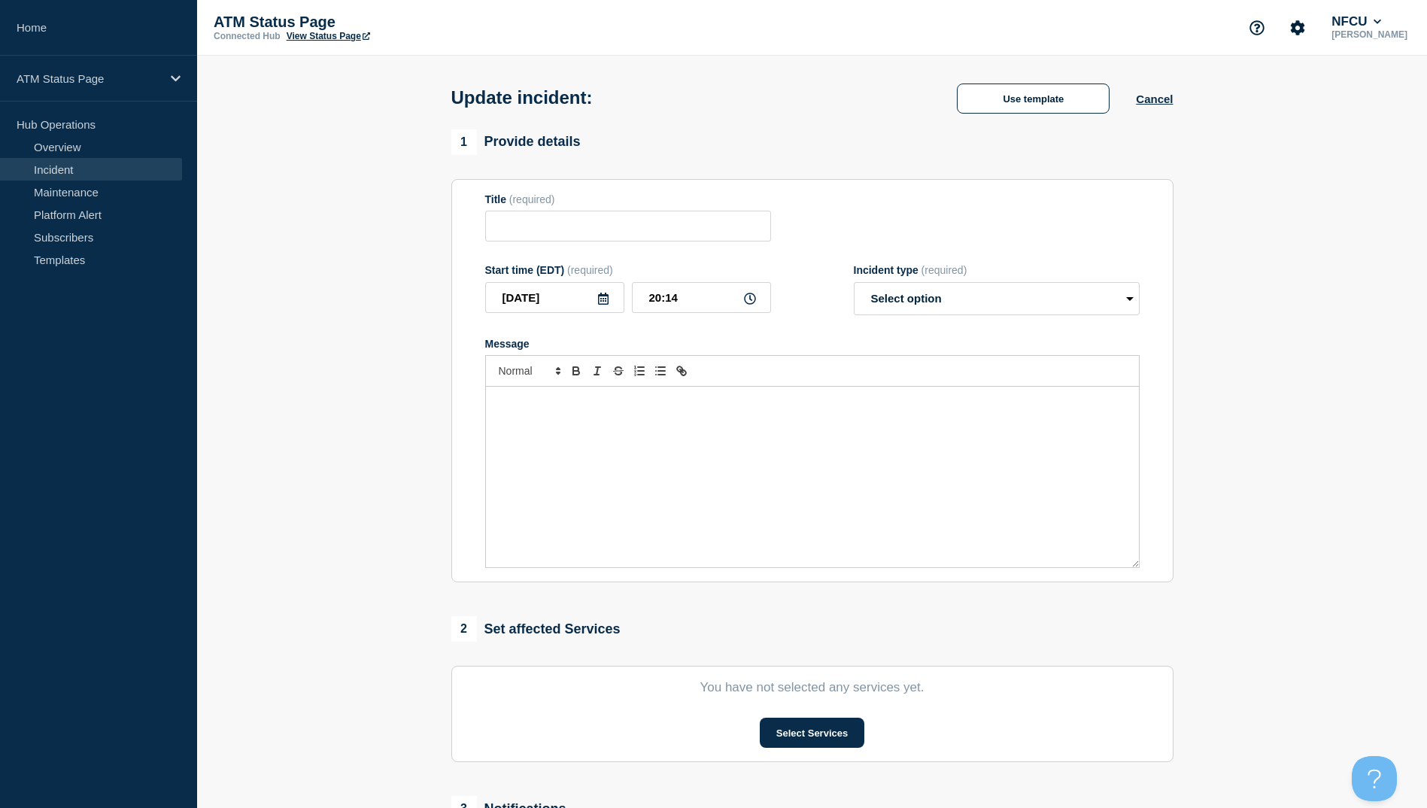
type input "Printer Down"
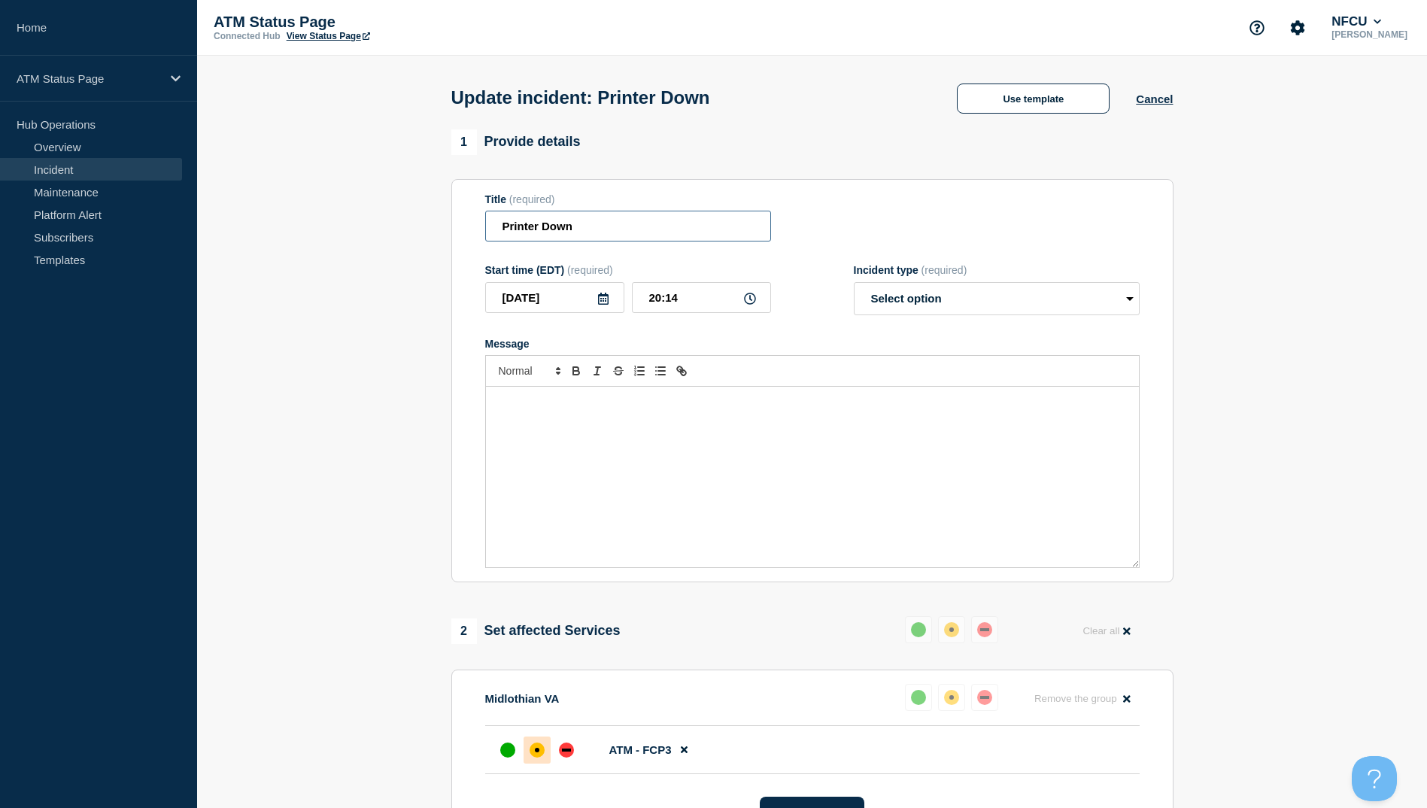
click at [575, 232] on input "Printer Down" at bounding box center [628, 226] width 286 height 31
click at [1050, 109] on button "Use template" at bounding box center [1033, 99] width 153 height 30
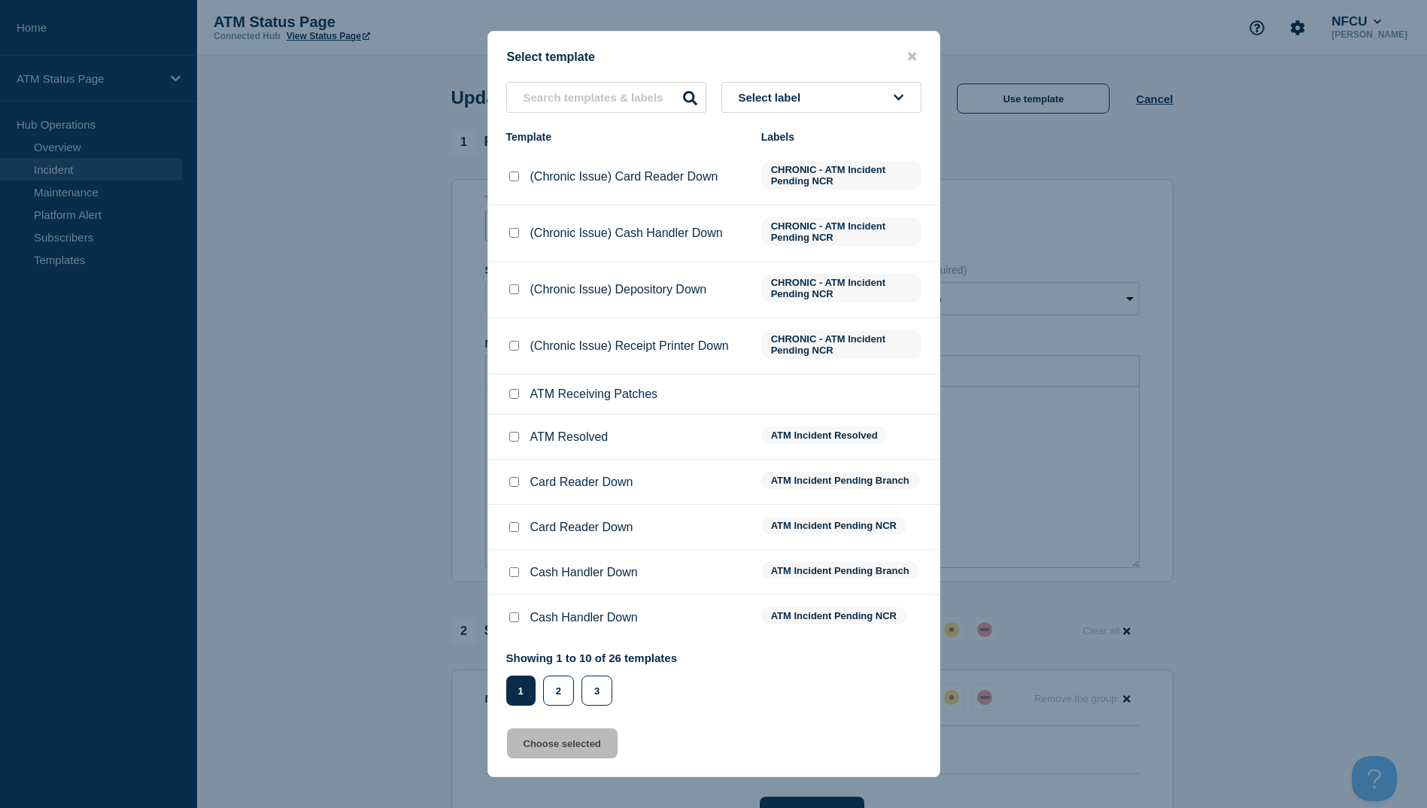
click at [514, 434] on input "ATM Resolved checkbox" at bounding box center [514, 437] width 10 height 10
checkbox input "true"
click at [556, 752] on button "Choose selected" at bounding box center [562, 743] width 111 height 30
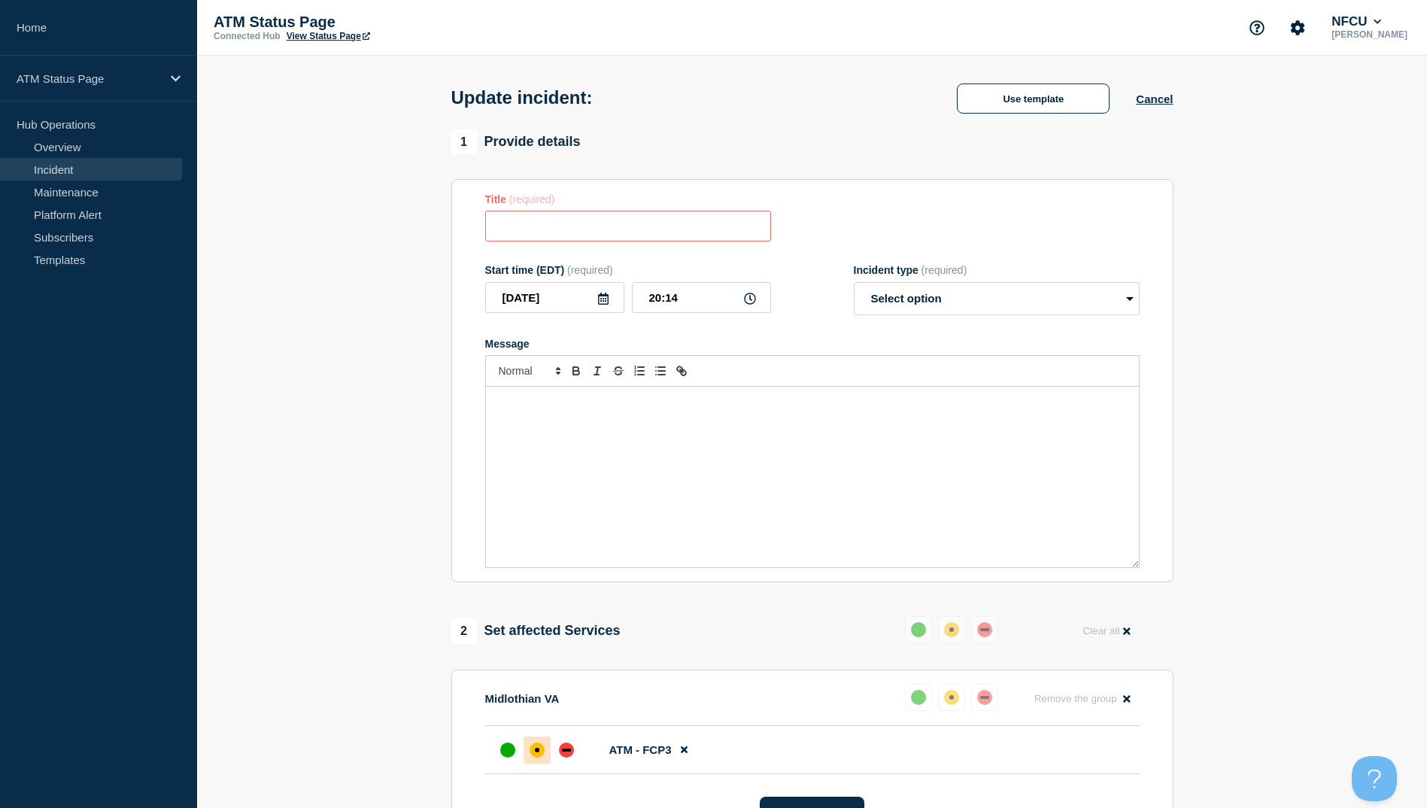
type input "ATM Resolved"
select select "resolved"
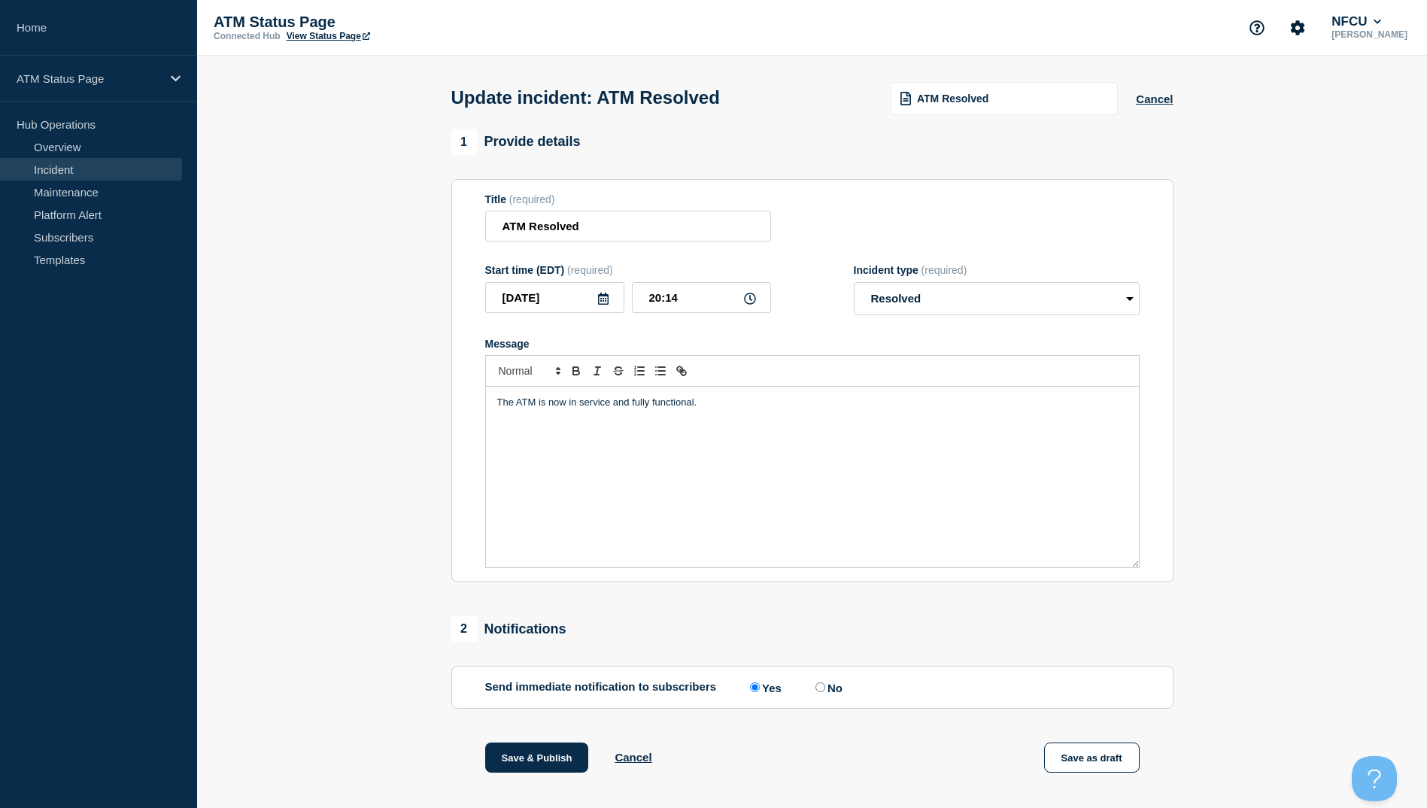
scroll to position [155, 0]
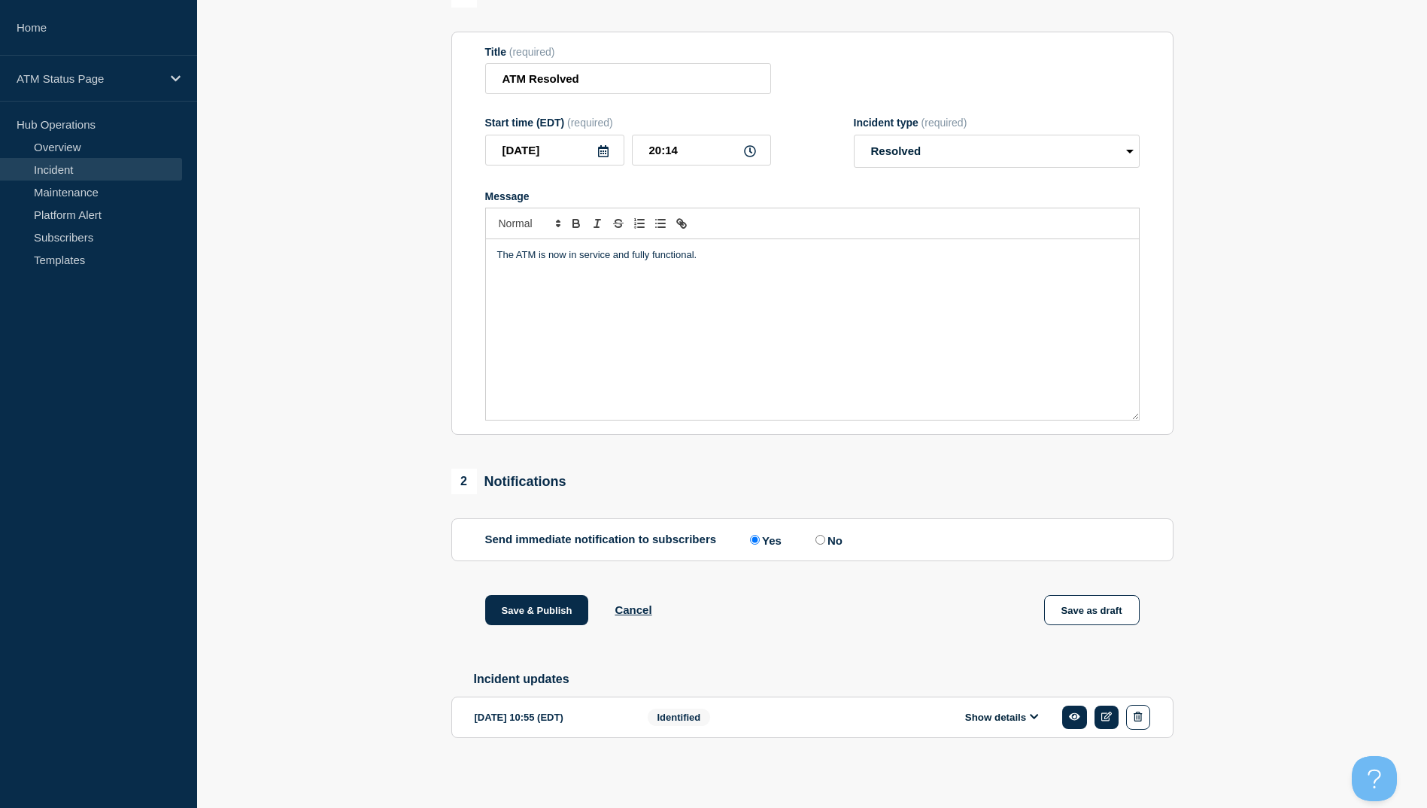
click at [503, 630] on div "Save & Publish Cancel Save as draft" at bounding box center [812, 629] width 722 height 68
click at [524, 617] on button "Save & Publish" at bounding box center [537, 610] width 104 height 30
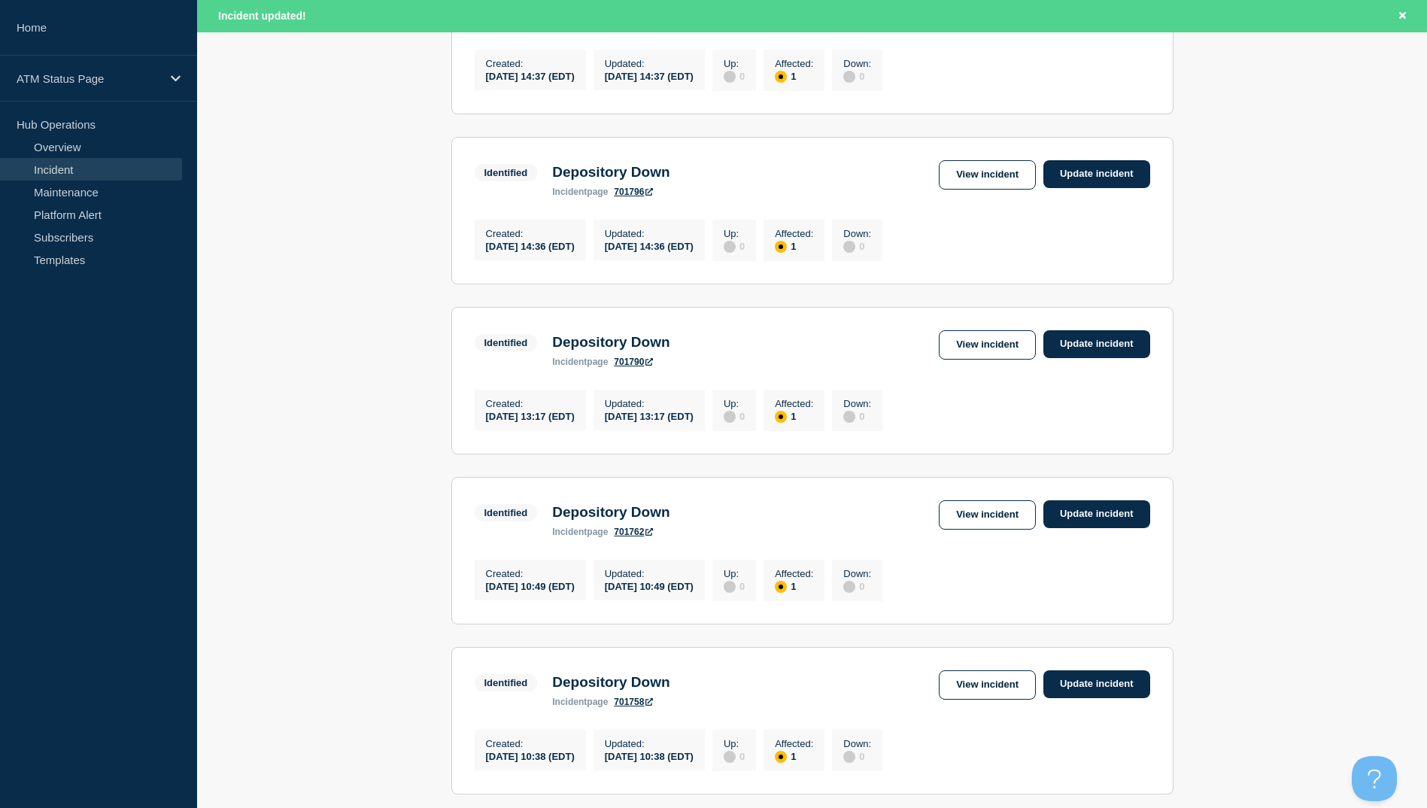
scroll to position [451, 0]
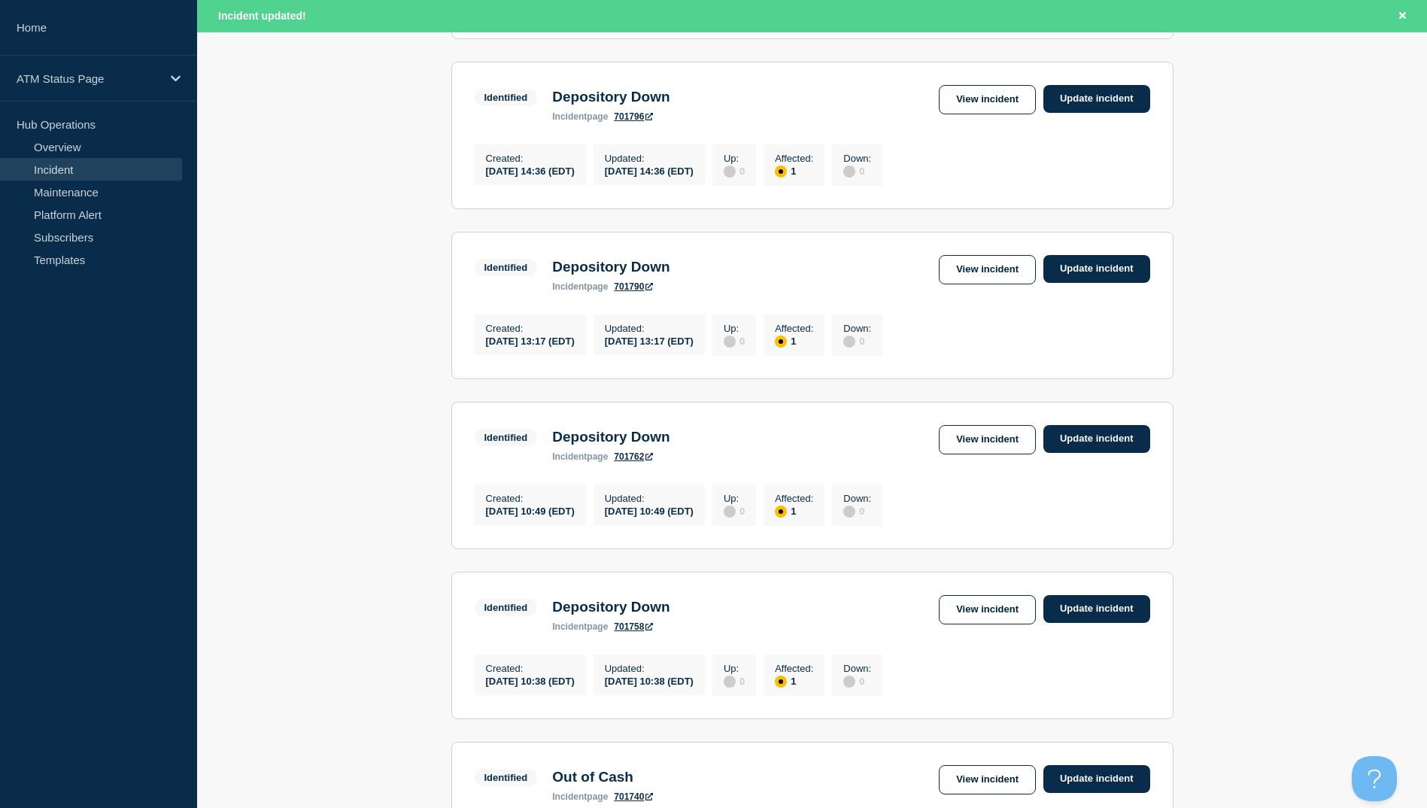
click at [1366, 696] on main "All dates Filter Identified 1 Affected Depository Down Created [DATE] 14:37 (ED…" at bounding box center [812, 702] width 1230 height 1779
click at [968, 452] on link "View incident" at bounding box center [987, 439] width 97 height 29
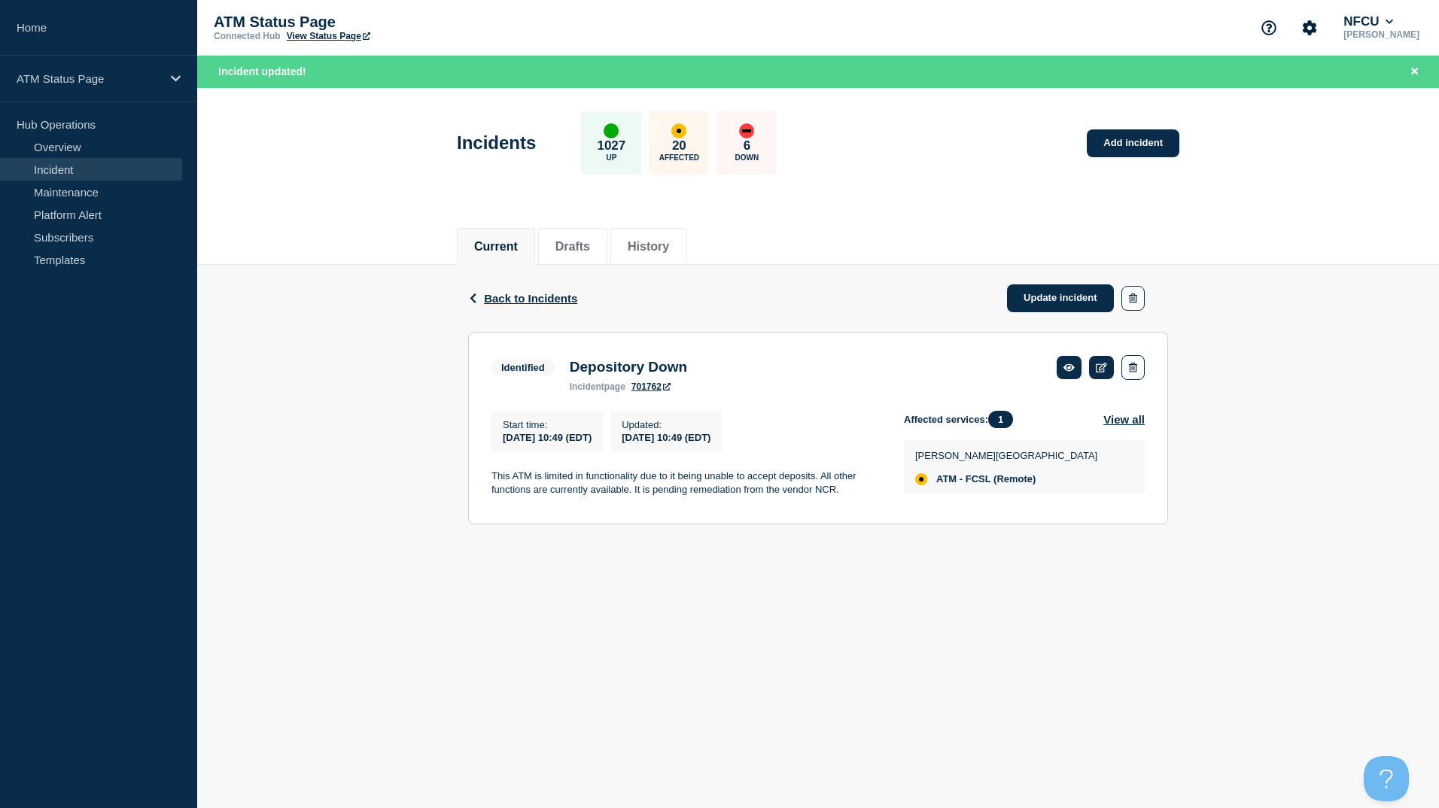
click at [506, 288] on div "Back Back to Incidents Update incident" at bounding box center [818, 298] width 700 height 67
click at [513, 301] on span "Back to Incidents" at bounding box center [530, 298] width 93 height 13
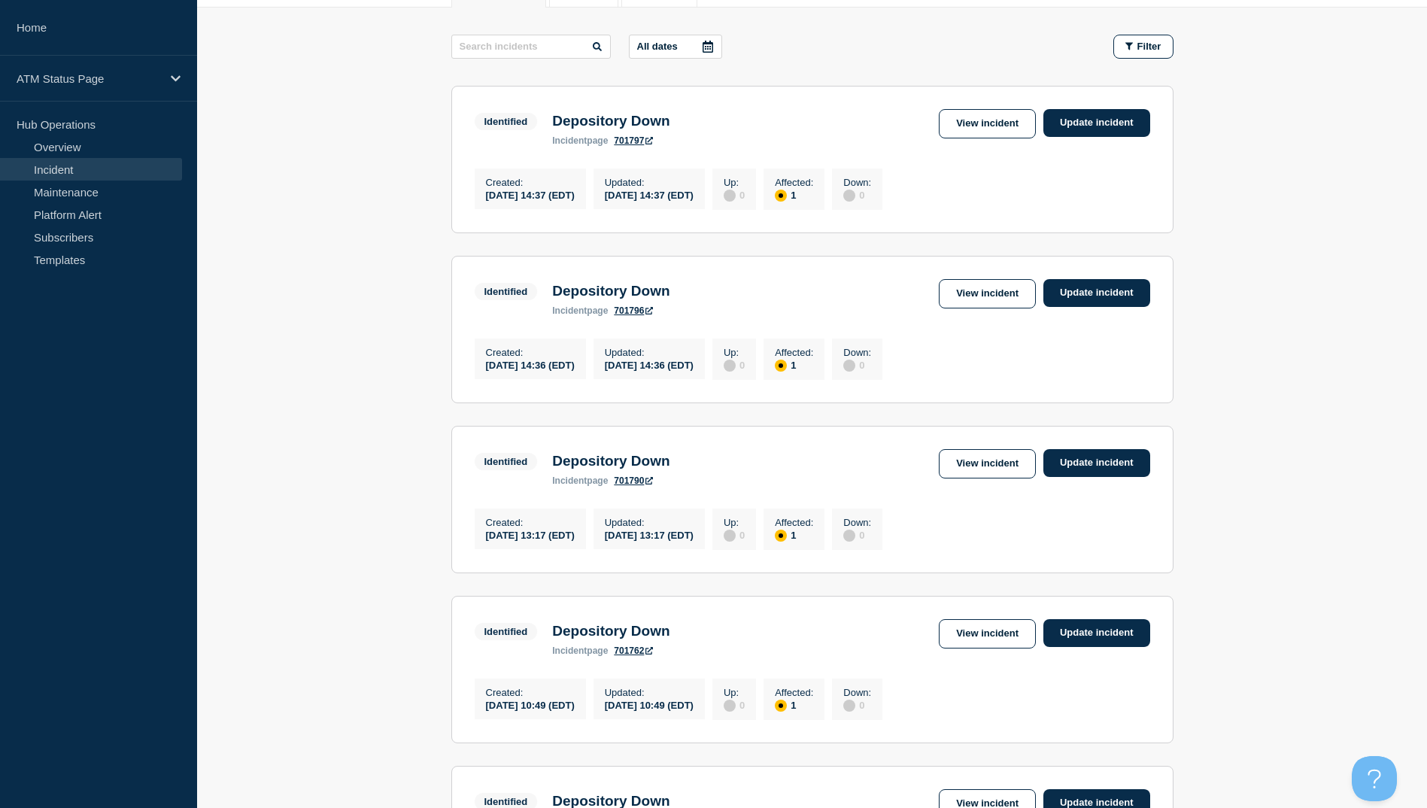
scroll to position [451, 0]
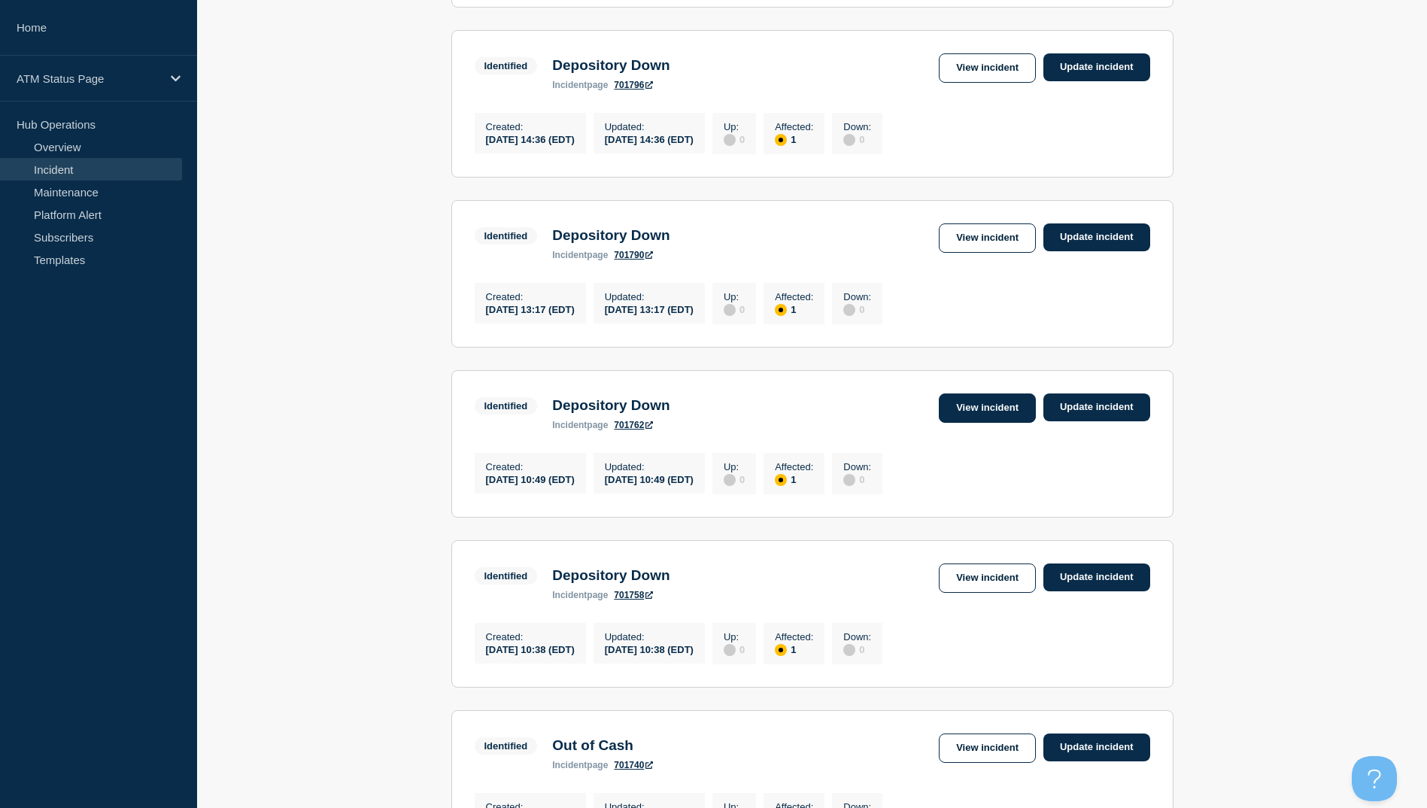
click at [971, 415] on link "View incident" at bounding box center [987, 407] width 97 height 29
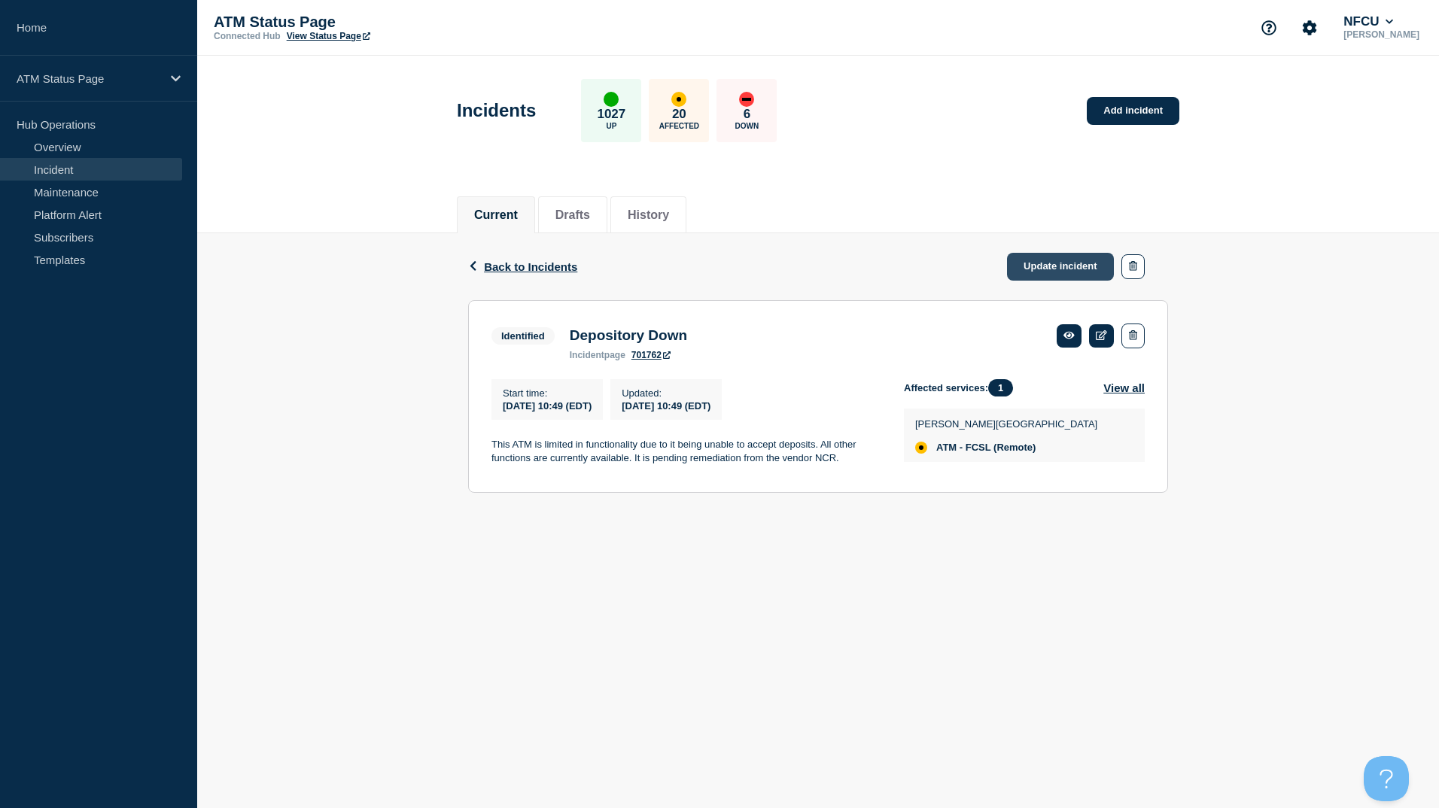
click at [1029, 263] on link "Update incident" at bounding box center [1060, 267] width 107 height 28
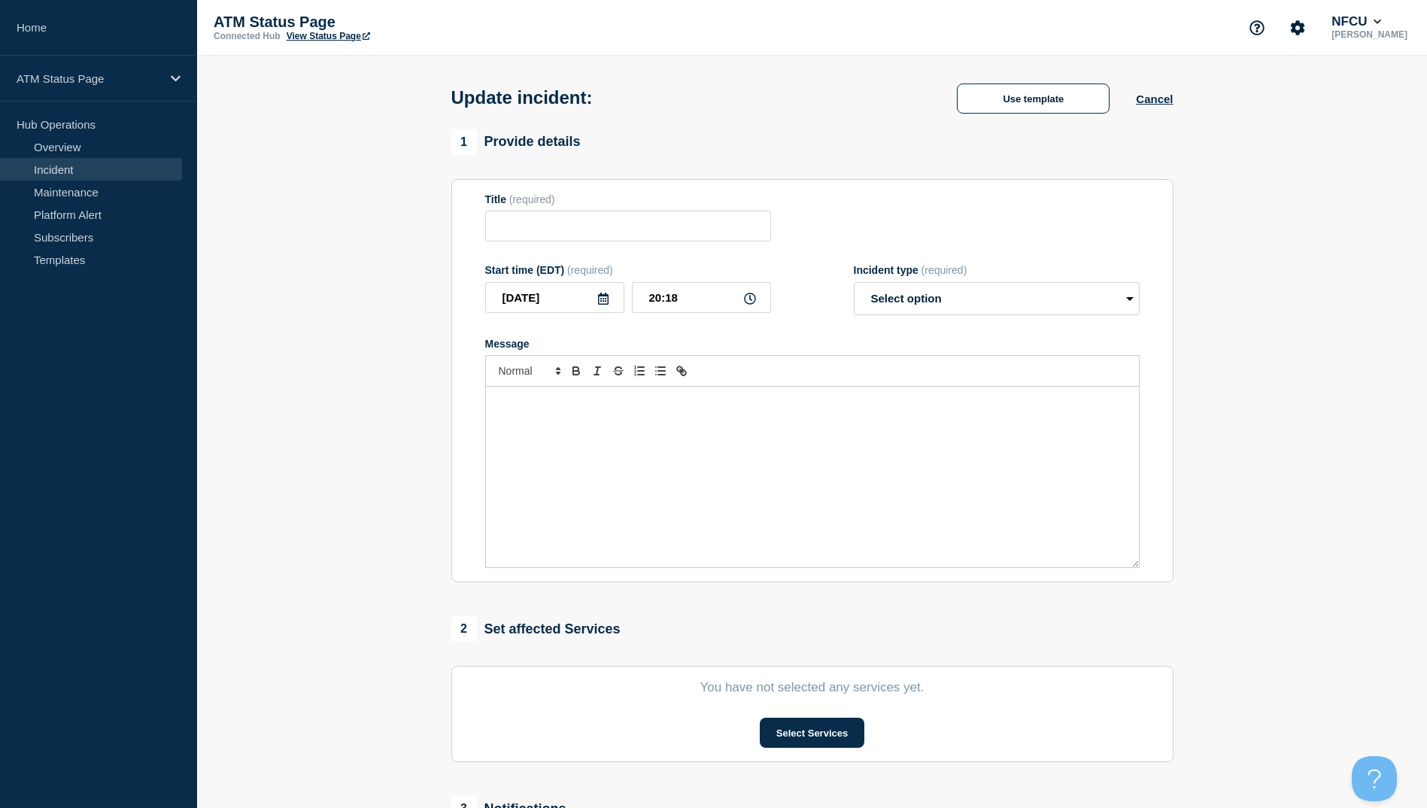
type input "Depository Down"
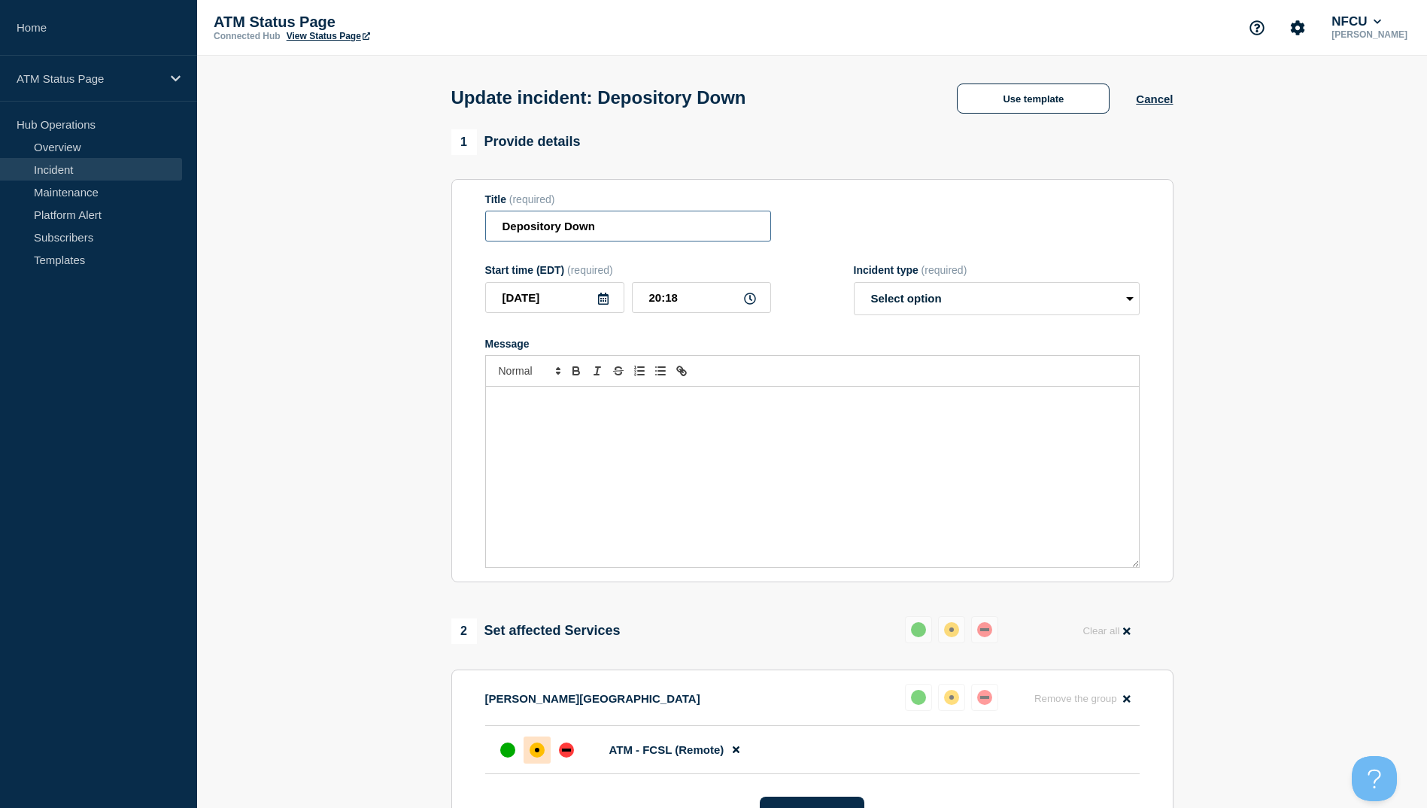
click at [633, 226] on input "Depository Down" at bounding box center [628, 226] width 286 height 31
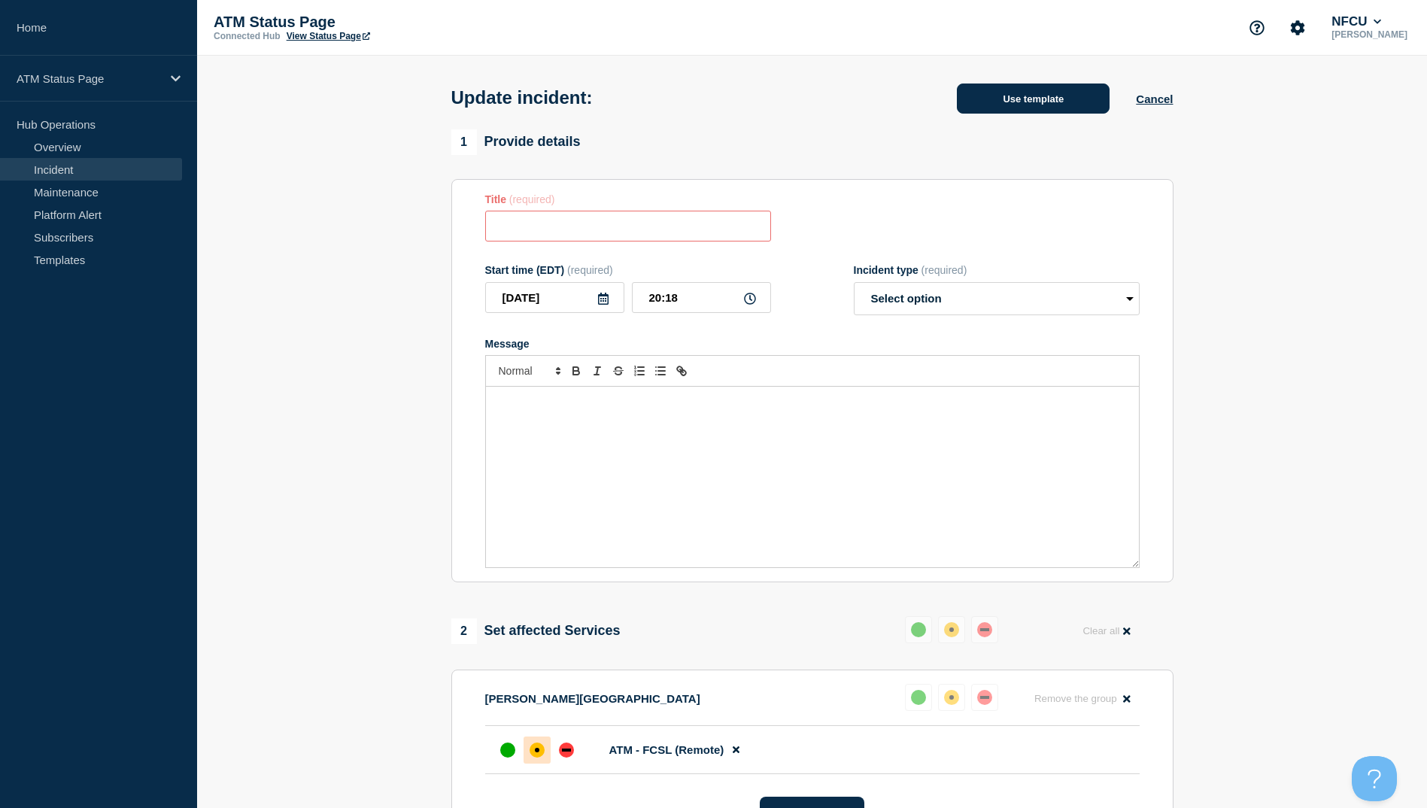
click at [1069, 97] on button "Use template" at bounding box center [1033, 99] width 153 height 30
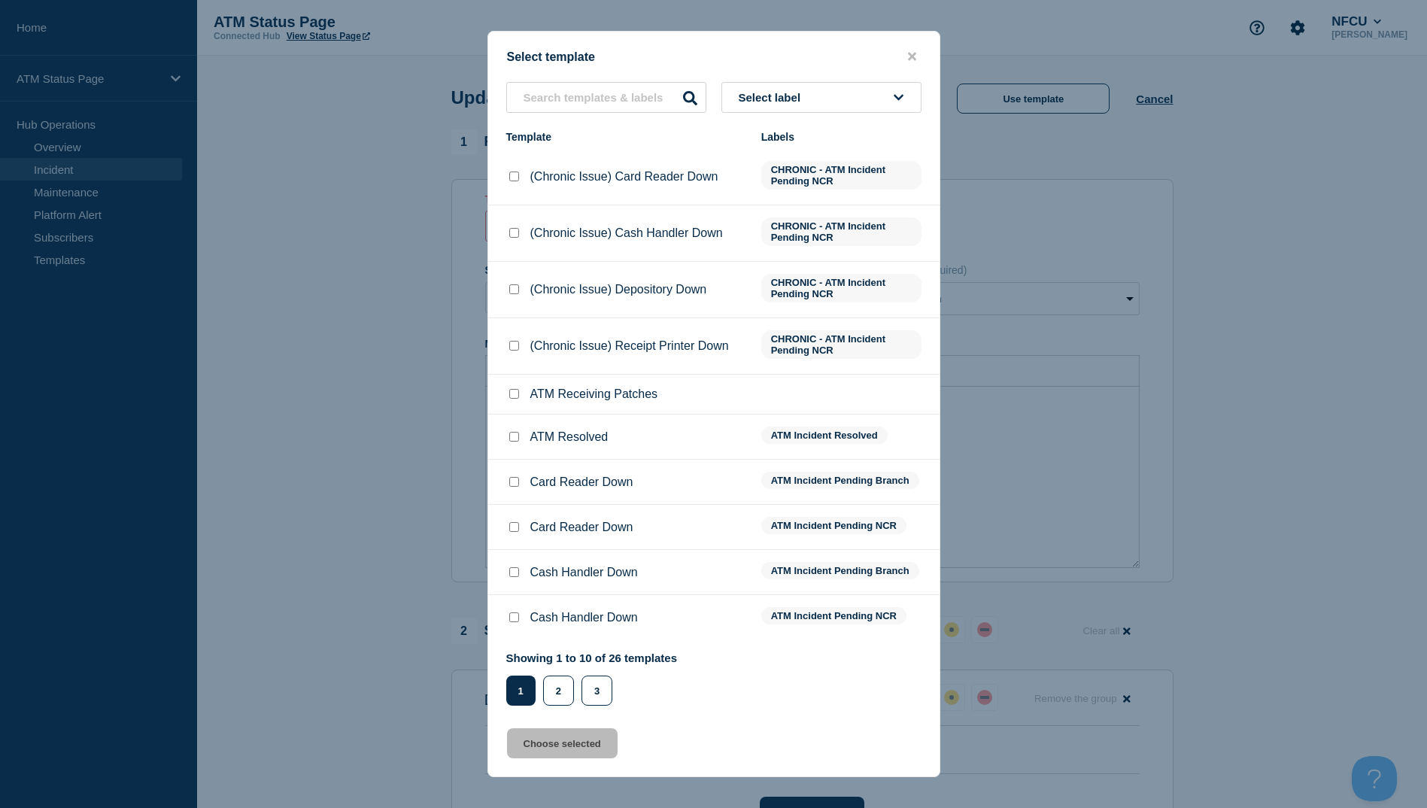
click at [514, 439] on input "ATM Resolved checkbox" at bounding box center [514, 437] width 10 height 10
checkbox input "true"
click at [564, 746] on button "Choose selected" at bounding box center [562, 743] width 111 height 30
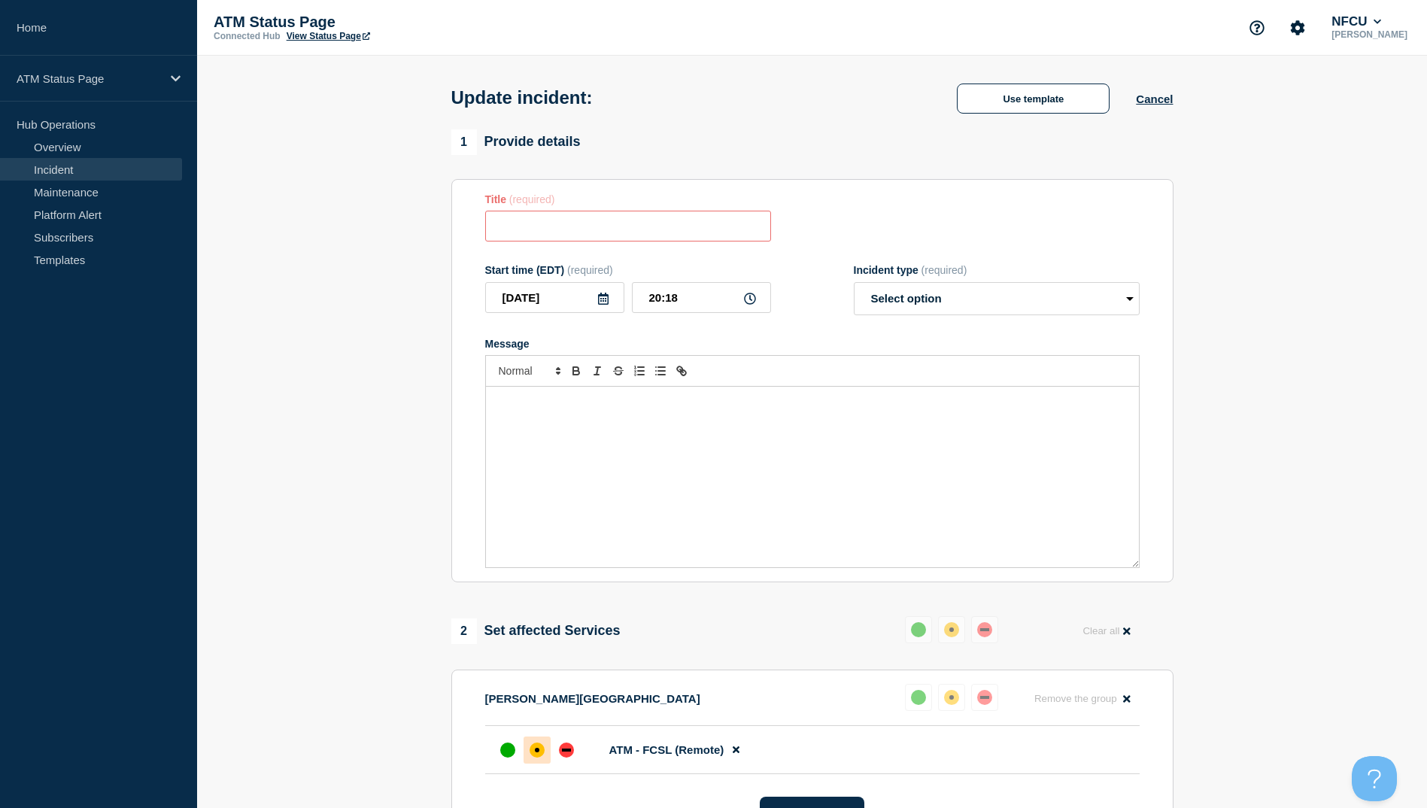
type input "ATM Resolved"
select select "resolved"
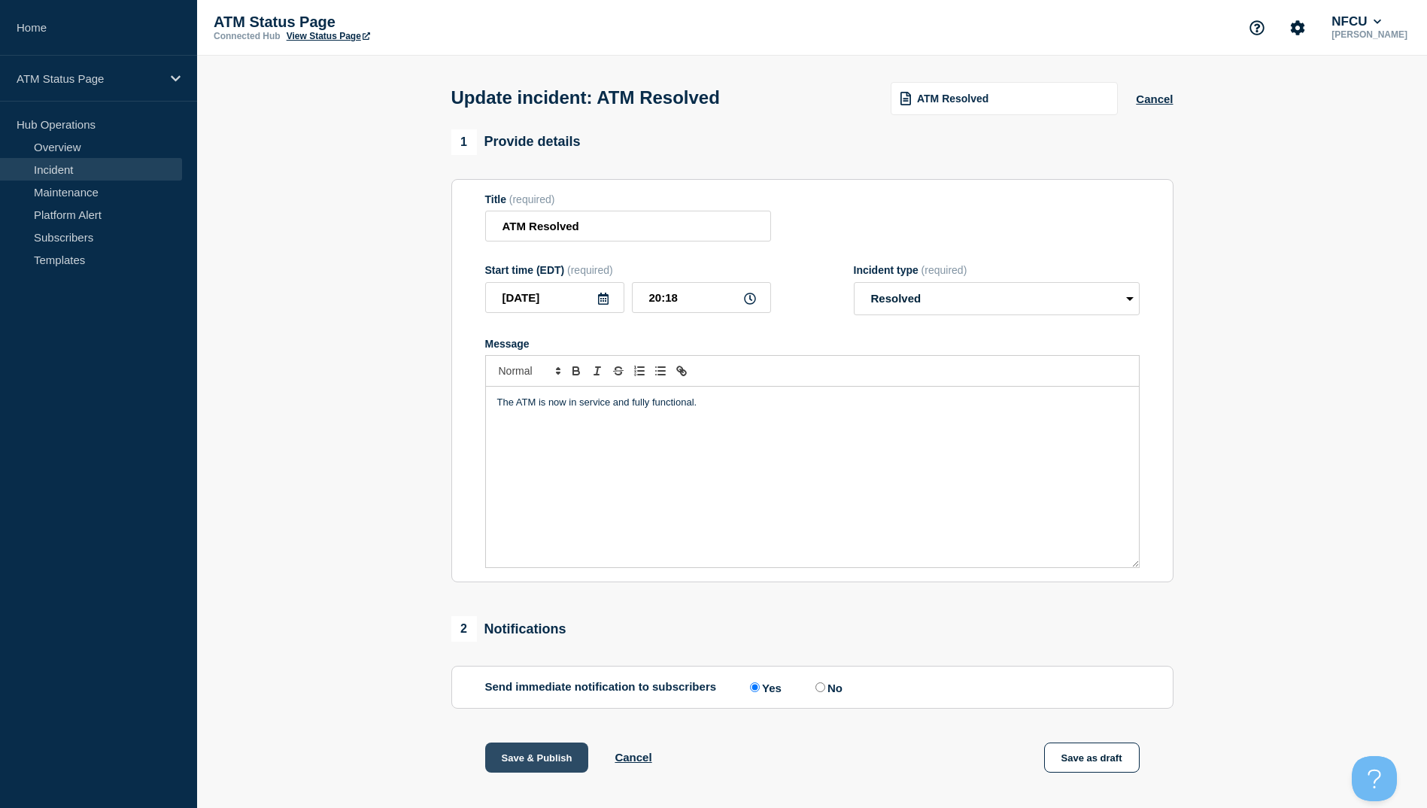
click at [550, 752] on button "Save & Publish" at bounding box center [537, 758] width 104 height 30
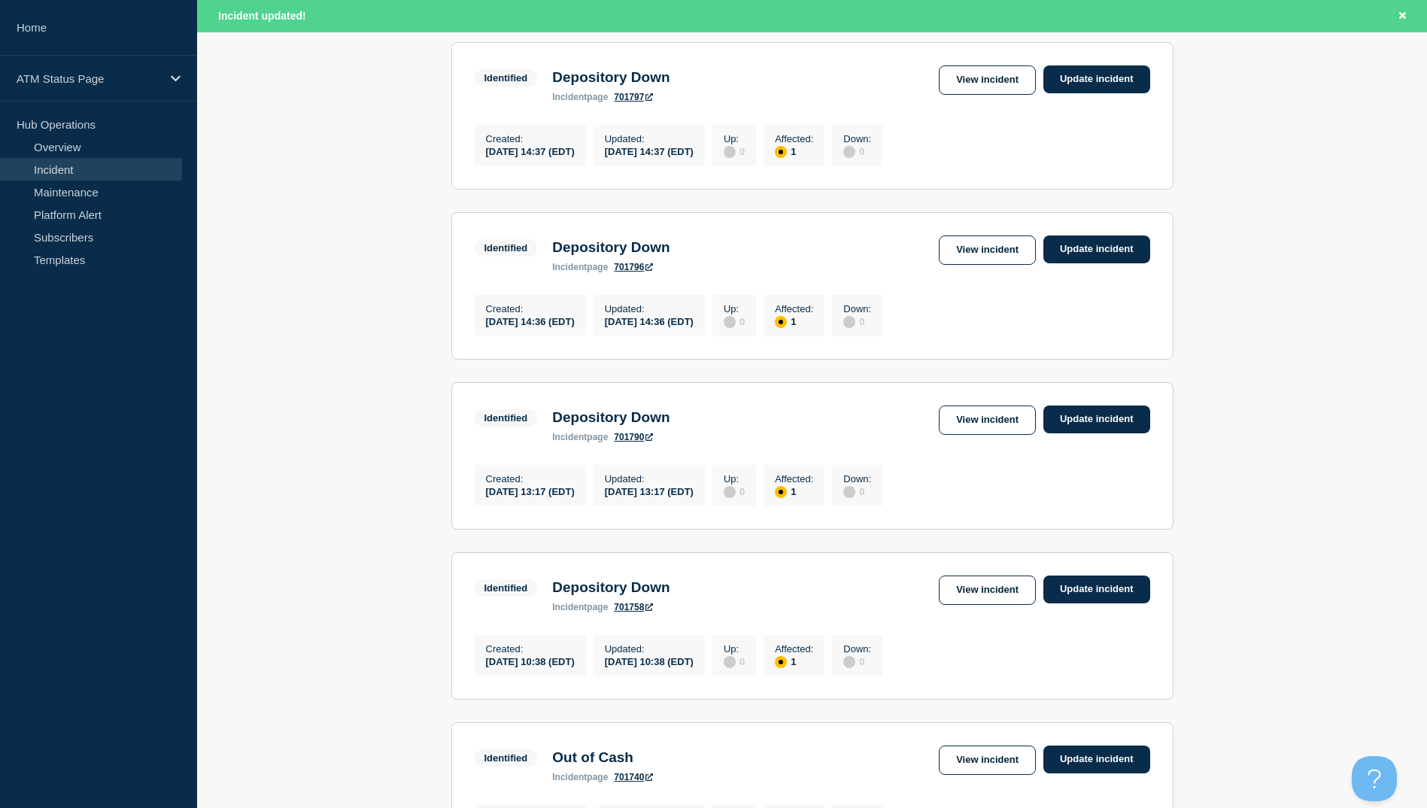
scroll to position [376, 0]
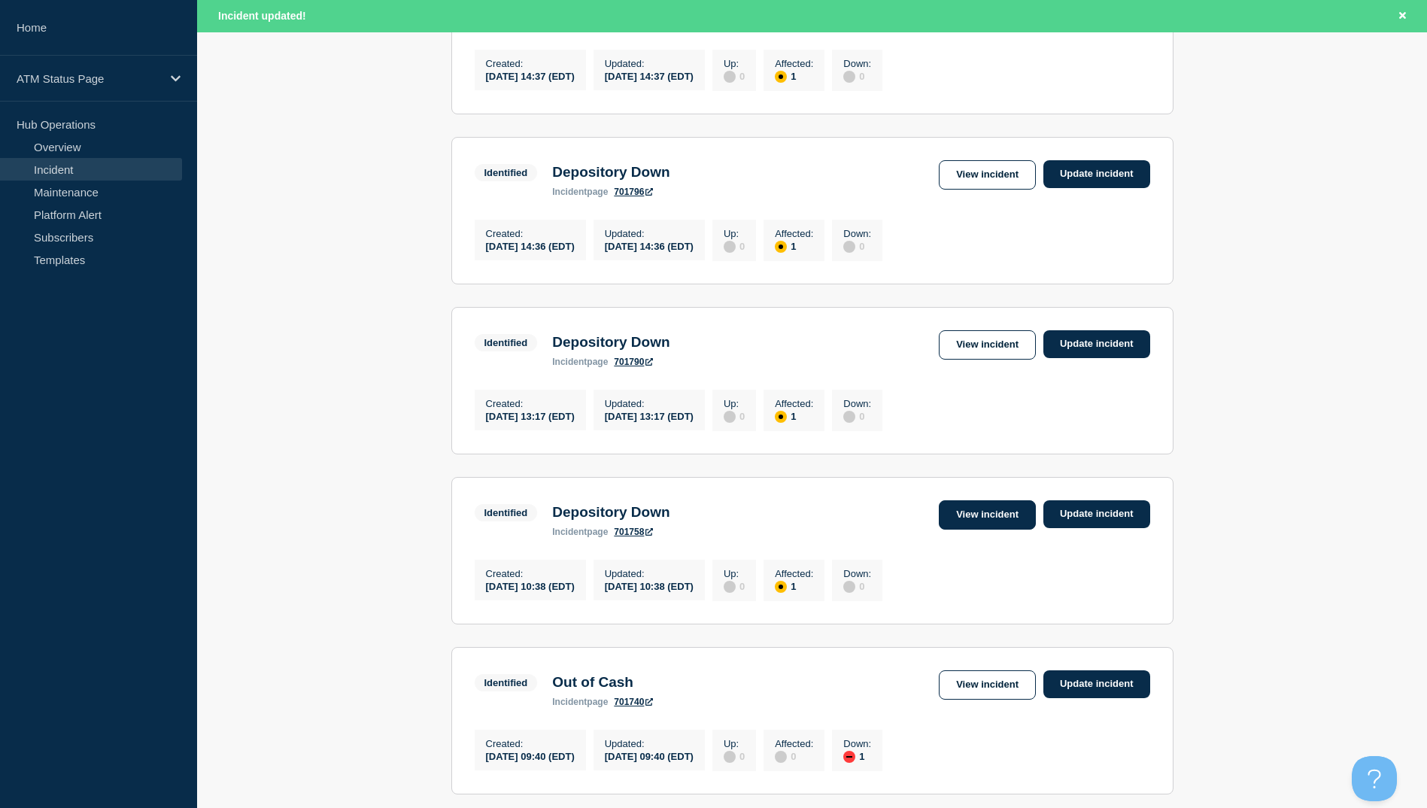
click at [949, 530] on link "View incident" at bounding box center [987, 514] width 97 height 29
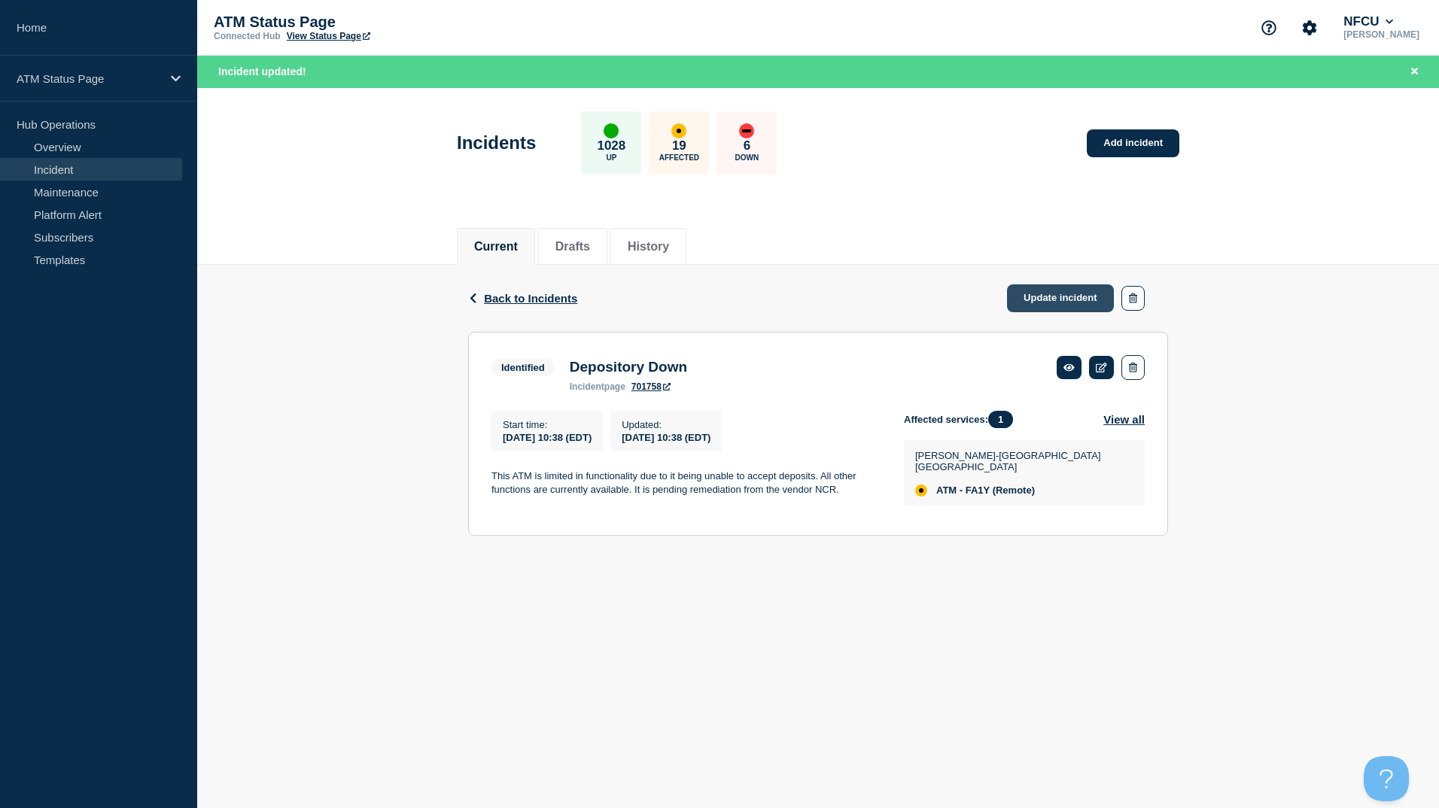
click at [1072, 296] on link "Update incident" at bounding box center [1060, 298] width 107 height 28
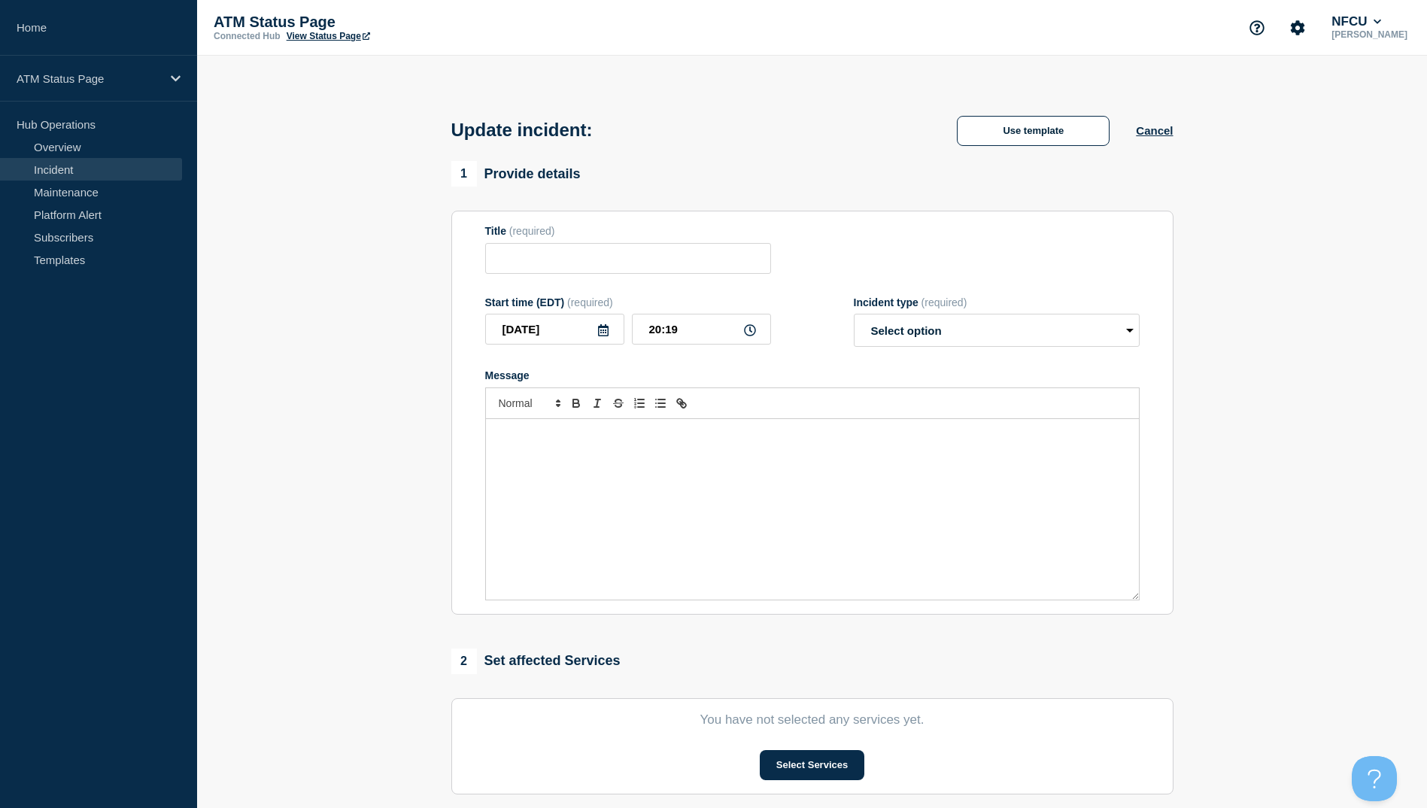
type input "Depository Down"
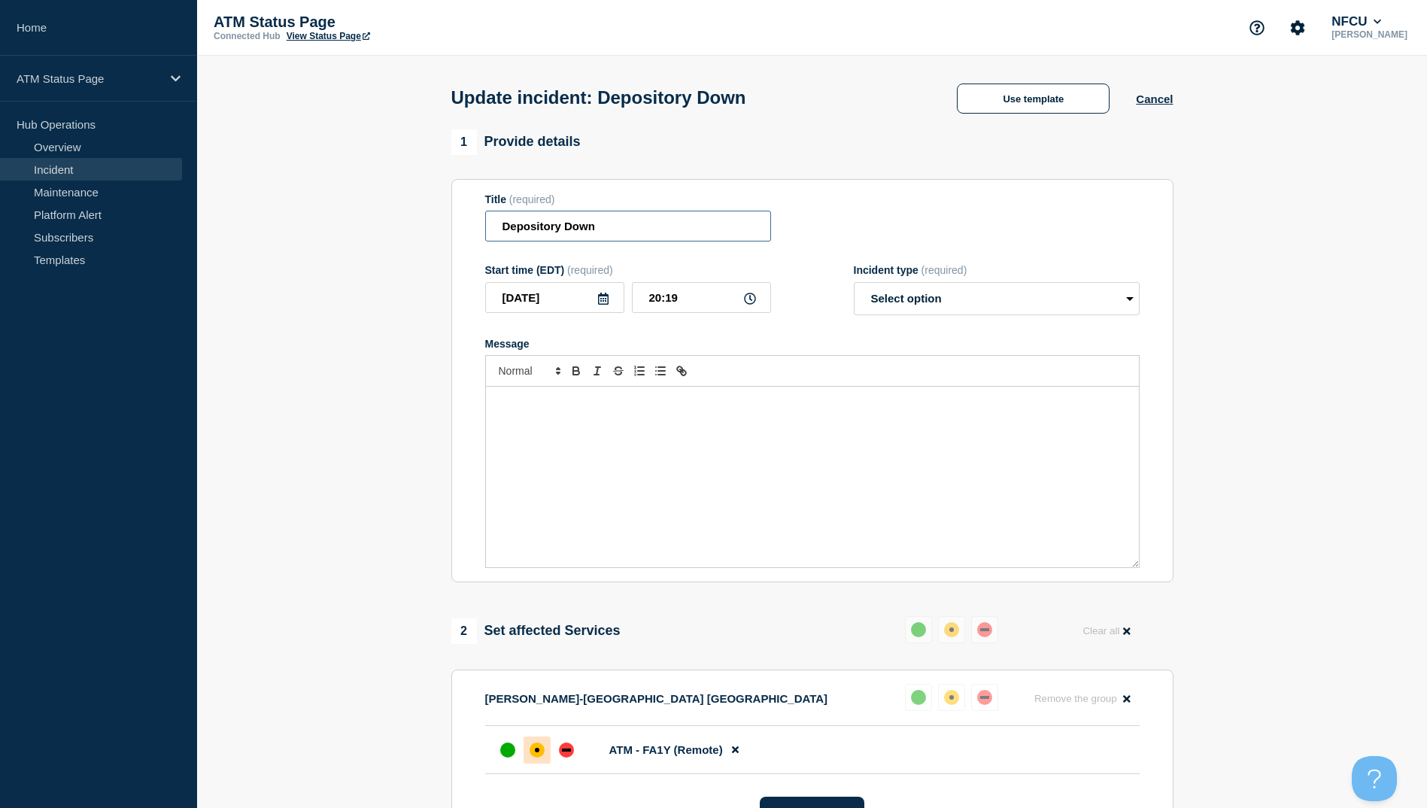
click at [648, 225] on input "Depository Down" at bounding box center [628, 226] width 286 height 31
click at [998, 120] on div "Update incident: Use template Cancel" at bounding box center [812, 93] width 756 height 74
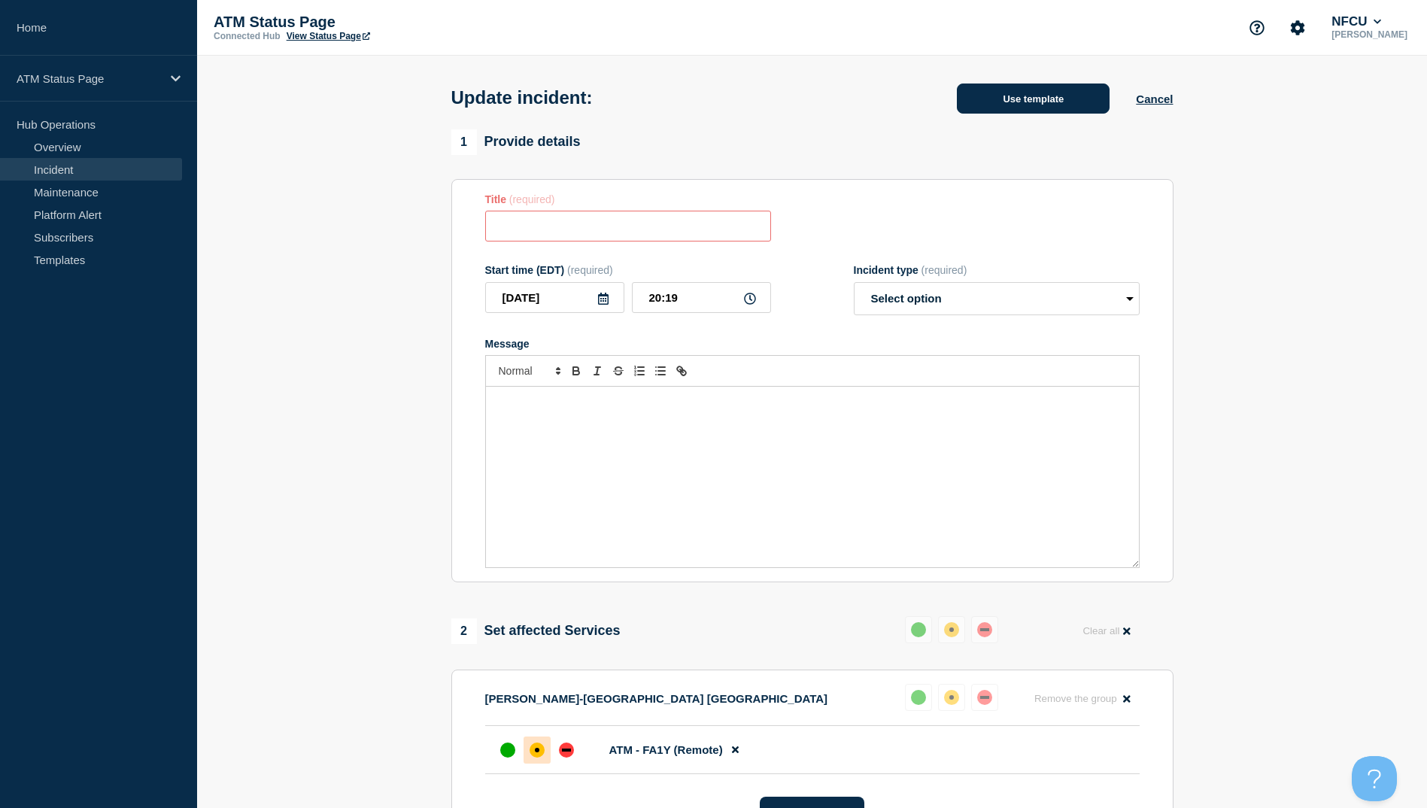
click at [1000, 108] on button "Use template" at bounding box center [1033, 99] width 153 height 30
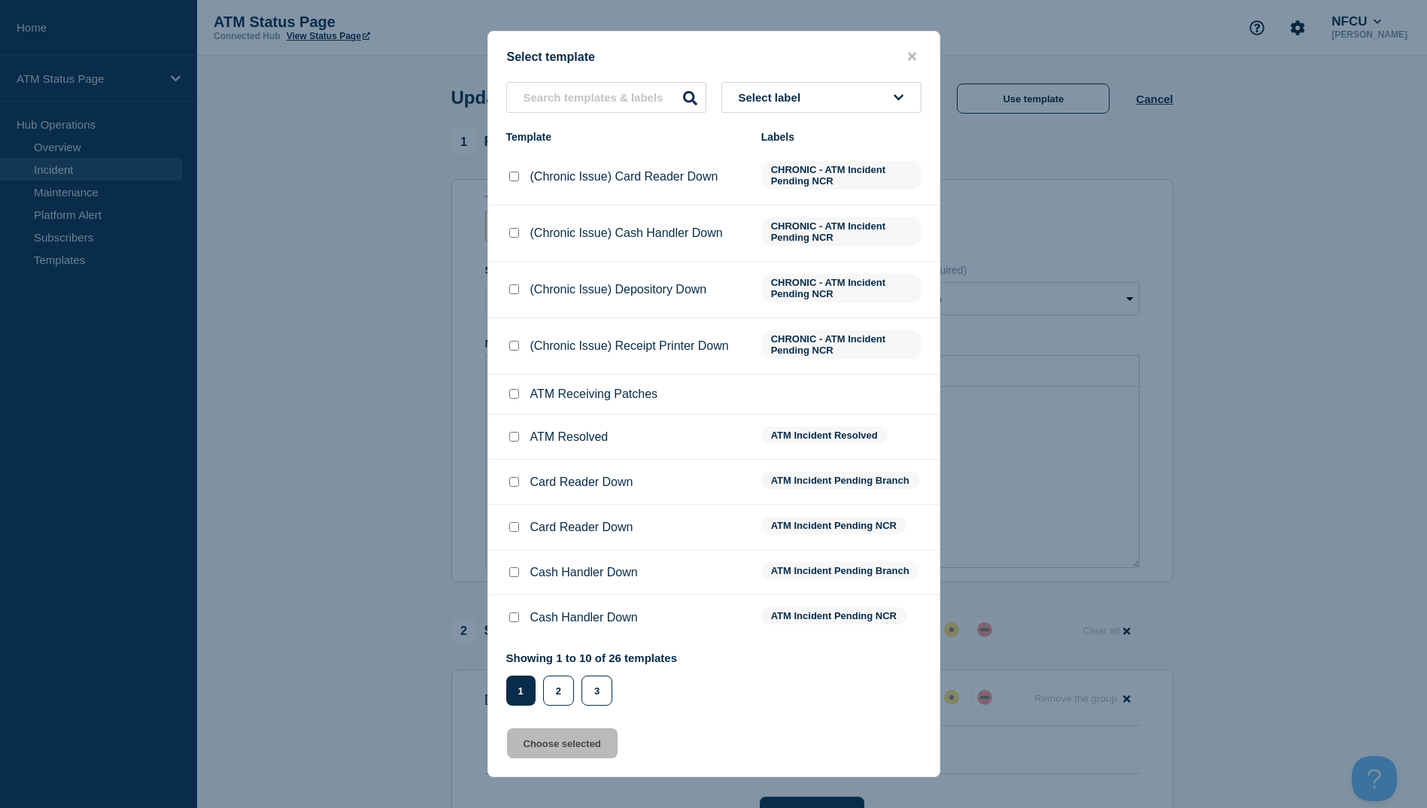
click at [509, 440] on input "ATM Resolved checkbox" at bounding box center [514, 437] width 10 height 10
checkbox input "true"
click at [577, 765] on div "Select template Select label Template Labels (Chronic Issue) Card Reader Down C…" at bounding box center [714, 404] width 453 height 746
click at [576, 758] on button "Choose selected" at bounding box center [562, 743] width 111 height 30
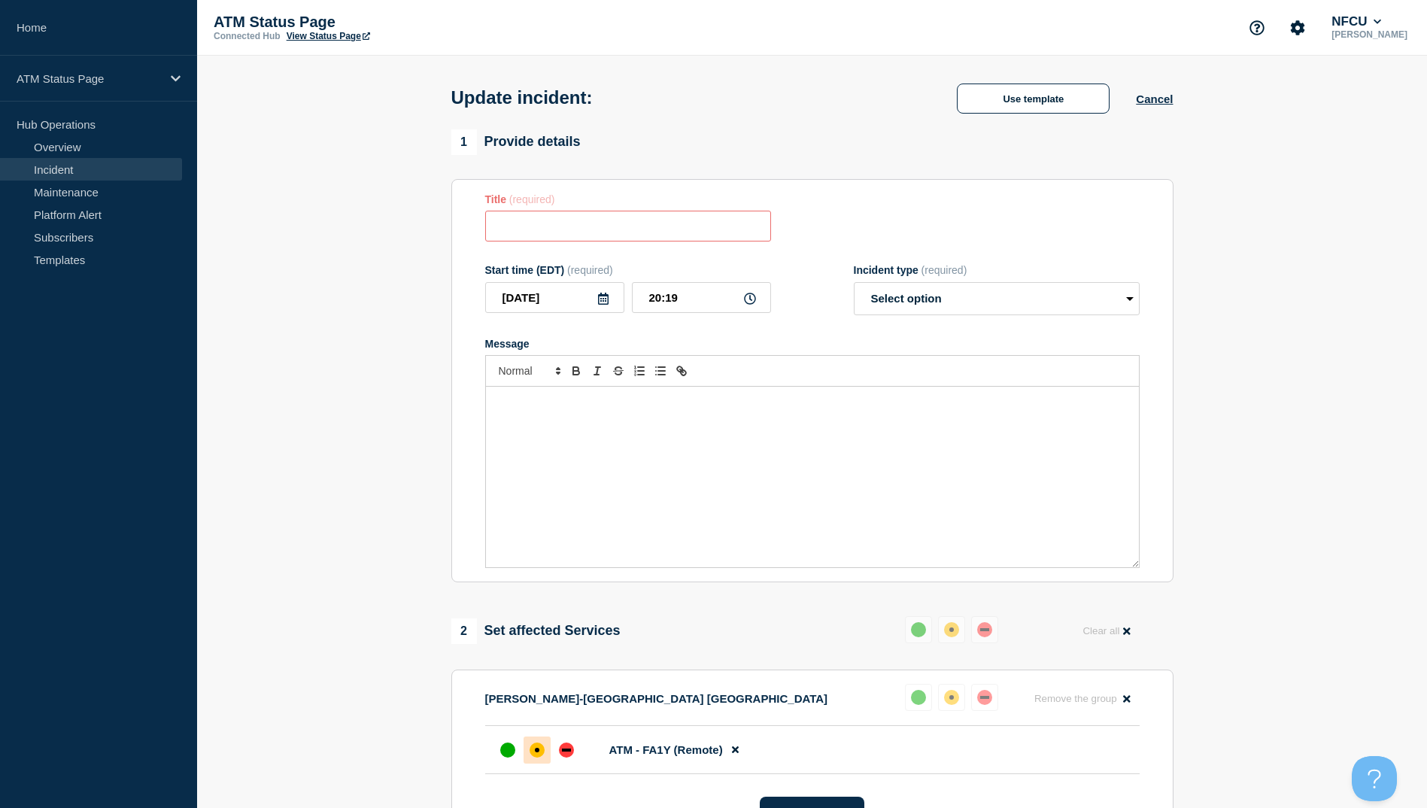
type input "ATM Resolved"
select select "resolved"
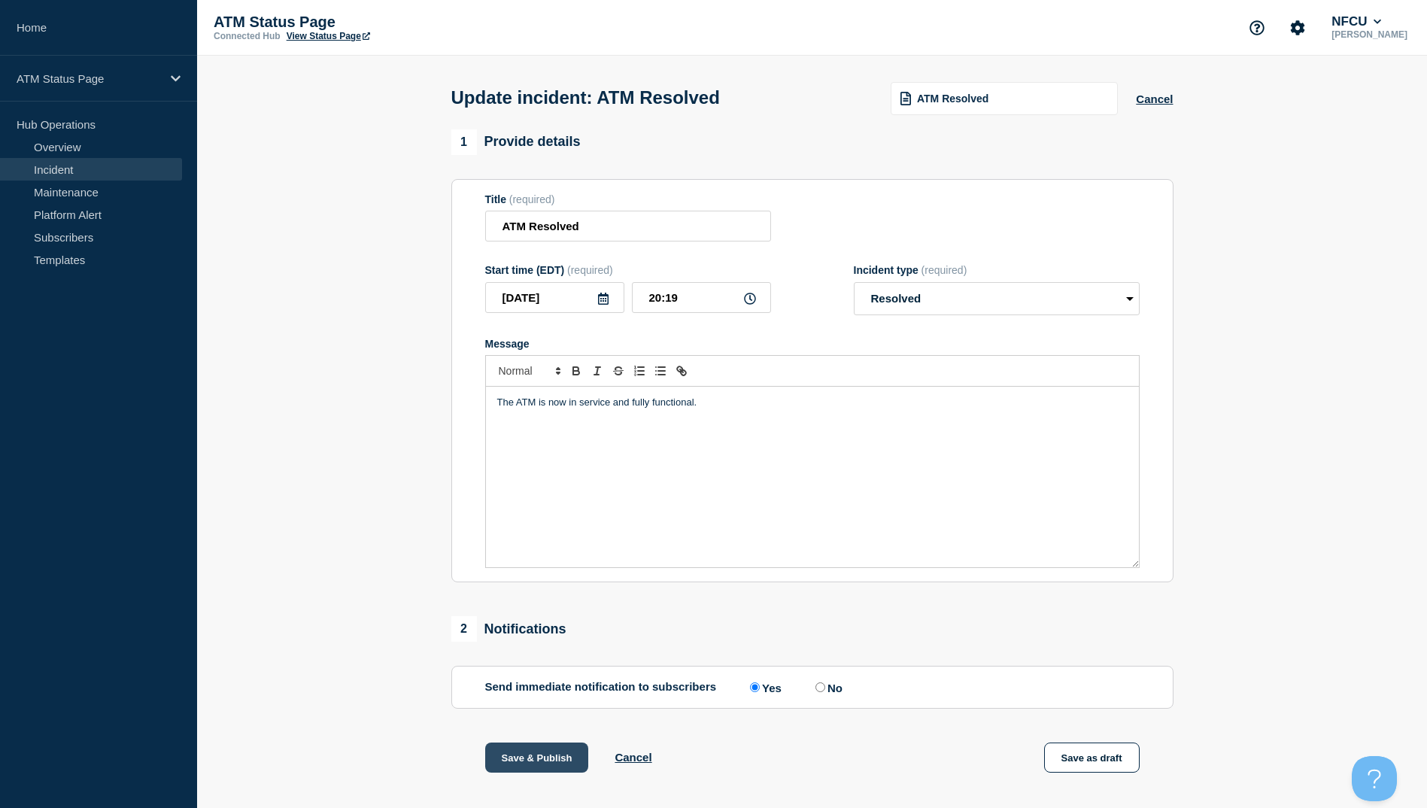
click at [537, 771] on button "Save & Publish" at bounding box center [537, 758] width 104 height 30
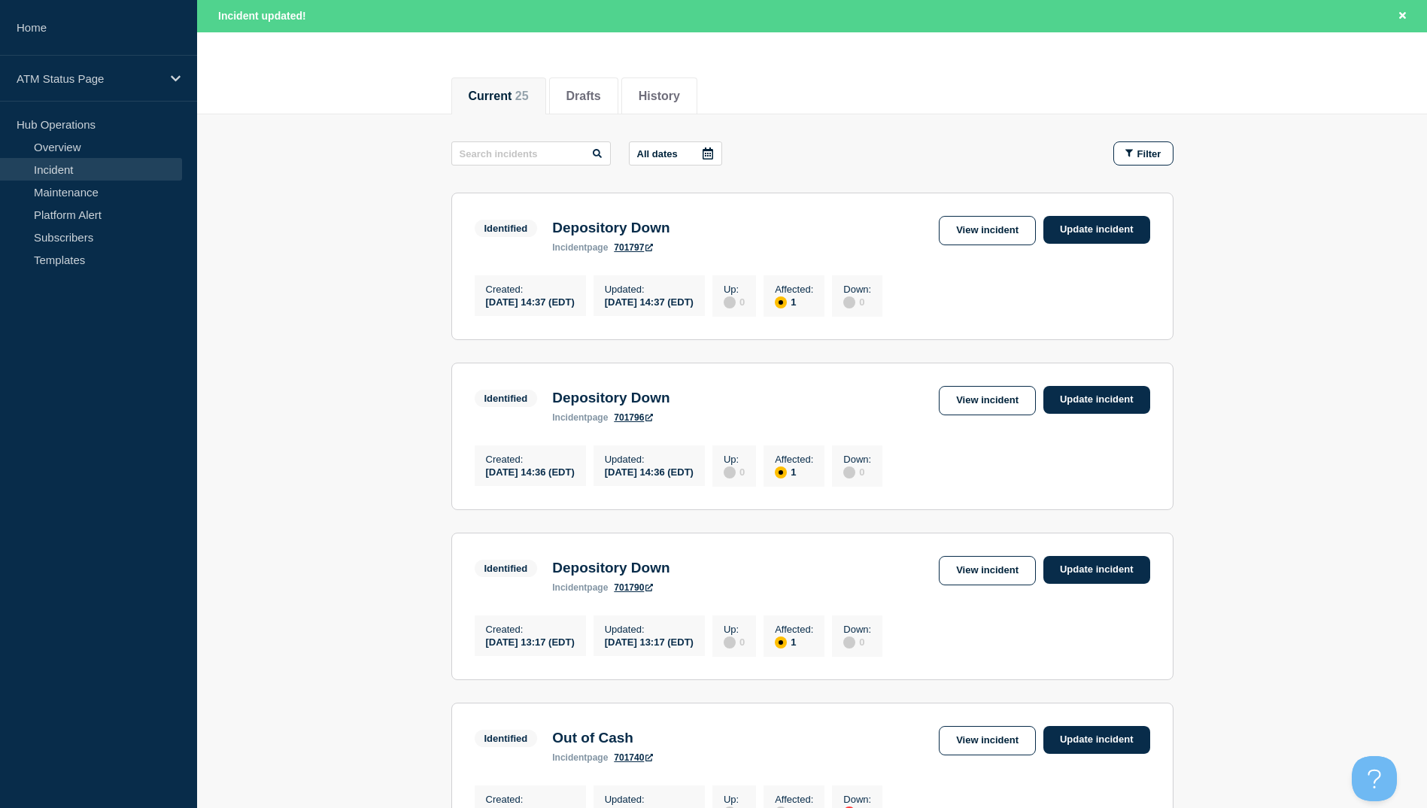
scroll to position [301, 0]
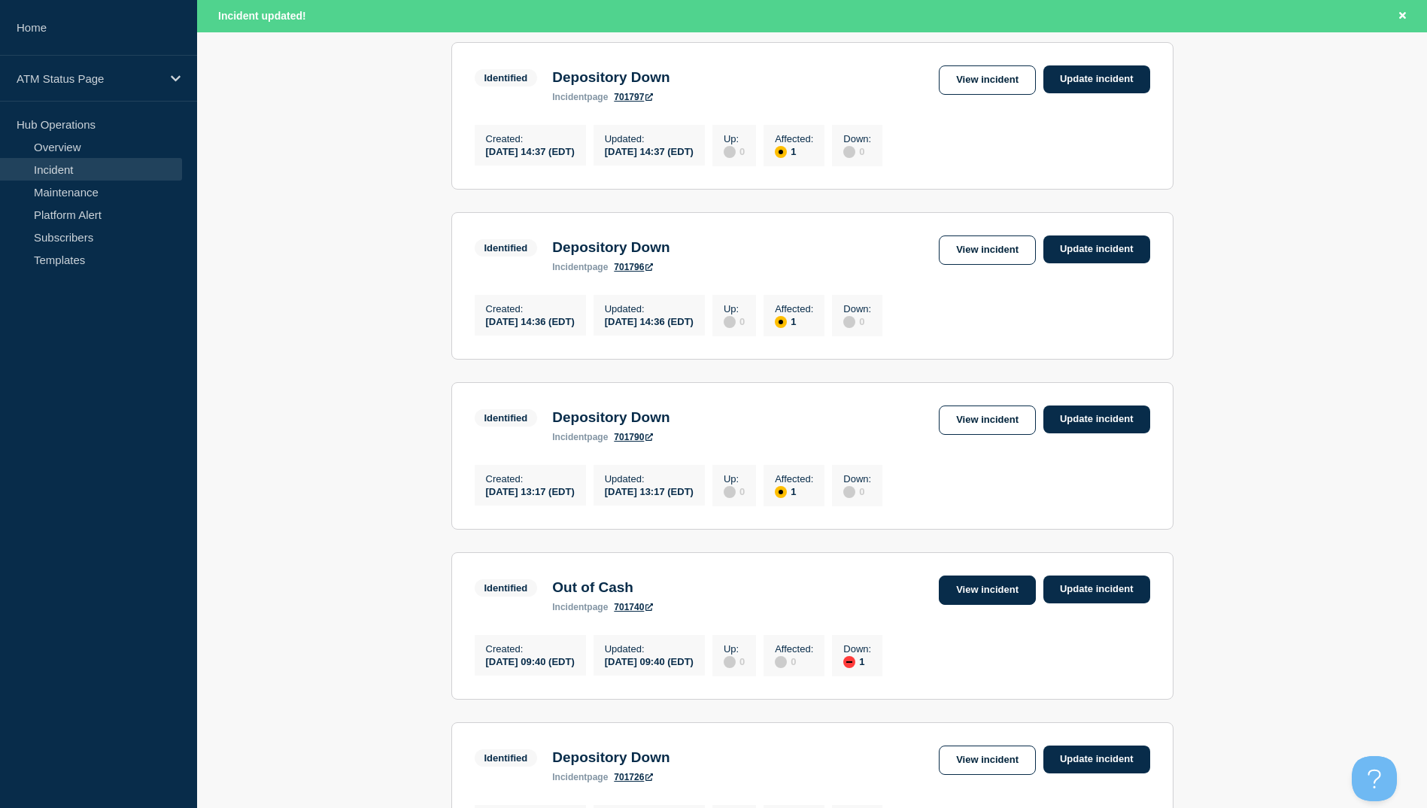
click at [992, 605] on link "View incident" at bounding box center [987, 590] width 97 height 29
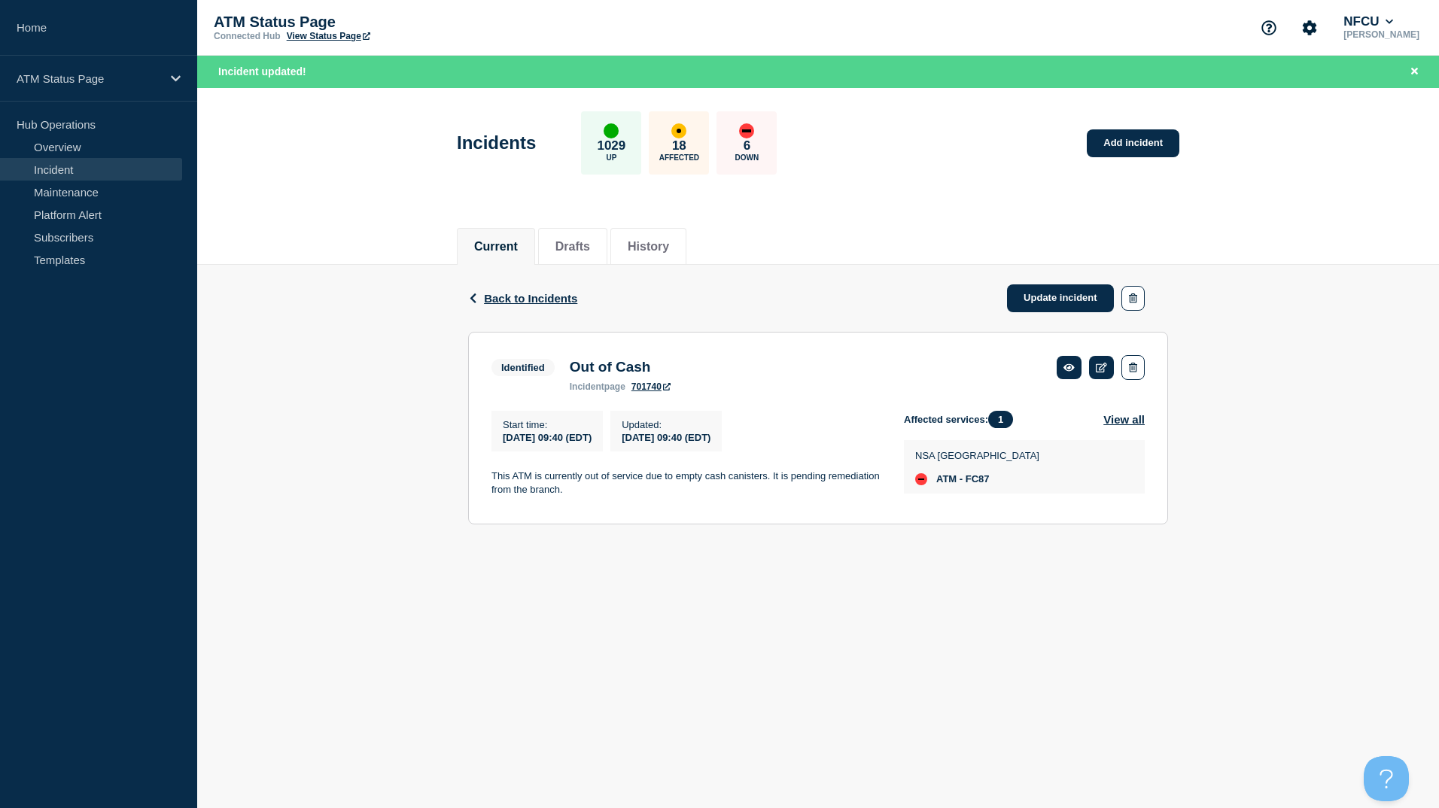
click at [1218, 676] on body "Home ATM Status Page Hub Operations Overview Incident Maintenance Platform Aler…" at bounding box center [719, 404] width 1439 height 808
click at [1051, 297] on link "Update incident" at bounding box center [1060, 298] width 107 height 28
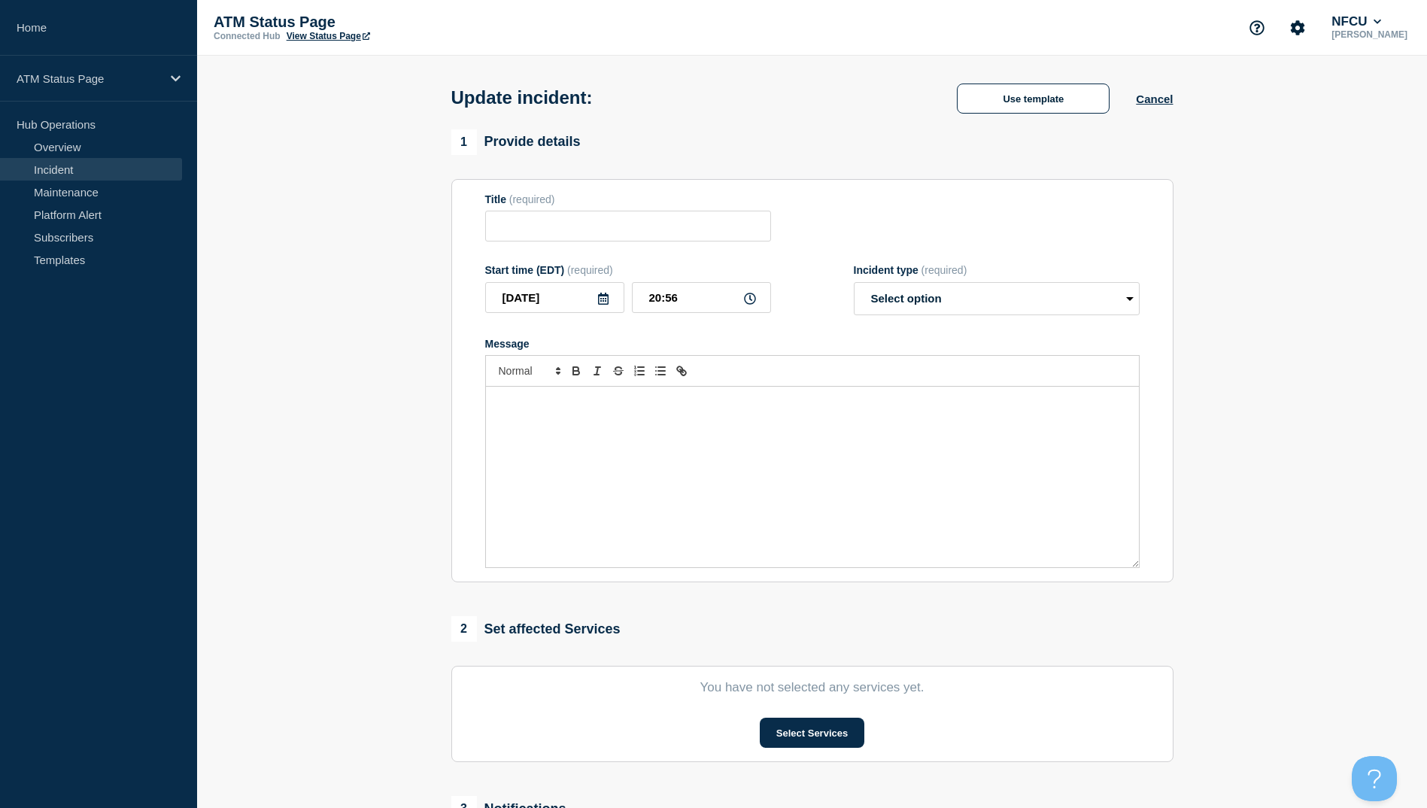
type input "Out of Cash"
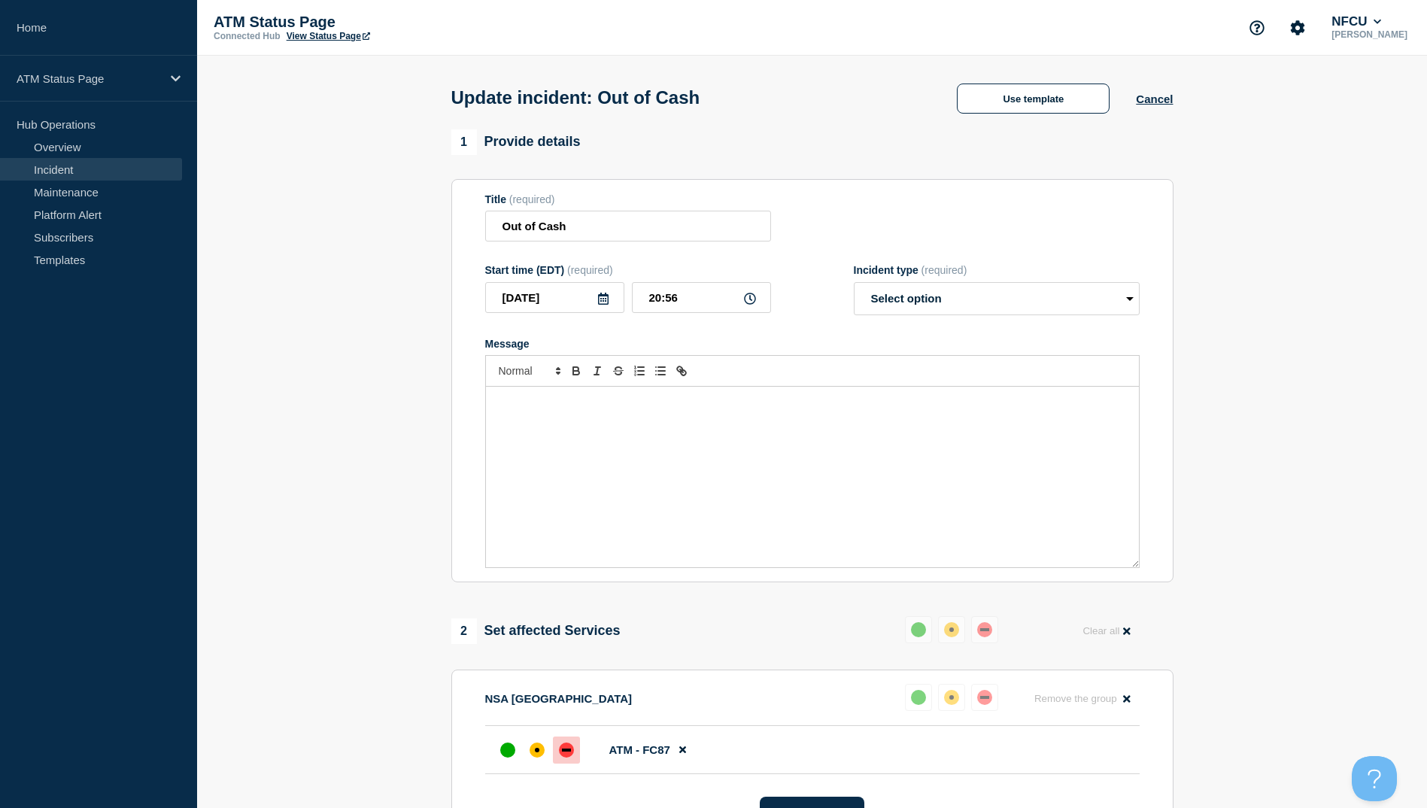
click at [974, 283] on div "Incident type (required) Select option Investigating Identified Monitoring Reso…" at bounding box center [997, 289] width 286 height 51
click at [945, 189] on section "Title (required) Out of Cash Start time (EDT) (required) [DATE] 20:56 Incident …" at bounding box center [812, 381] width 722 height 404
click at [670, 760] on button at bounding box center [682, 749] width 25 height 29
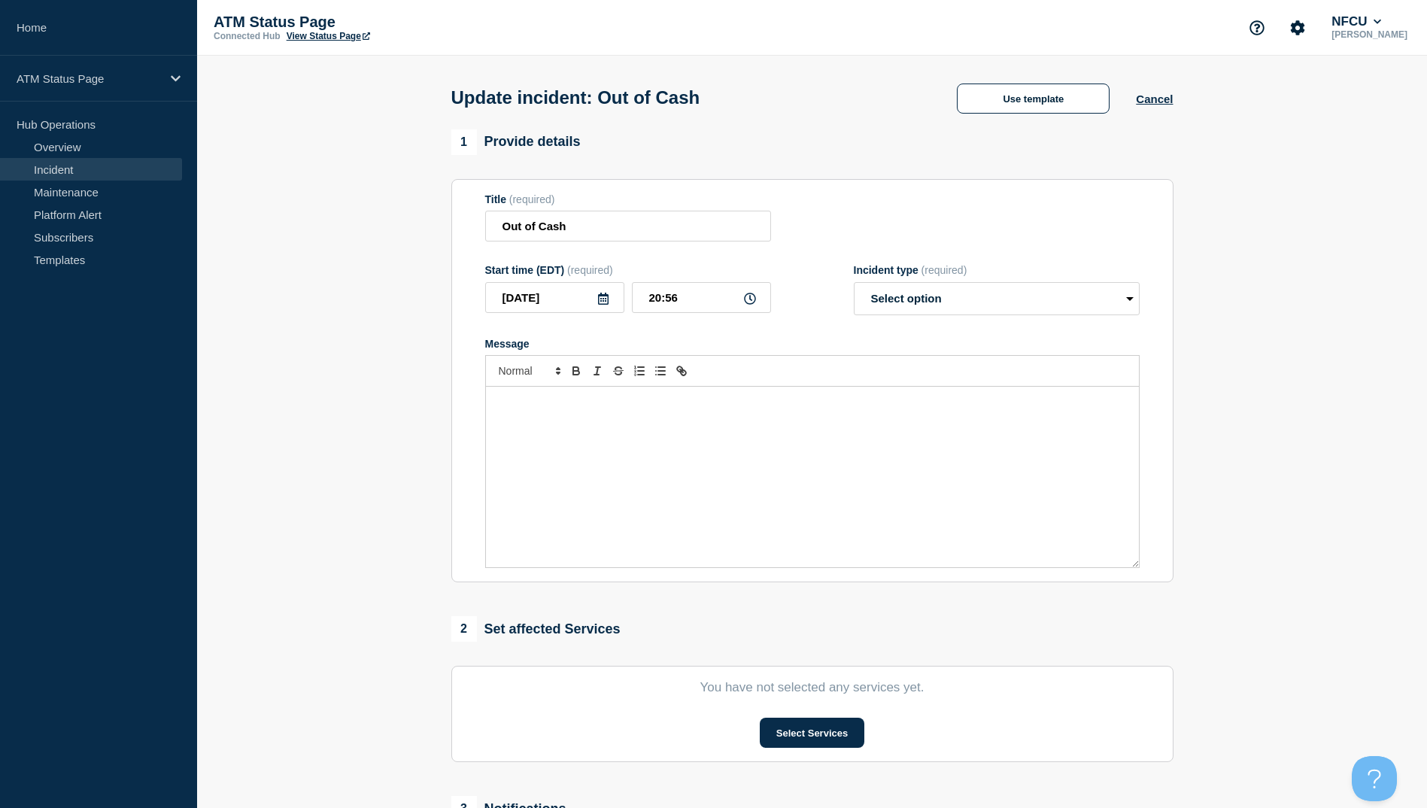
click at [1197, 98] on header "Update incident: Out of Cash Use template Cancel" at bounding box center [812, 93] width 1230 height 74
click at [1174, 99] on div "Update incident: Out of Cash Use template Cancel" at bounding box center [812, 93] width 756 height 74
click at [1165, 104] on button "Cancel" at bounding box center [1154, 99] width 37 height 13
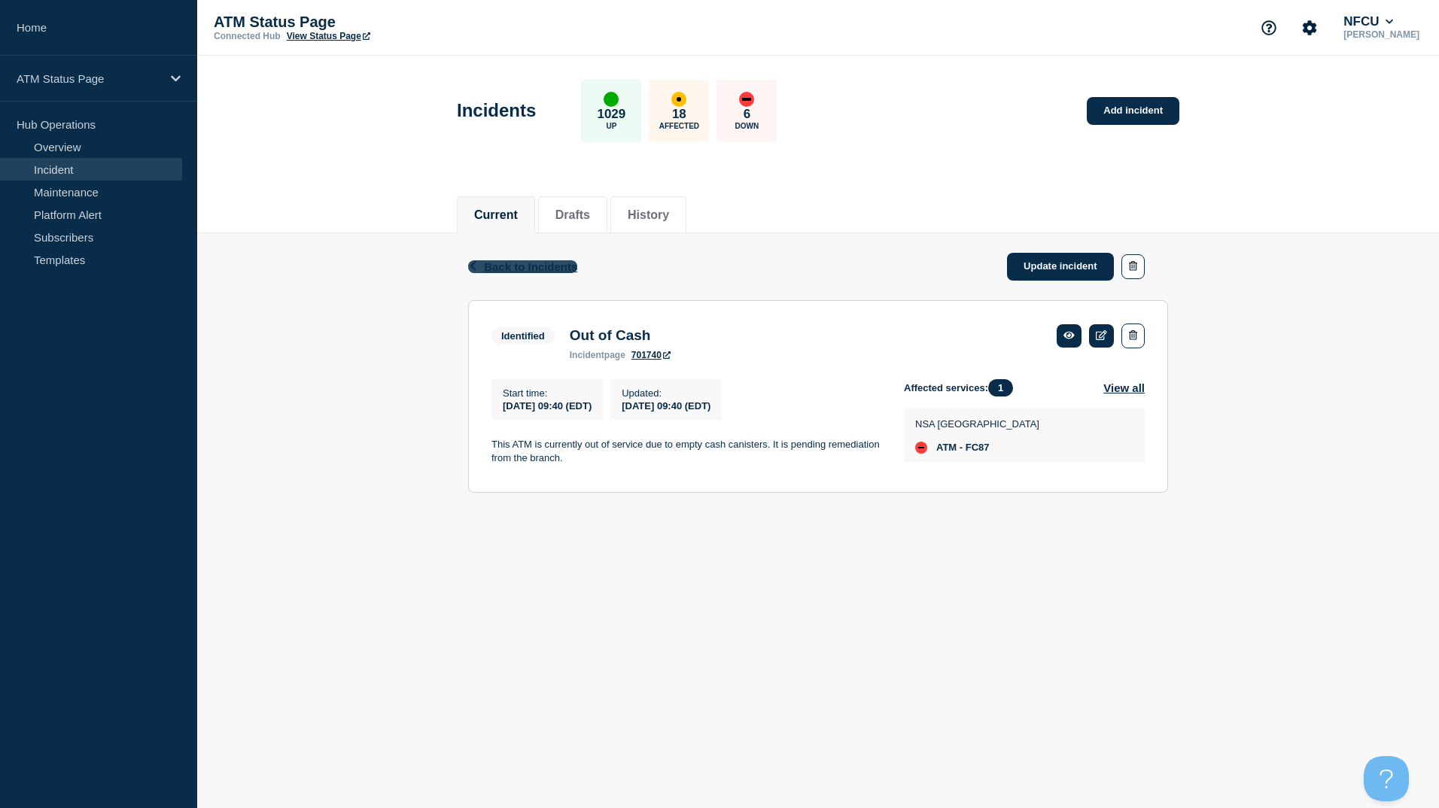
click at [503, 267] on span "Back to Incidents" at bounding box center [530, 266] width 93 height 13
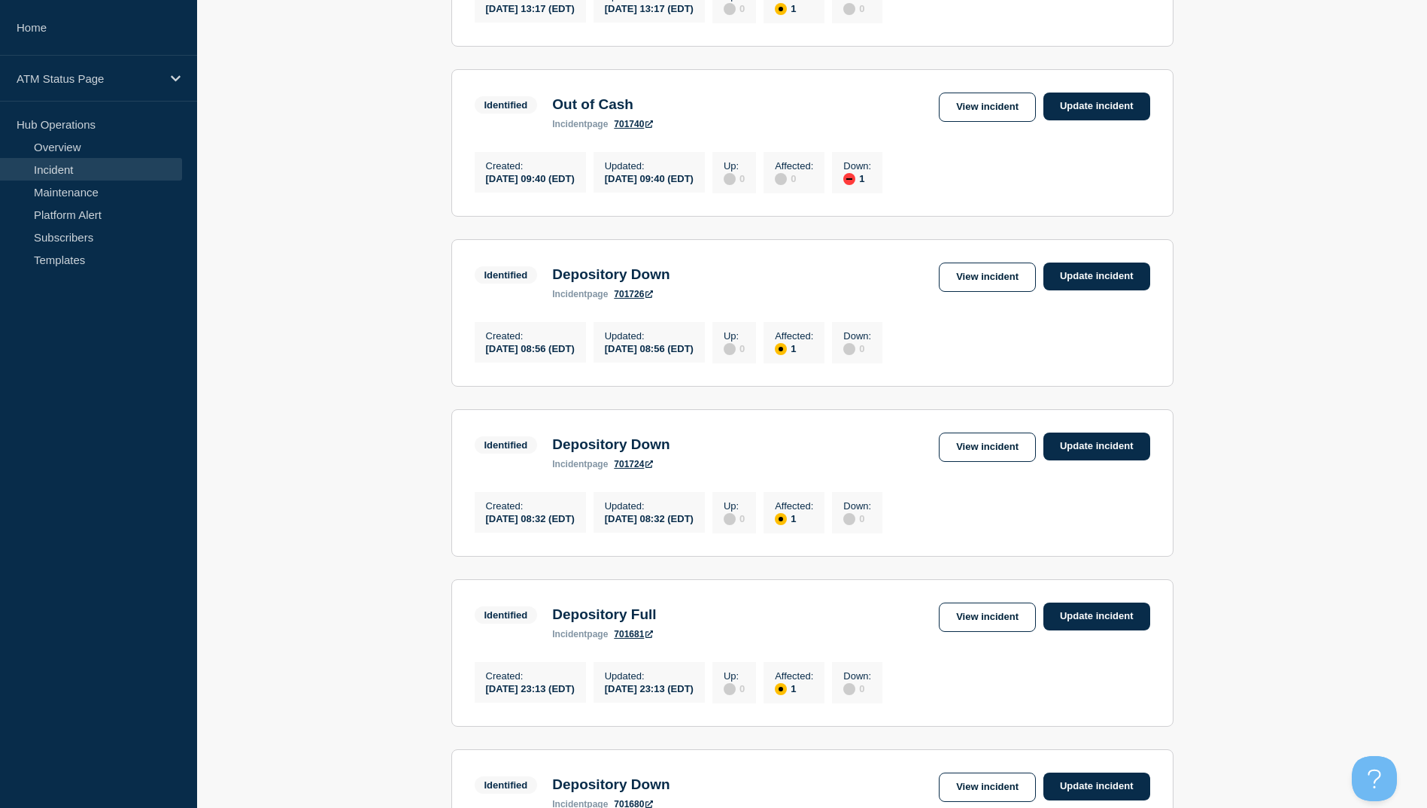
scroll to position [677, 0]
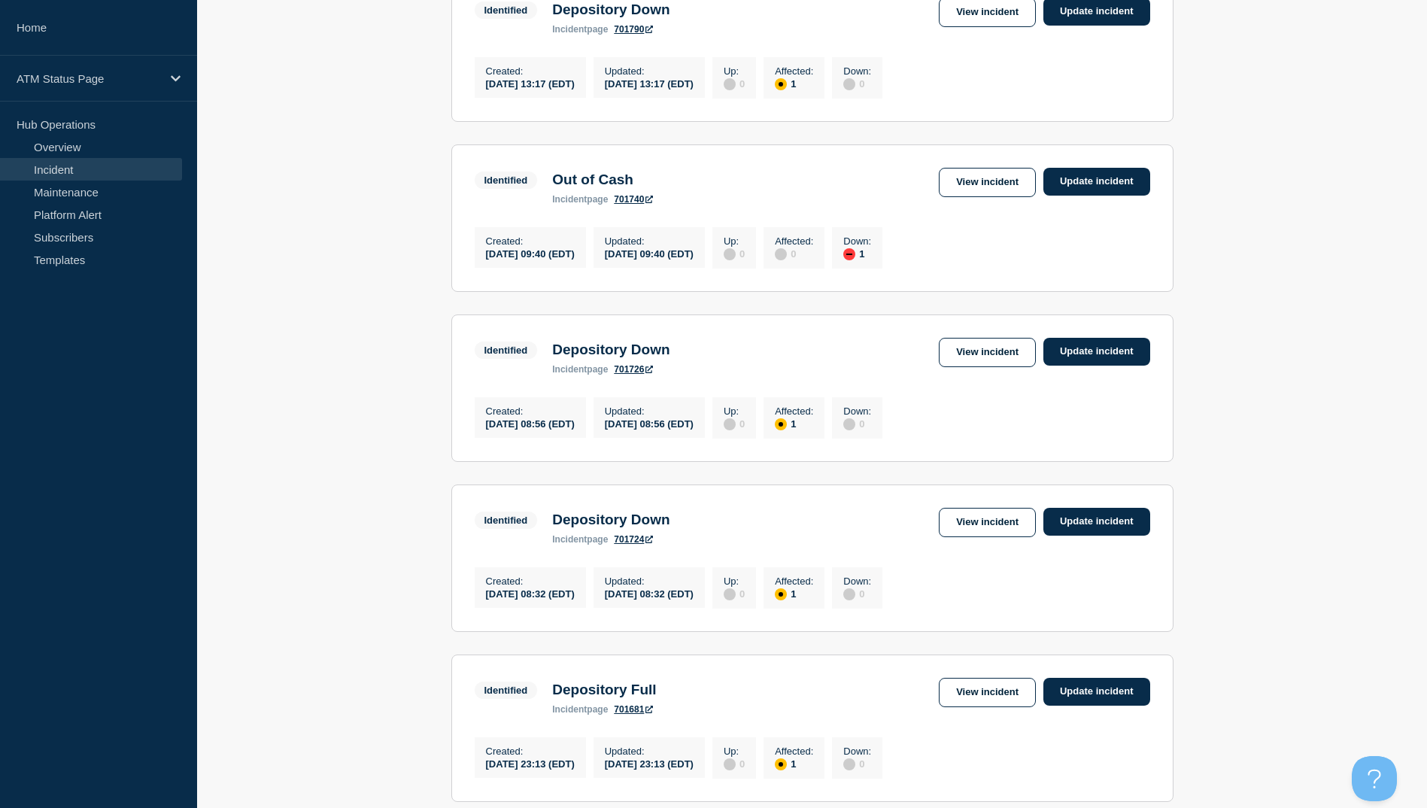
click at [967, 375] on div "Identified Depository Down incident page 701726 View incident Update incident" at bounding box center [813, 356] width 676 height 37
click at [967, 367] on link "View incident" at bounding box center [987, 352] width 97 height 29
